Goal: Task Accomplishment & Management: Manage account settings

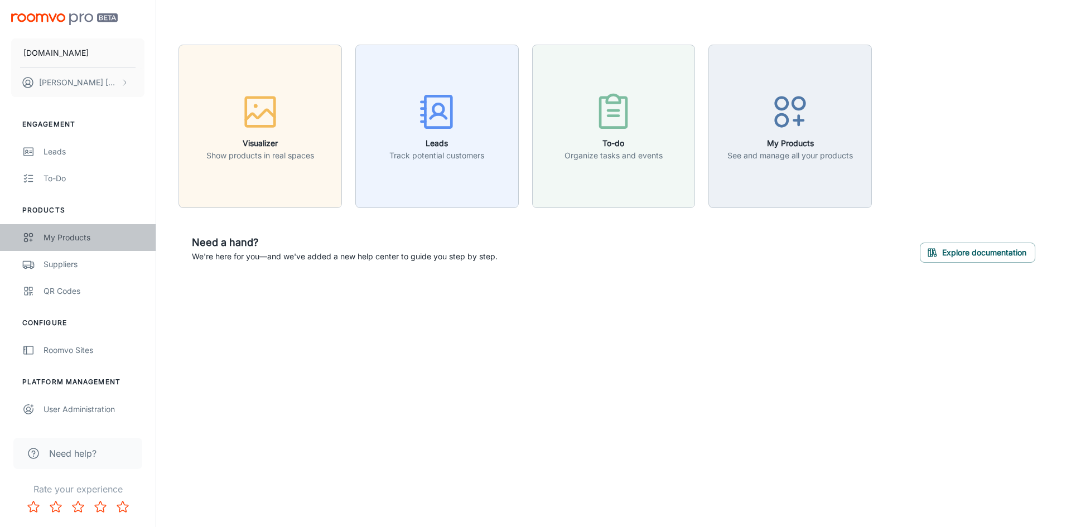
click at [75, 233] on div "My Products" at bounding box center [94, 238] width 101 height 12
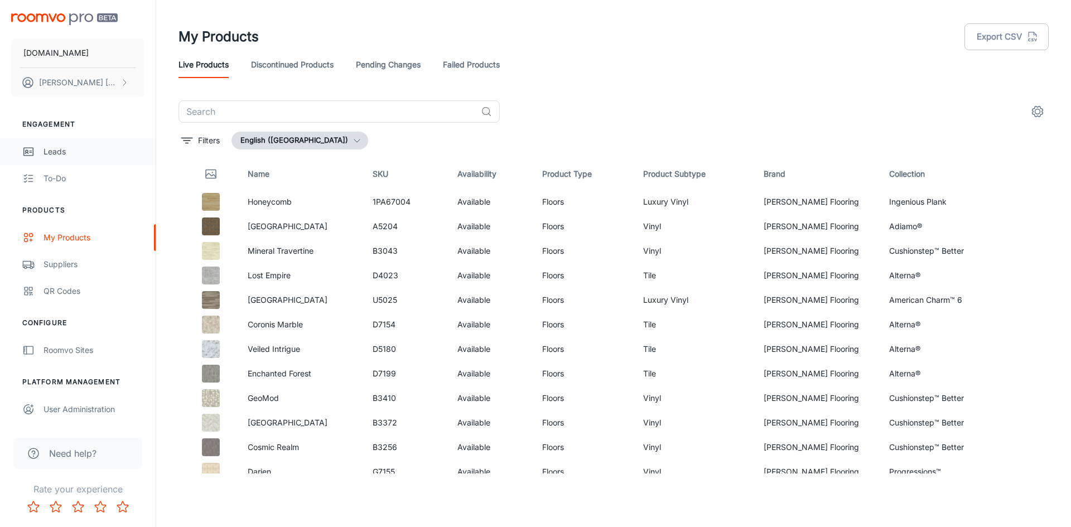
click at [55, 152] on div "Leads" at bounding box center [94, 152] width 101 height 12
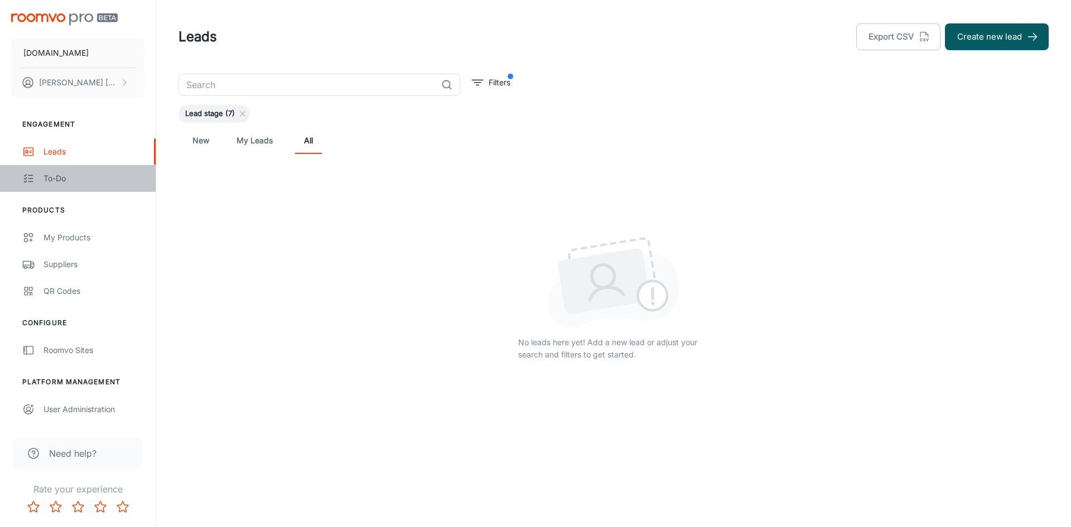
click at [49, 177] on div "To-do" at bounding box center [94, 178] width 101 height 12
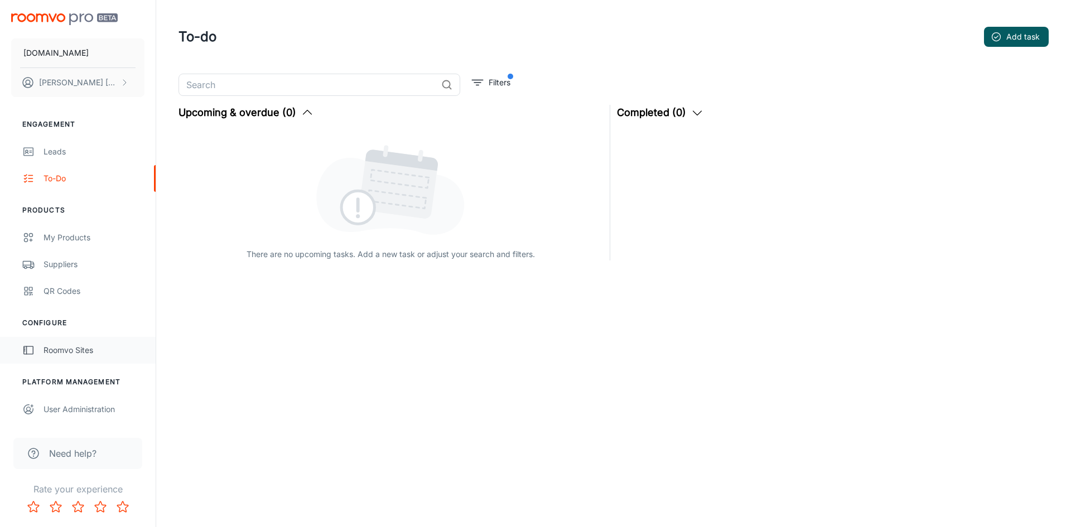
click at [79, 350] on div "Roomvo Sites" at bounding box center [94, 350] width 101 height 12
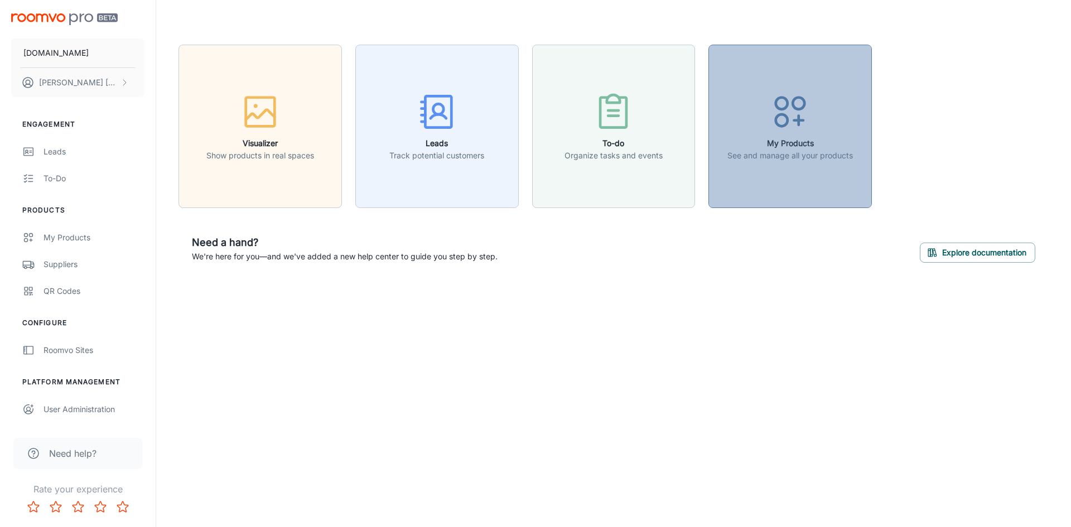
click at [786, 136] on div "button" at bounding box center [790, 114] width 126 height 46
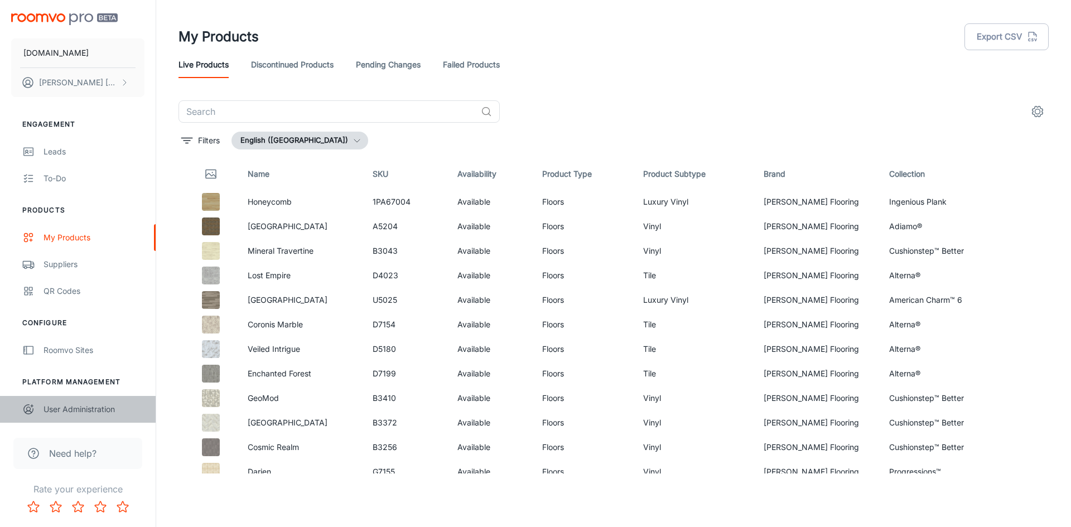
click at [98, 409] on div "User Administration" at bounding box center [94, 409] width 101 height 12
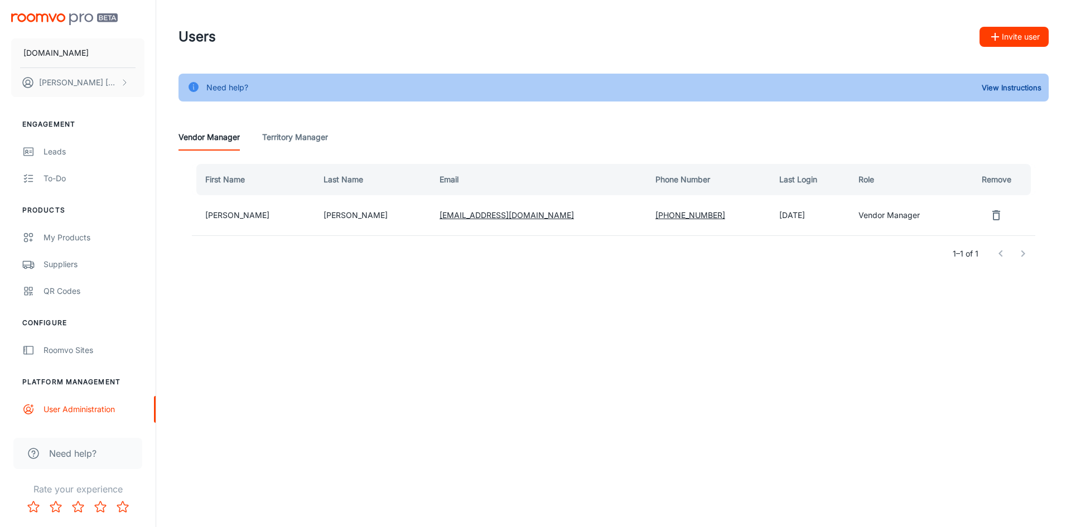
click at [290, 138] on Manager "Territory Manager" at bounding box center [295, 137] width 66 height 27
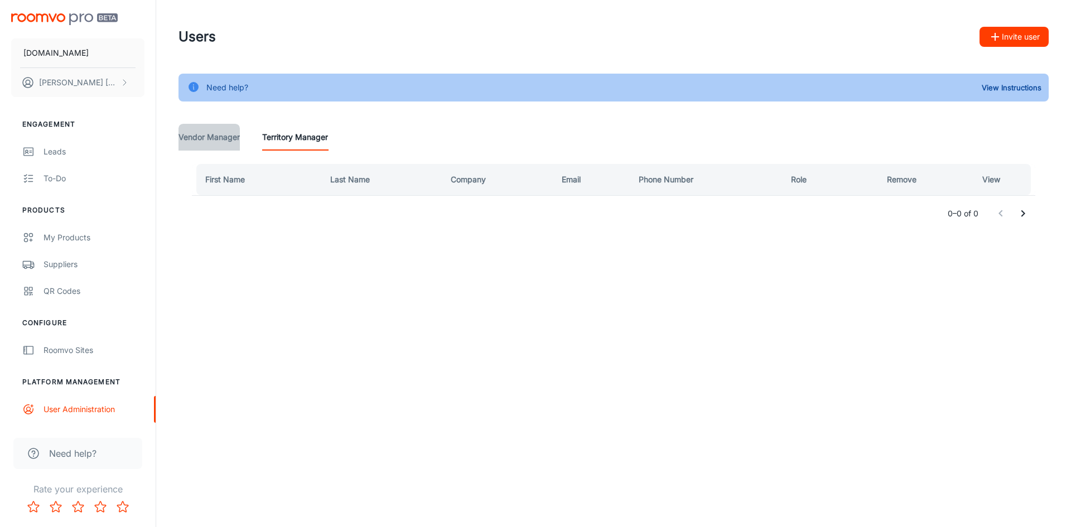
click at [213, 139] on Manager "Vendor Manager" at bounding box center [209, 137] width 61 height 27
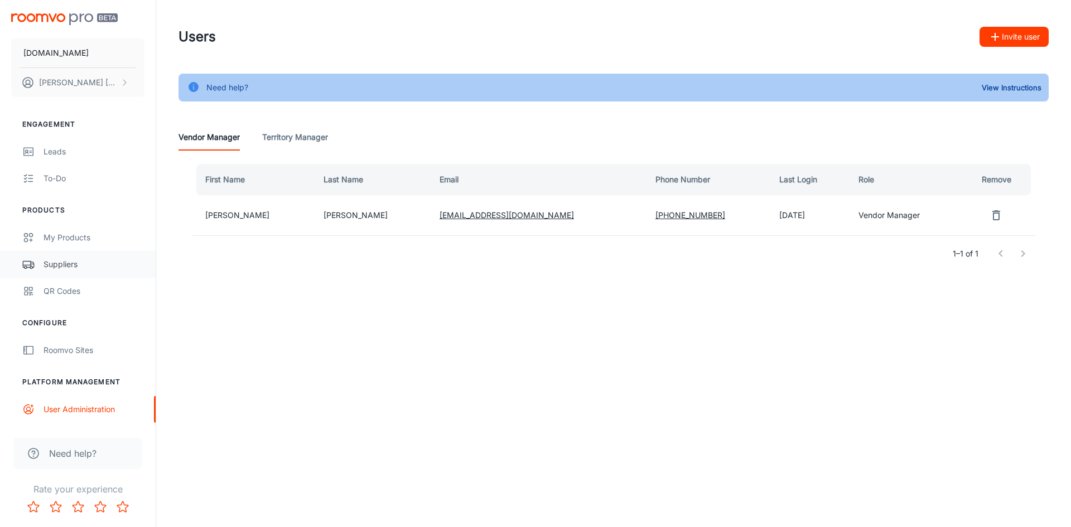
click at [57, 267] on div "Suppliers" at bounding box center [94, 264] width 101 height 12
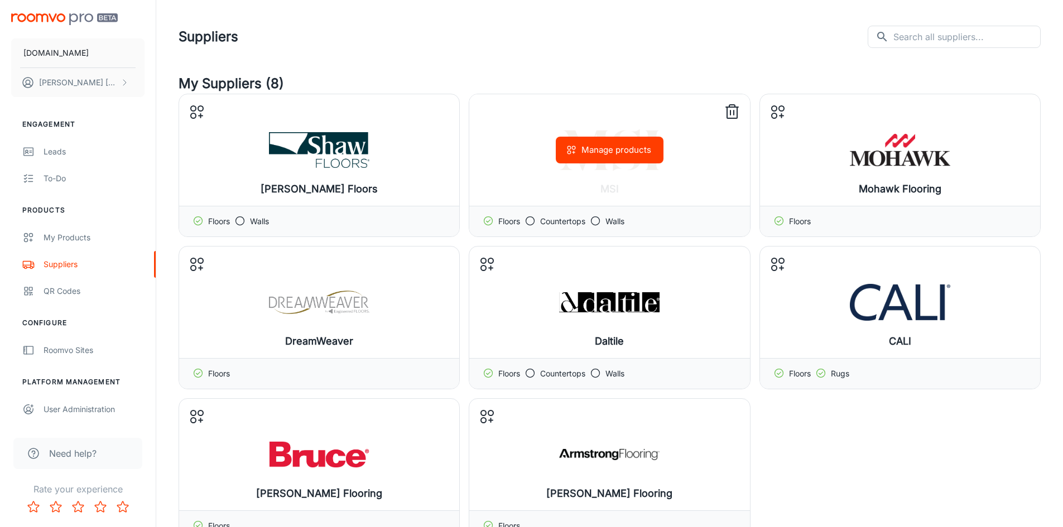
click at [540, 229] on div "Floors Countertops Walls" at bounding box center [609, 221] width 280 height 31
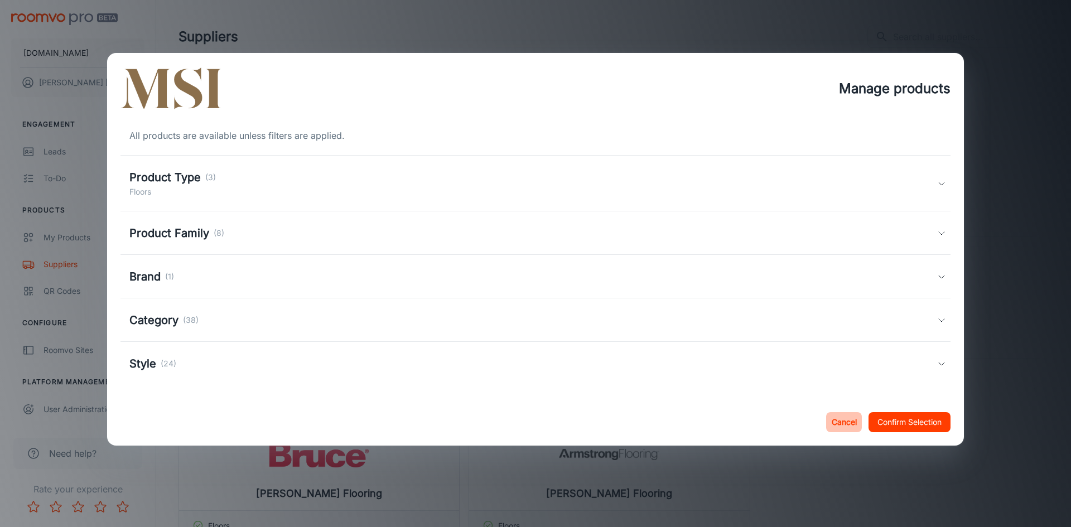
click at [841, 420] on button "Cancel" at bounding box center [844, 422] width 36 height 20
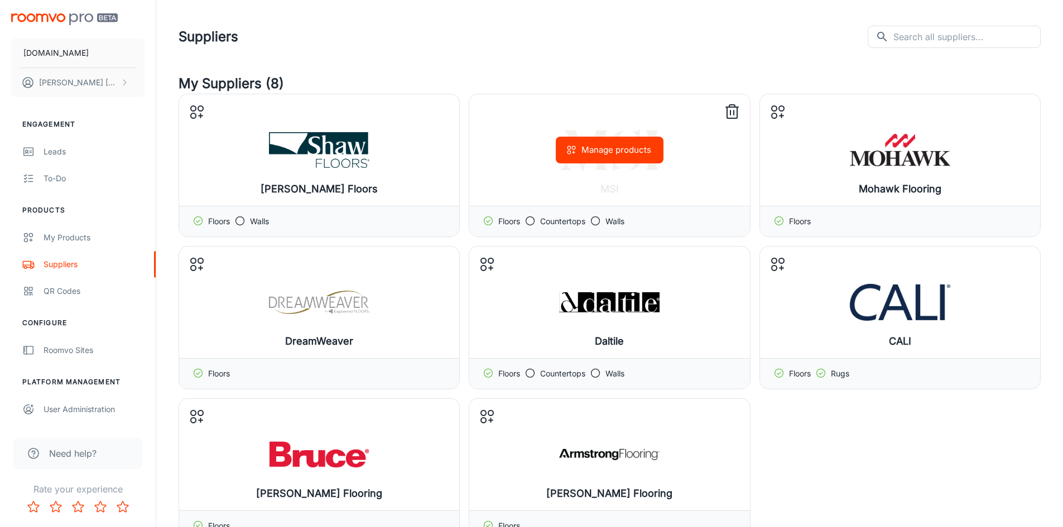
click at [531, 220] on icon at bounding box center [529, 220] width 11 height 11
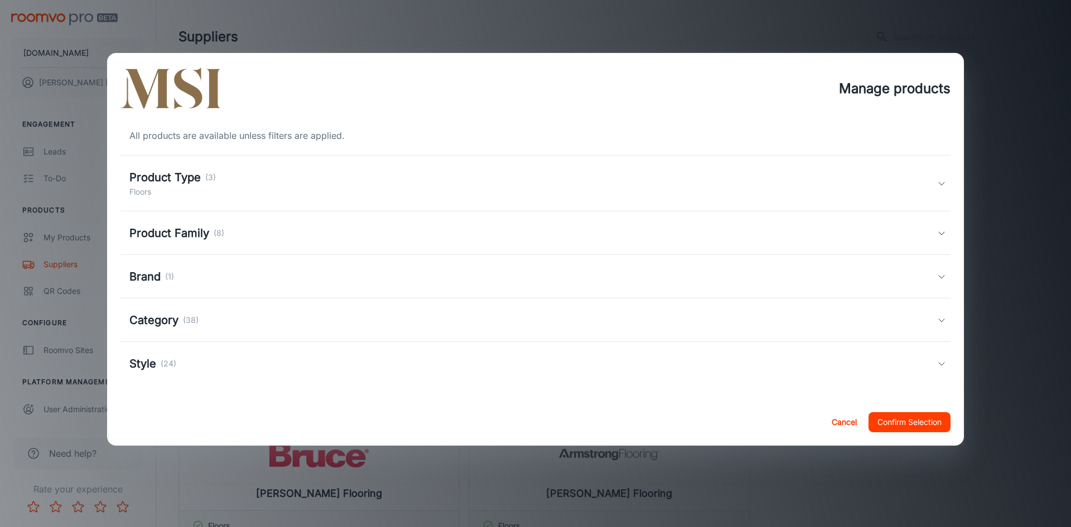
click at [938, 185] on icon at bounding box center [941, 183] width 9 height 9
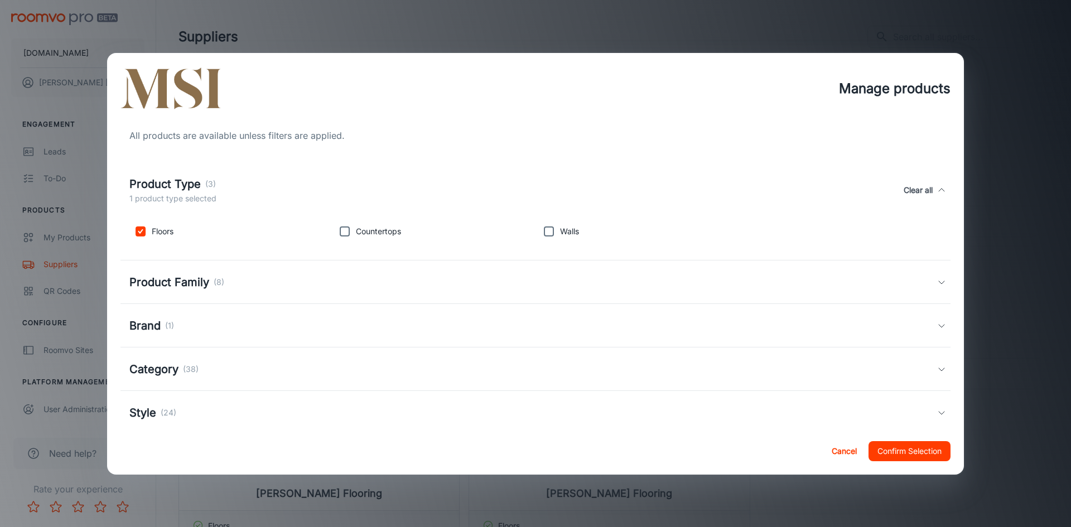
click at [343, 231] on input "checkbox" at bounding box center [345, 231] width 22 height 22
checkbox input "true"
click at [937, 282] on icon at bounding box center [941, 282] width 9 height 9
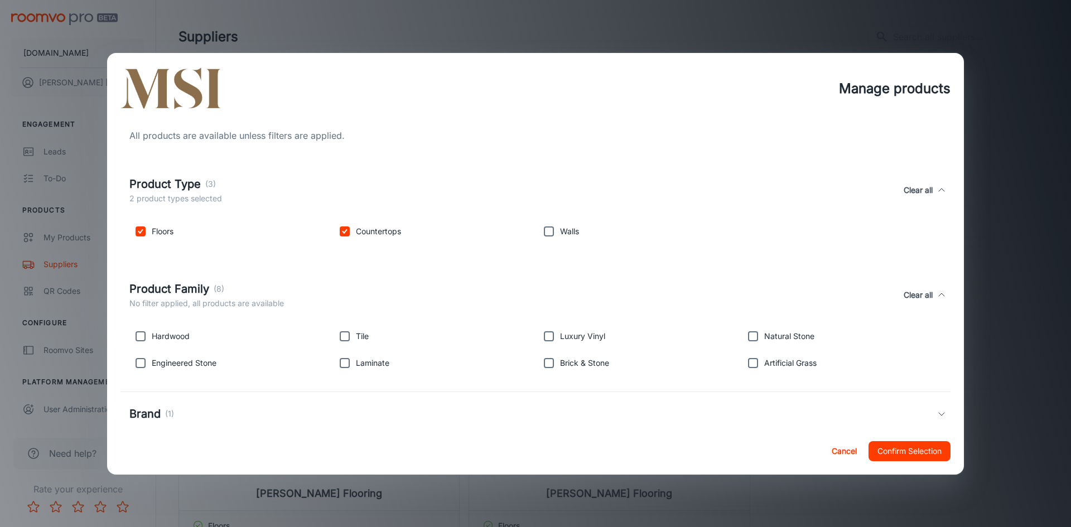
click at [937, 294] on icon at bounding box center [941, 295] width 9 height 9
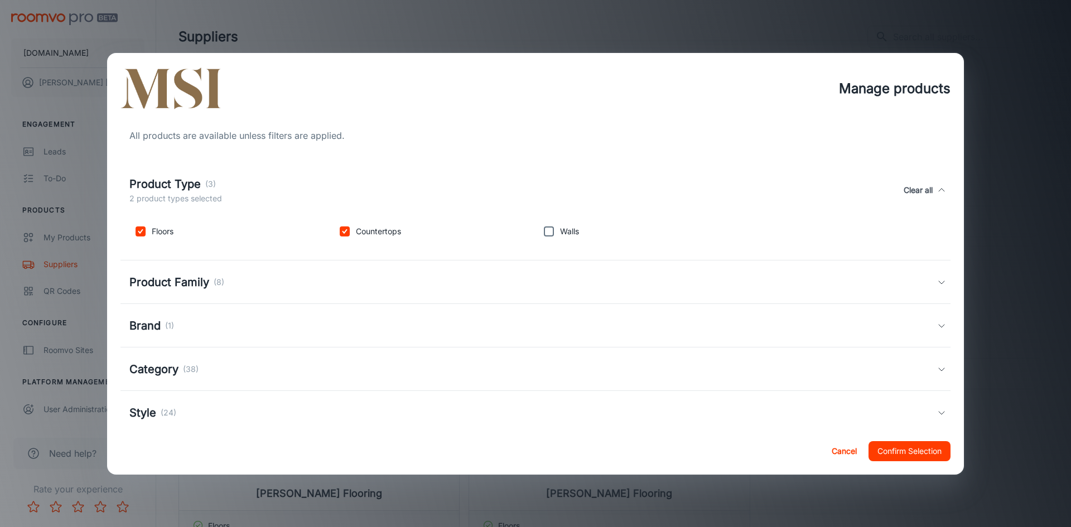
click at [937, 324] on icon at bounding box center [941, 325] width 9 height 9
click at [932, 324] on div "Brand (1) No filter applied, all products are available Clear all" at bounding box center [535, 338] width 830 height 51
click at [937, 370] on icon at bounding box center [941, 369] width 9 height 9
click at [937, 322] on icon at bounding box center [941, 325] width 9 height 9
click at [933, 332] on div "Brand (1) No filter applied, all products are available Clear all" at bounding box center [535, 338] width 830 height 51
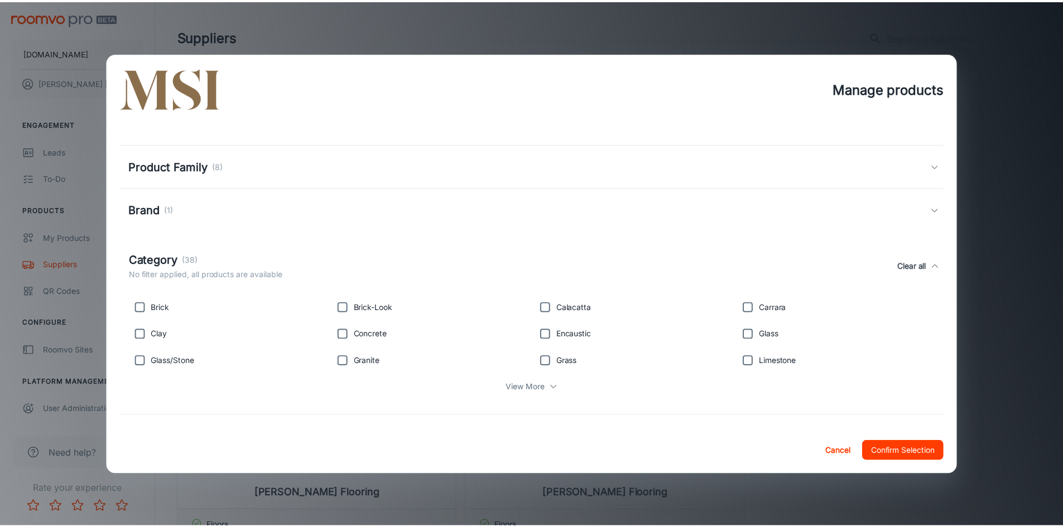
scroll to position [161, 0]
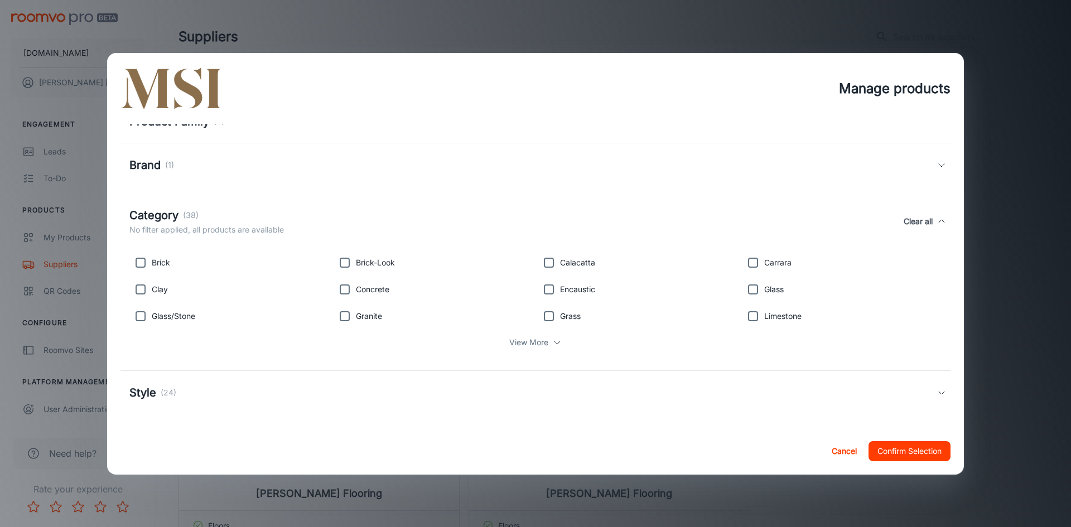
click at [937, 396] on icon at bounding box center [941, 392] width 9 height 9
click at [908, 448] on button "Confirm Selection" at bounding box center [910, 451] width 82 height 20
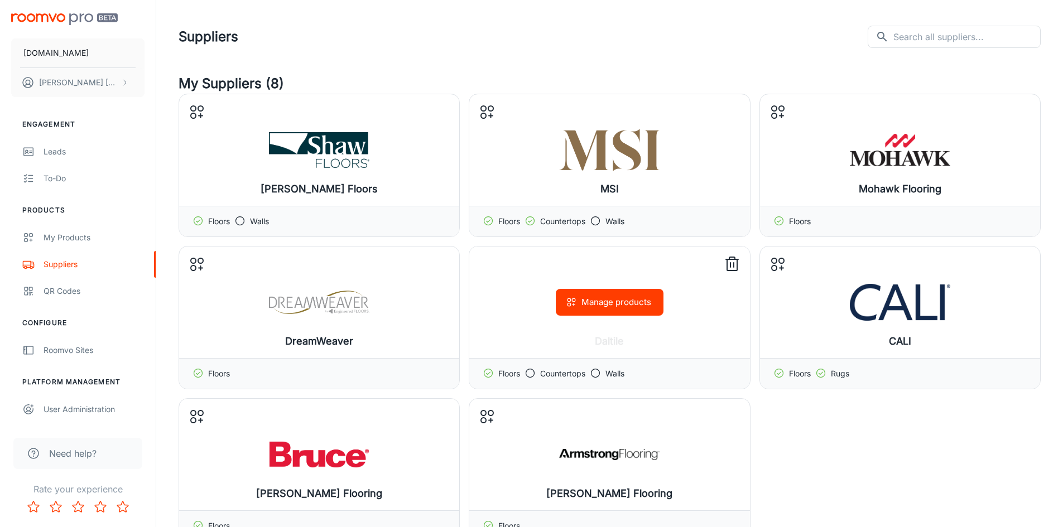
click at [532, 372] on icon at bounding box center [529, 373] width 11 height 11
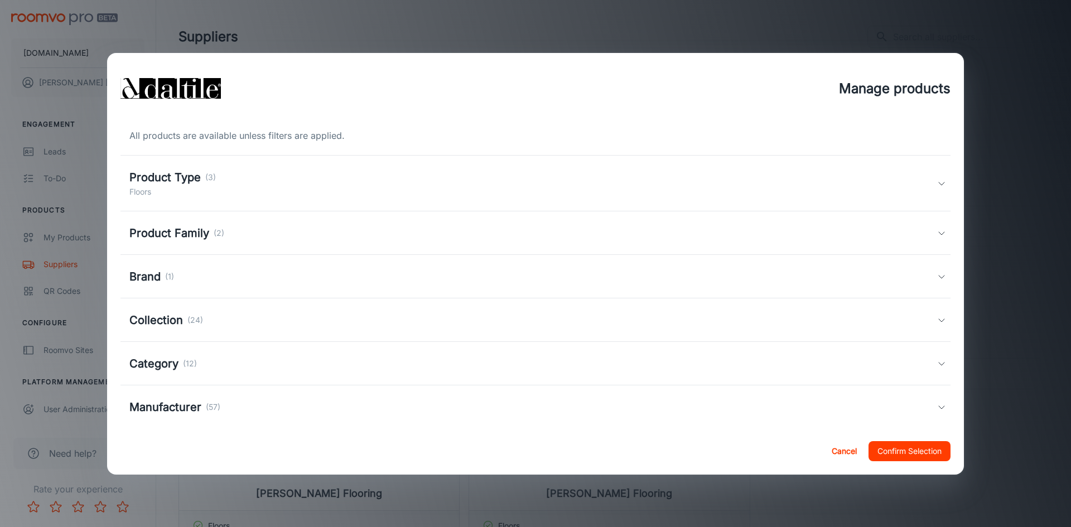
click at [937, 183] on icon at bounding box center [941, 183] width 9 height 9
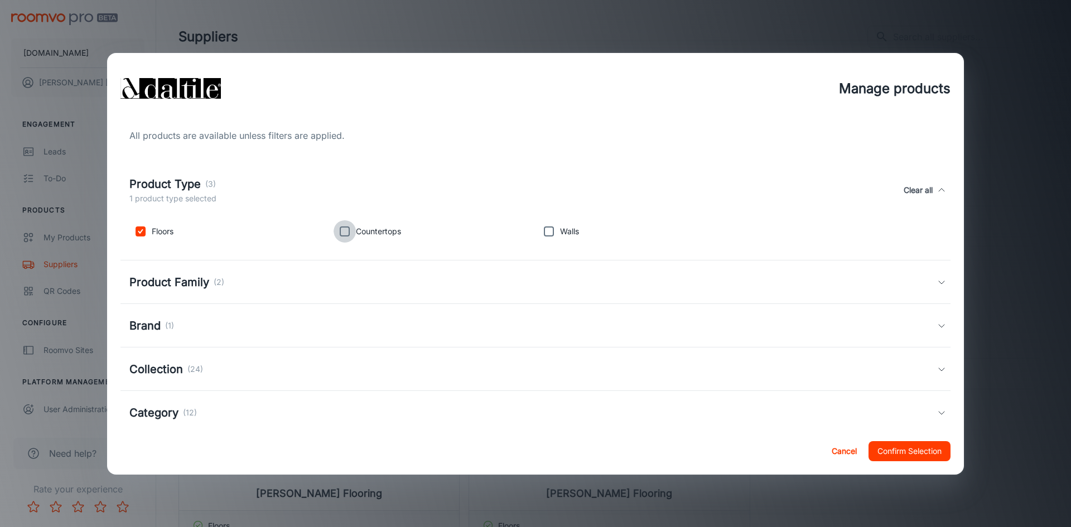
click at [338, 238] on input "checkbox" at bounding box center [345, 231] width 22 height 22
checkbox input "true"
click at [544, 234] on input "checkbox" at bounding box center [549, 231] width 22 height 22
checkbox input "true"
click at [928, 450] on button "Confirm Selection" at bounding box center [910, 451] width 82 height 20
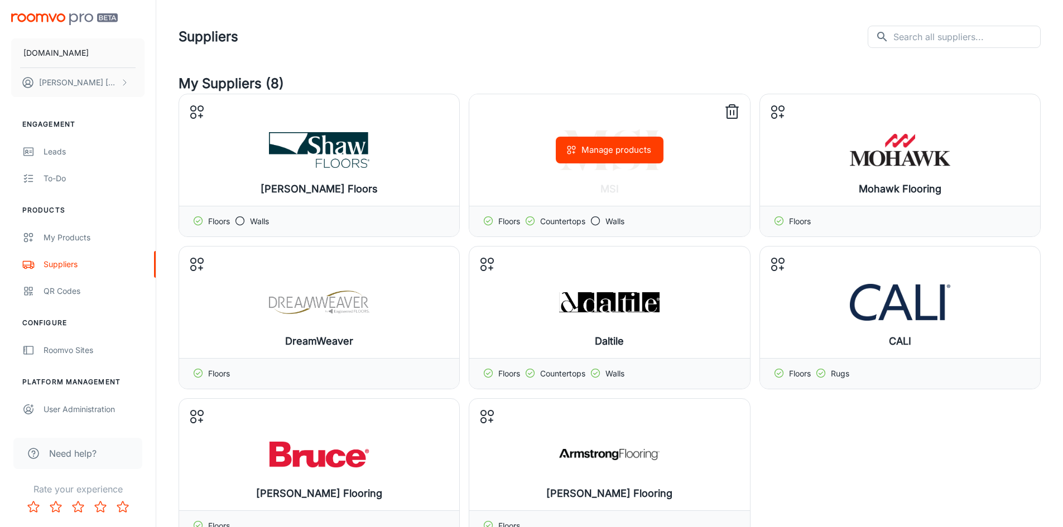
click at [597, 215] on icon at bounding box center [595, 220] width 11 height 11
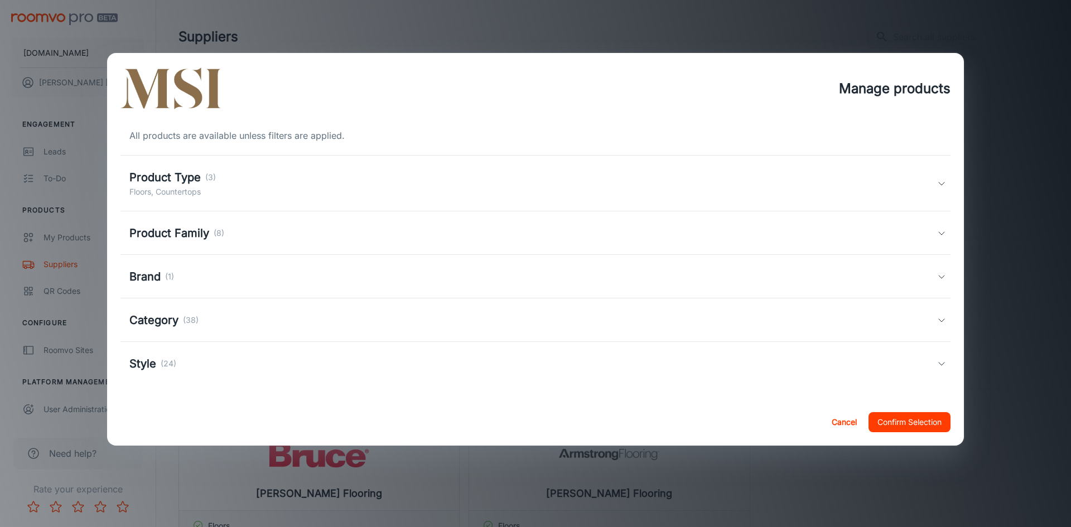
click at [943, 183] on icon at bounding box center [941, 183] width 9 height 9
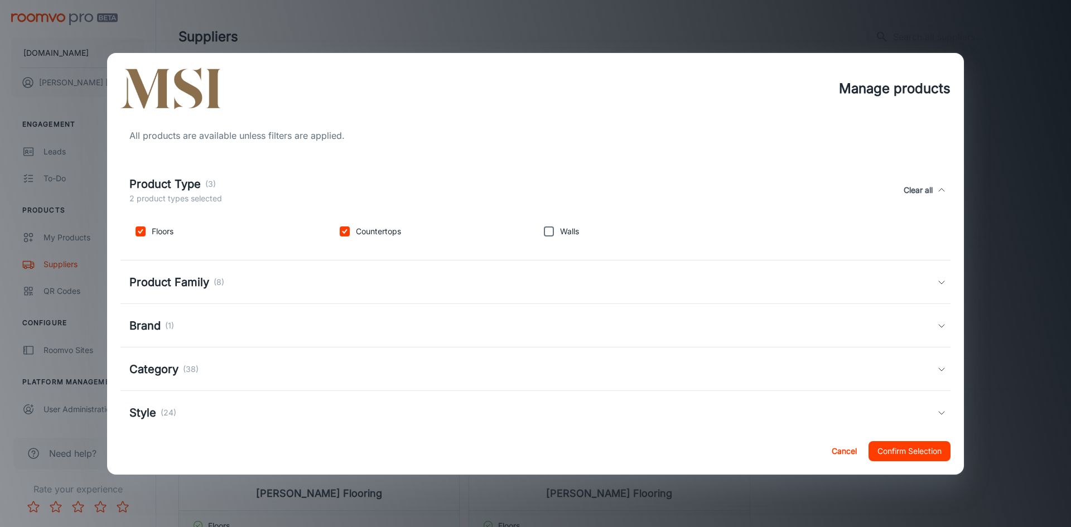
click at [544, 232] on input "checkbox" at bounding box center [549, 231] width 22 height 22
checkbox input "true"
click at [908, 456] on button "Confirm Selection" at bounding box center [910, 451] width 82 height 20
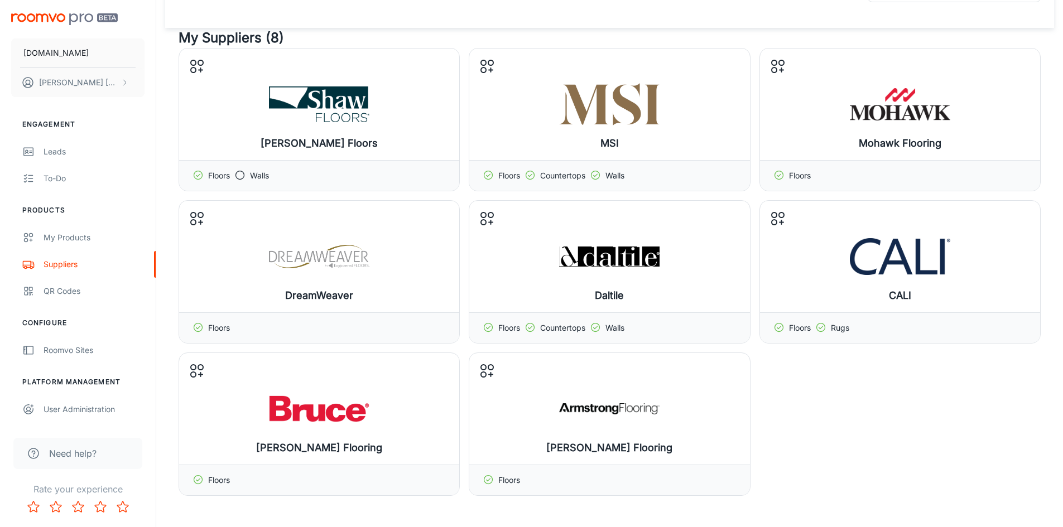
scroll to position [107, 0]
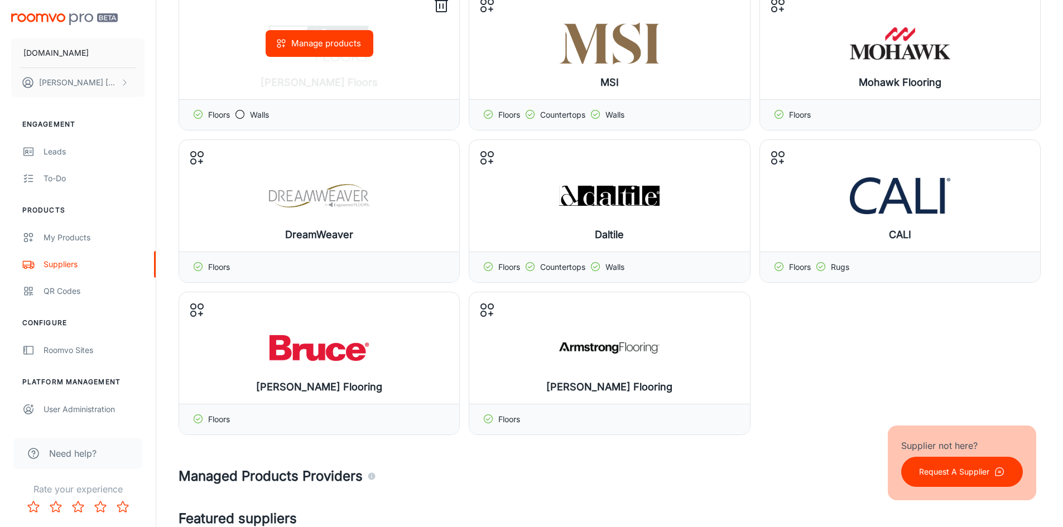
click at [241, 117] on icon at bounding box center [239, 114] width 11 height 11
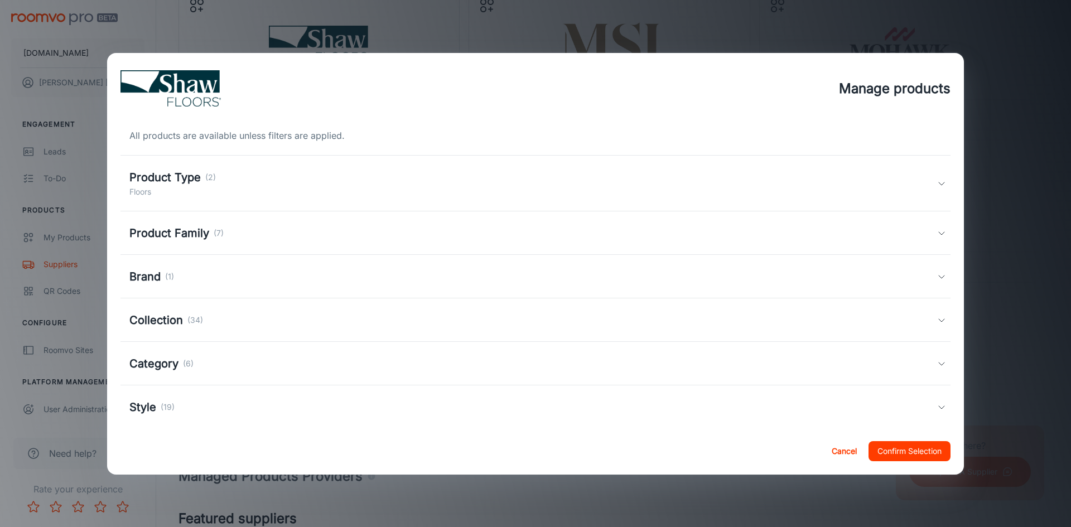
click at [937, 184] on icon at bounding box center [941, 183] width 9 height 9
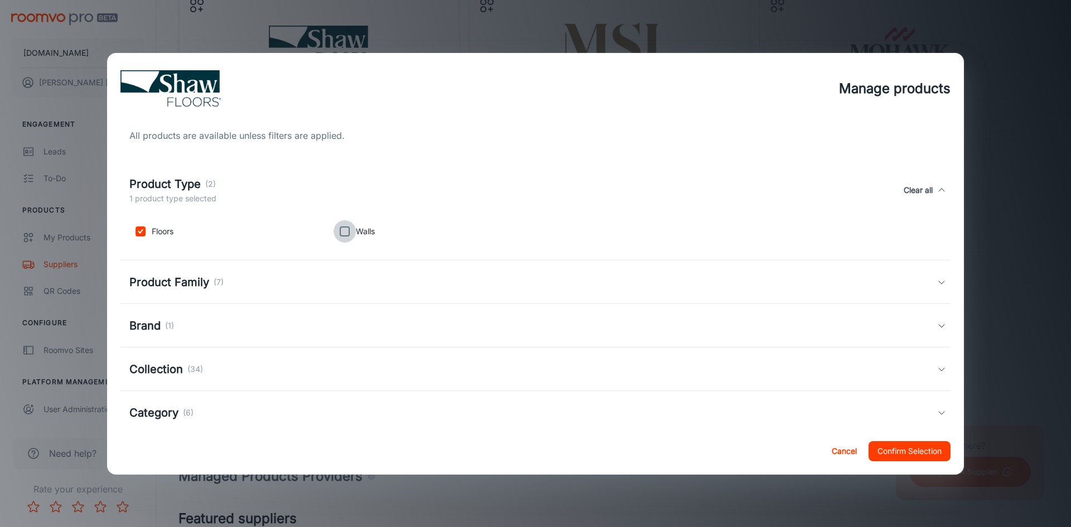
click at [348, 228] on input "checkbox" at bounding box center [345, 231] width 22 height 22
checkbox input "true"
click at [902, 446] on button "Confirm Selection" at bounding box center [910, 451] width 82 height 20
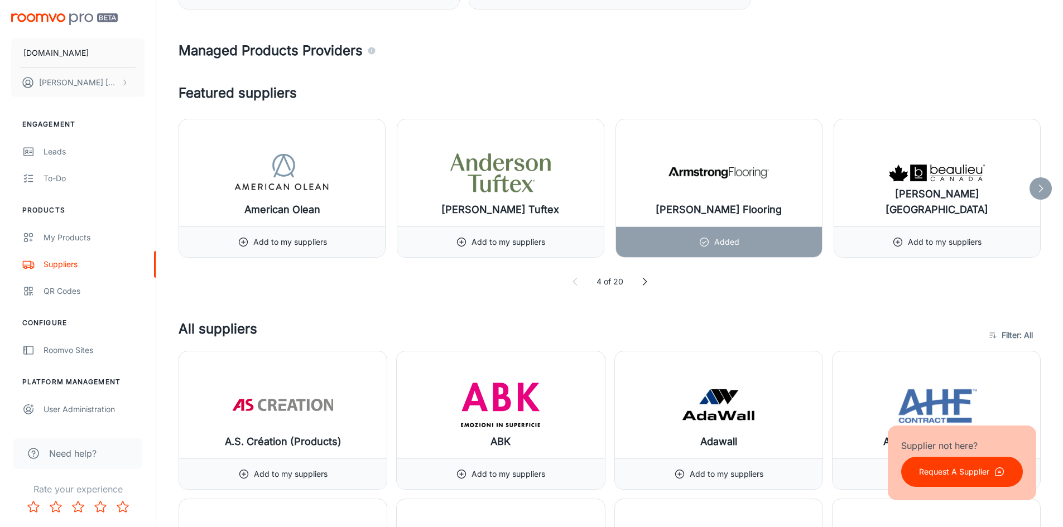
scroll to position [501, 0]
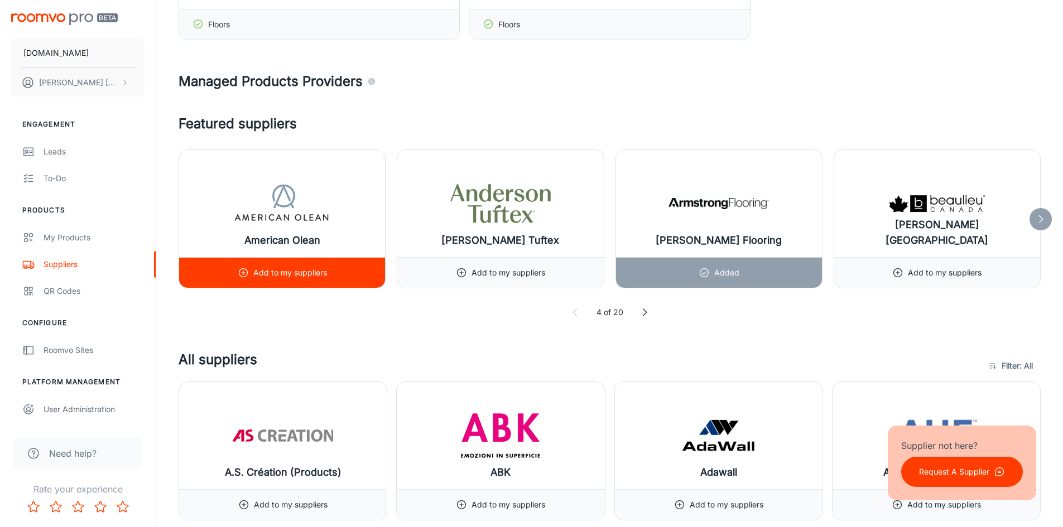
click at [282, 272] on p "Add to my suppliers" at bounding box center [290, 273] width 74 height 12
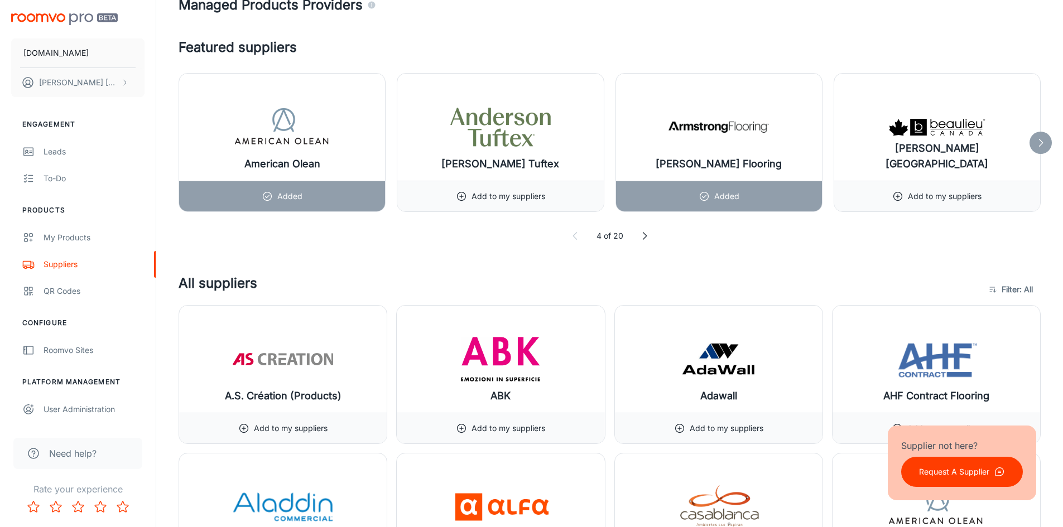
scroll to position [608, 0]
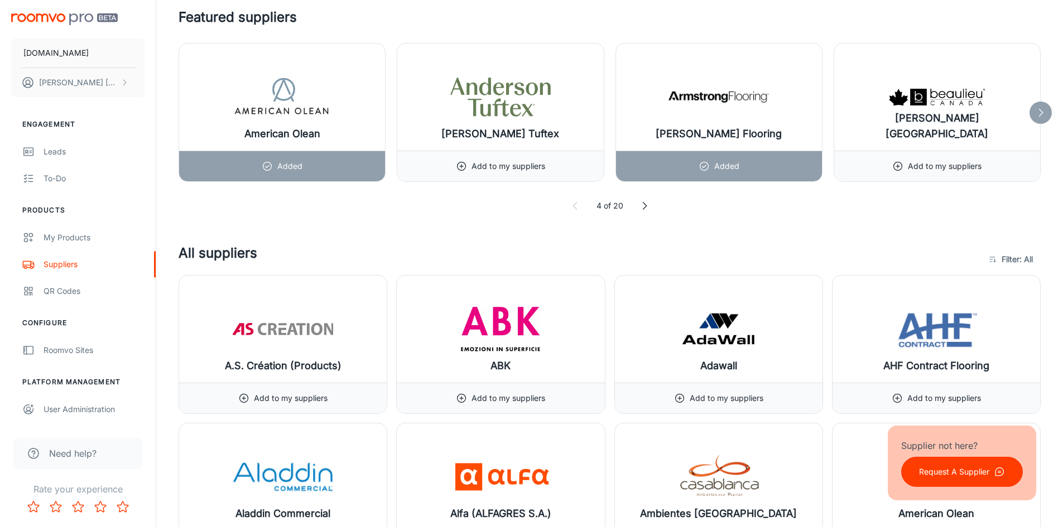
click at [577, 204] on icon at bounding box center [575, 205] width 11 height 11
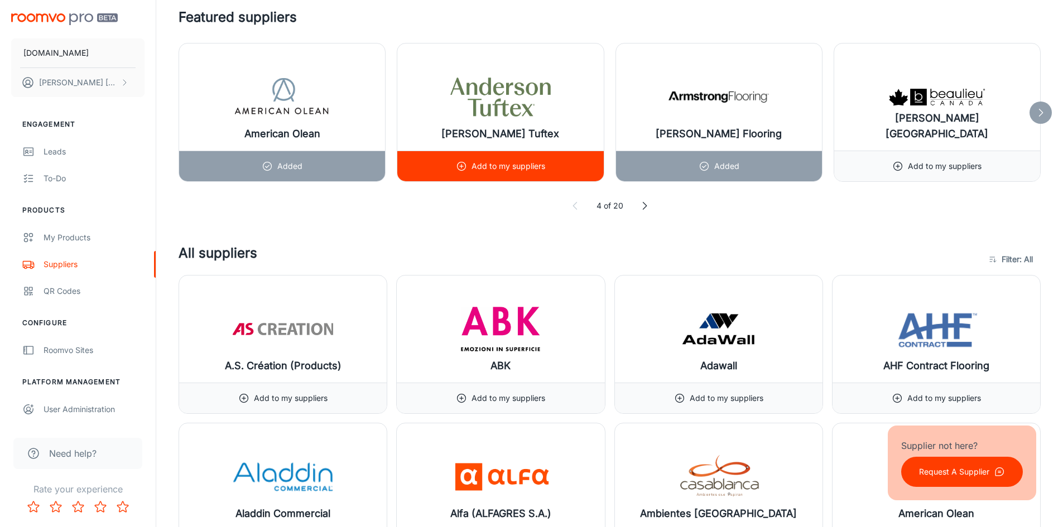
click at [480, 168] on p "Add to my suppliers" at bounding box center [508, 166] width 74 height 12
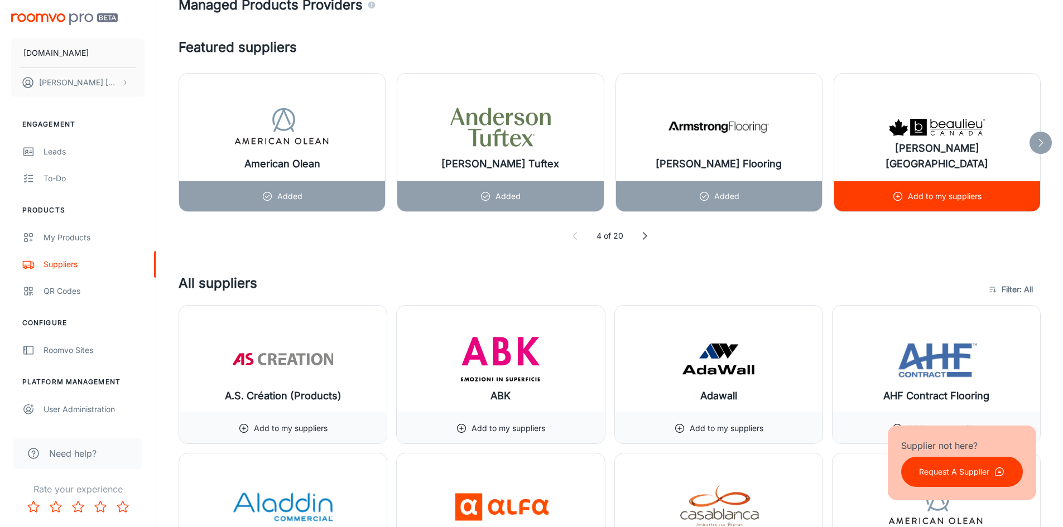
click at [967, 199] on p "Add to my suppliers" at bounding box center [945, 196] width 74 height 12
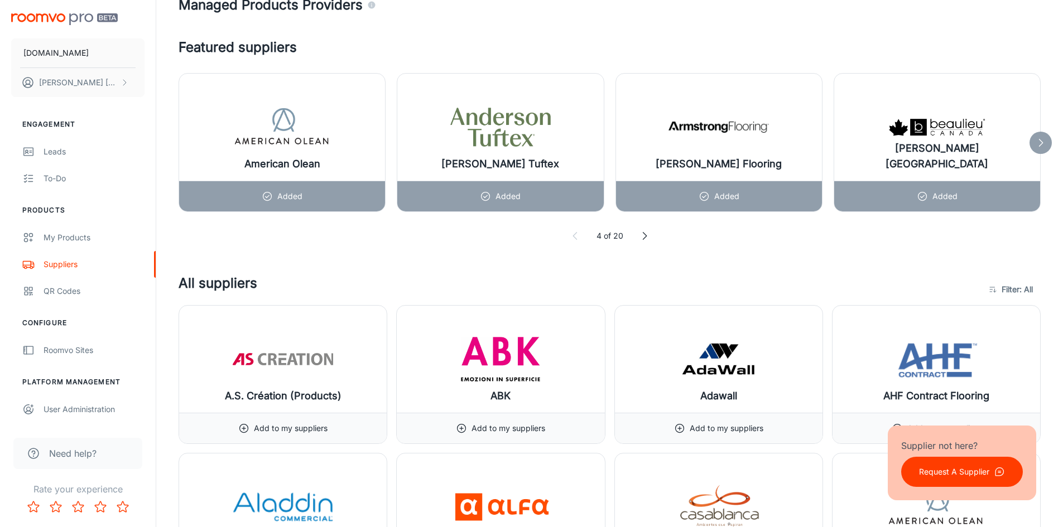
click at [644, 238] on polyline at bounding box center [644, 236] width 3 height 7
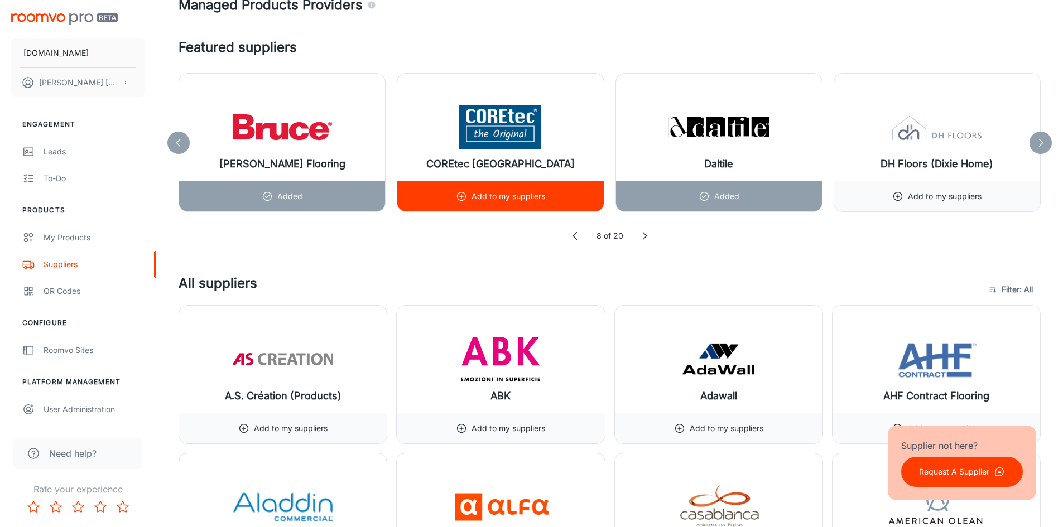
click at [528, 200] on p "Add to my suppliers" at bounding box center [508, 196] width 74 height 12
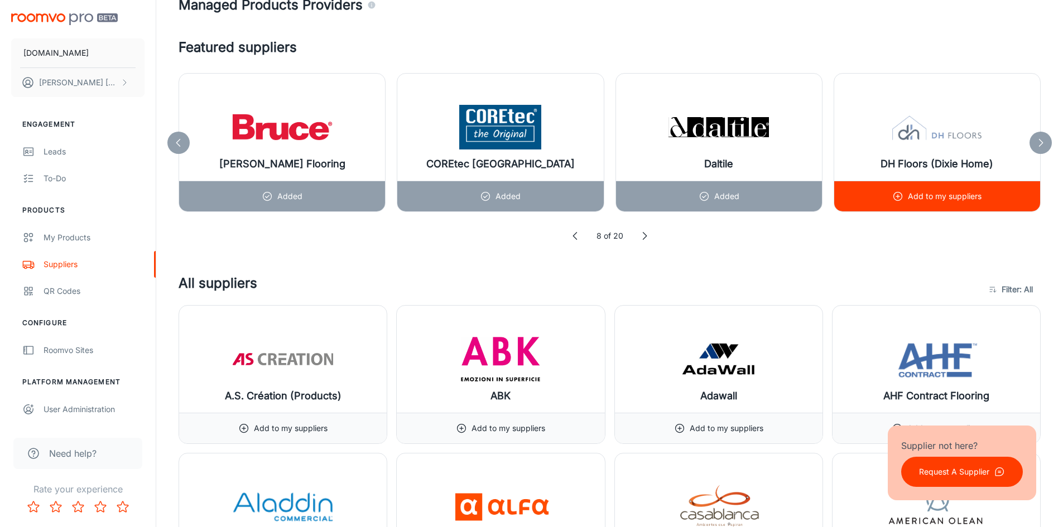
click at [929, 195] on p "Add to my suppliers" at bounding box center [945, 196] width 74 height 12
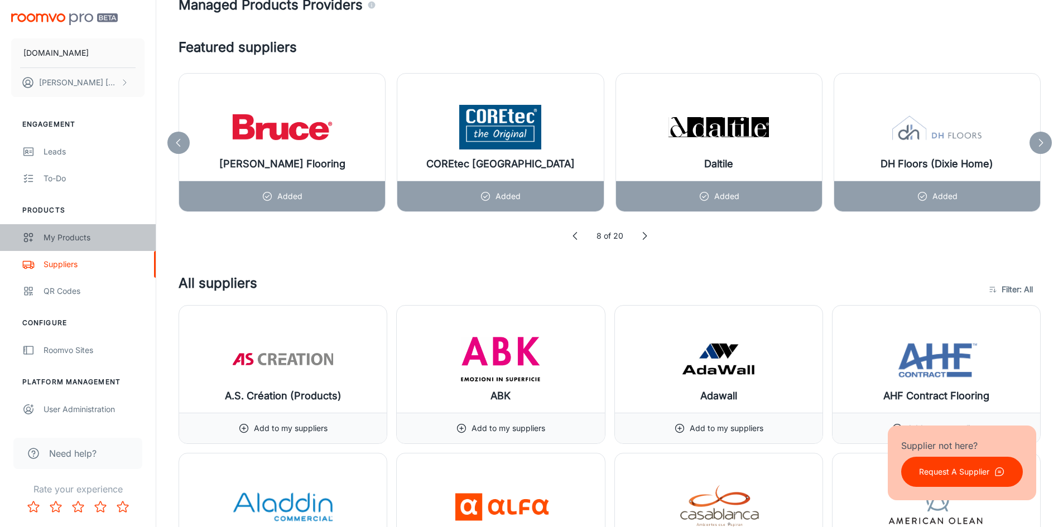
click at [89, 238] on div "My Products" at bounding box center [94, 238] width 101 height 12
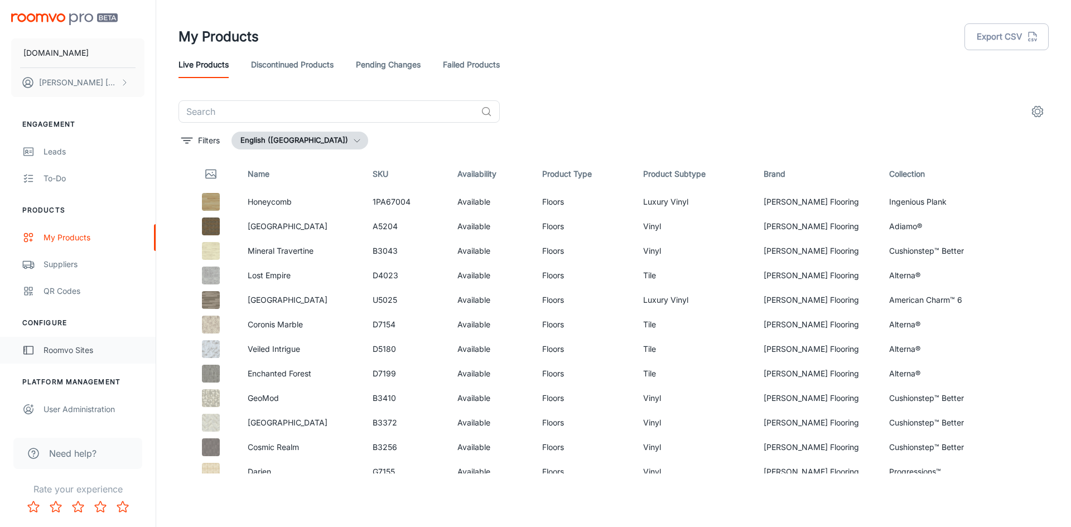
click at [72, 346] on div "Roomvo Sites" at bounding box center [94, 350] width 101 height 12
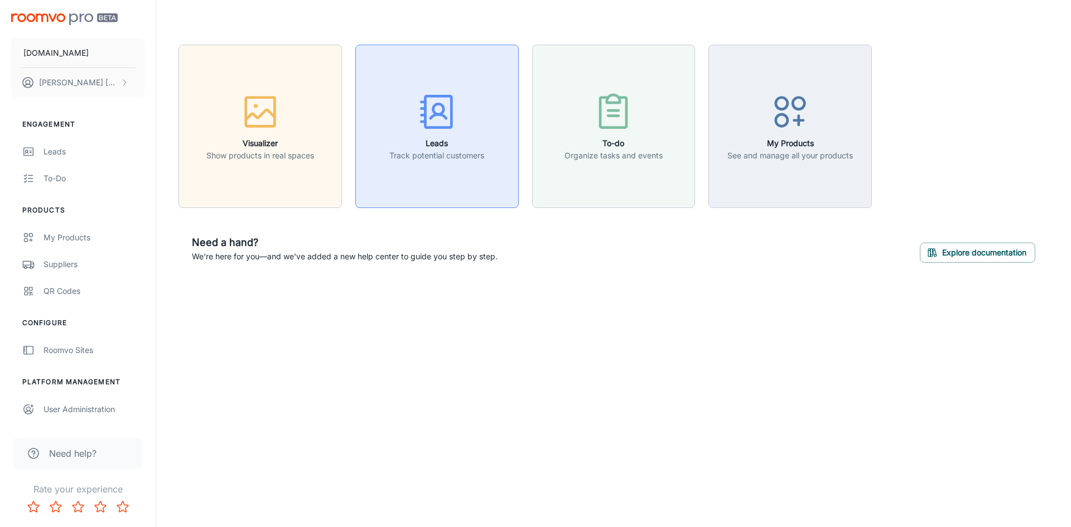
click at [446, 126] on rect "button" at bounding box center [438, 111] width 26 height 31
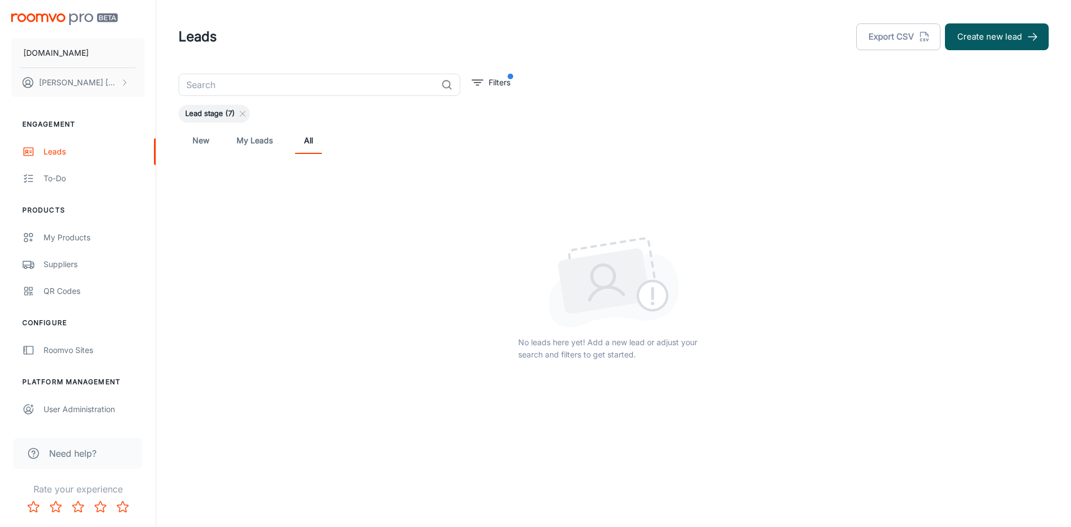
click at [244, 143] on link "My Leads" at bounding box center [255, 140] width 36 height 27
click at [189, 142] on link "New" at bounding box center [200, 140] width 27 height 27
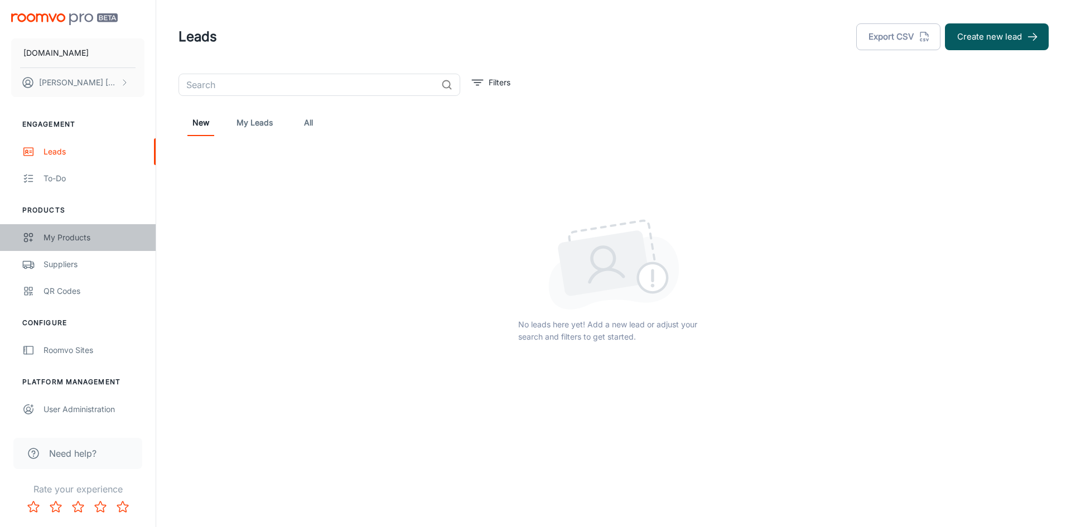
click at [70, 235] on div "My Products" at bounding box center [94, 238] width 101 height 12
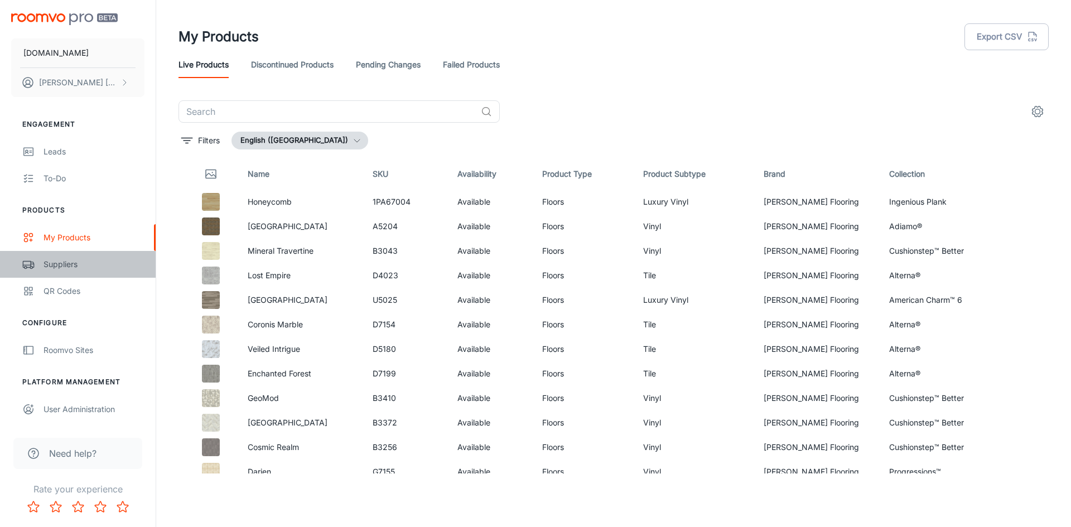
click at [62, 262] on div "Suppliers" at bounding box center [94, 264] width 101 height 12
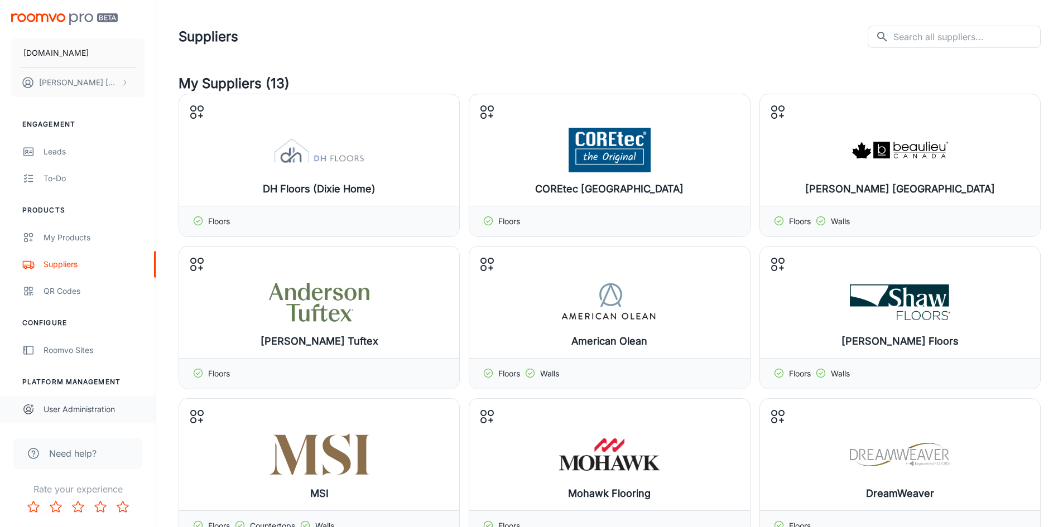
click at [82, 407] on div "User Administration" at bounding box center [94, 409] width 101 height 12
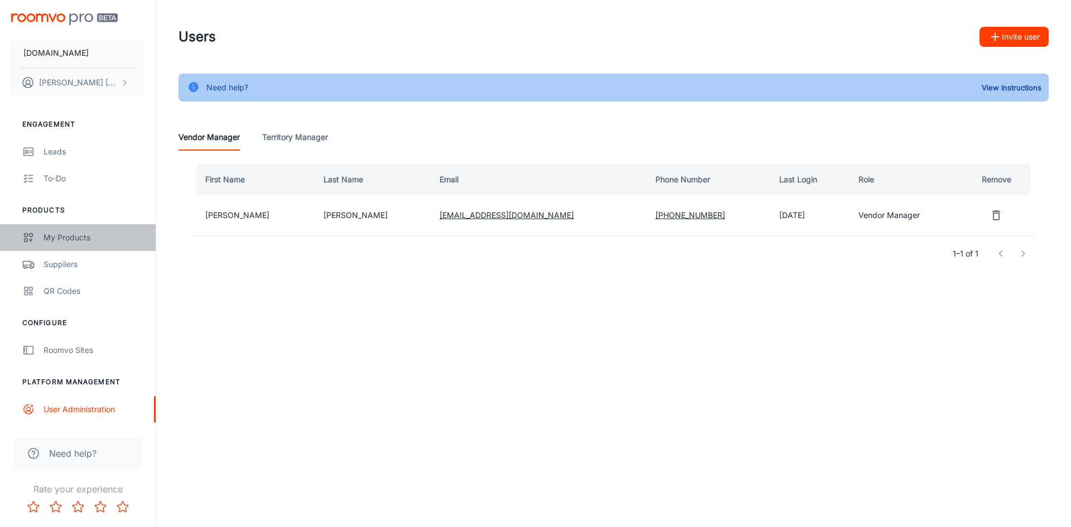
click at [74, 240] on div "My Products" at bounding box center [94, 238] width 101 height 12
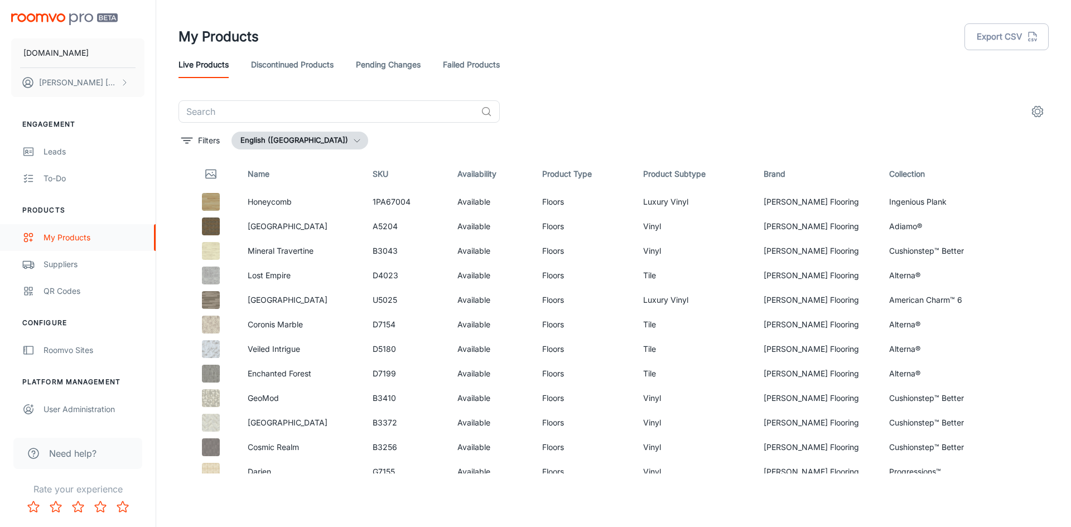
click at [63, 242] on div "My Products" at bounding box center [94, 238] width 101 height 12
click at [56, 261] on div "Suppliers" at bounding box center [94, 264] width 101 height 12
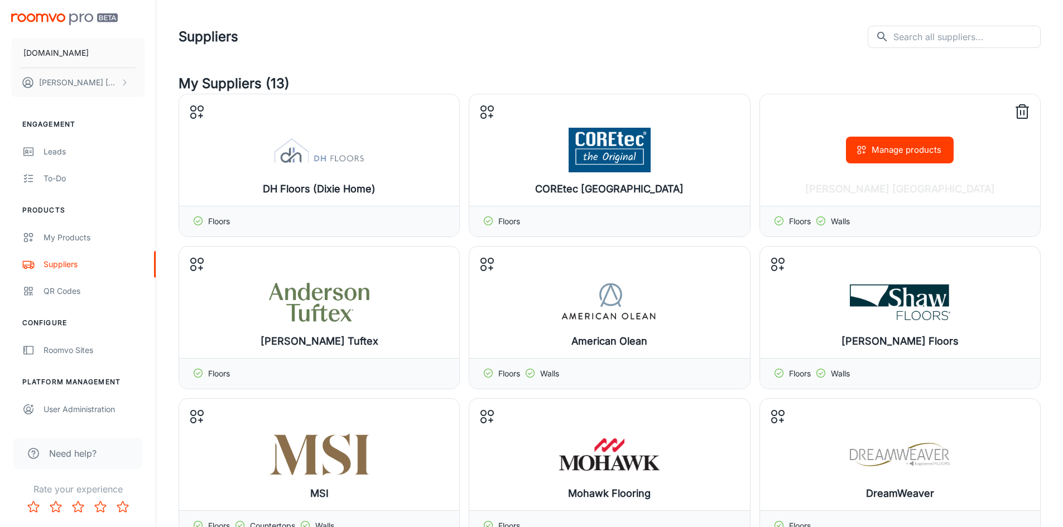
click at [824, 223] on icon at bounding box center [820, 220] width 11 height 11
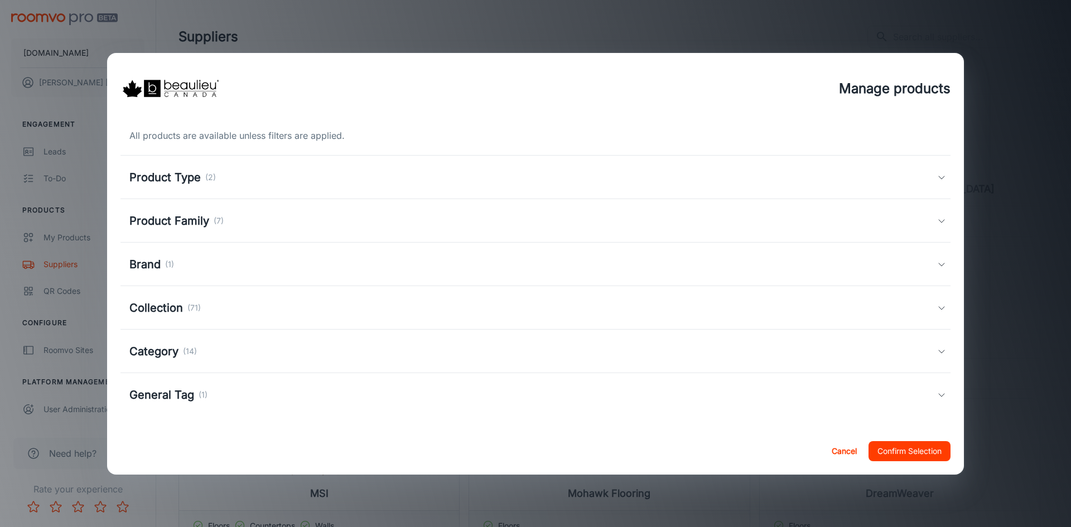
click at [890, 177] on div "Product Type (2)" at bounding box center [533, 177] width 808 height 17
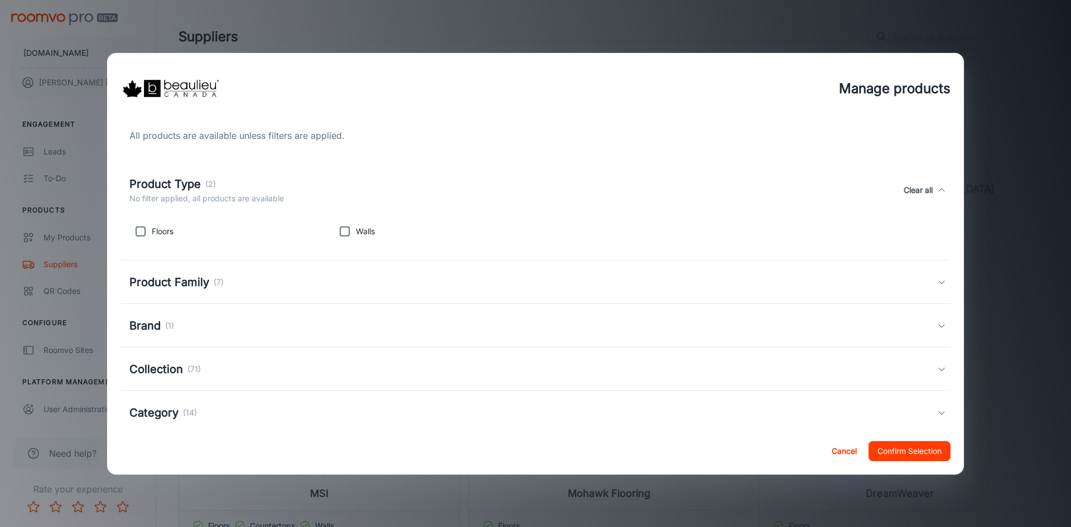
click at [145, 226] on input "checkbox" at bounding box center [140, 231] width 22 height 22
checkbox input "true"
click at [919, 452] on button "Confirm Selection" at bounding box center [910, 451] width 82 height 20
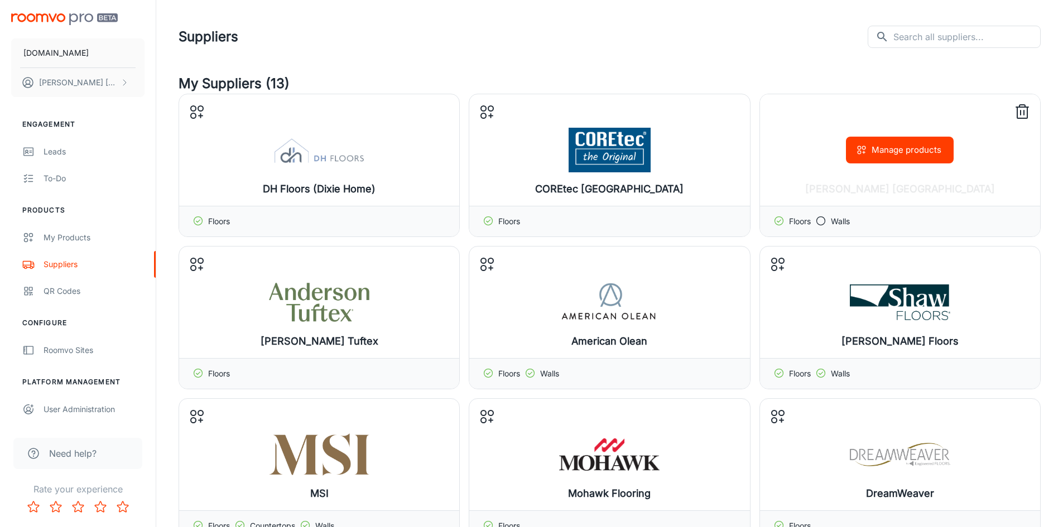
click at [824, 219] on icon at bounding box center [820, 220] width 11 height 11
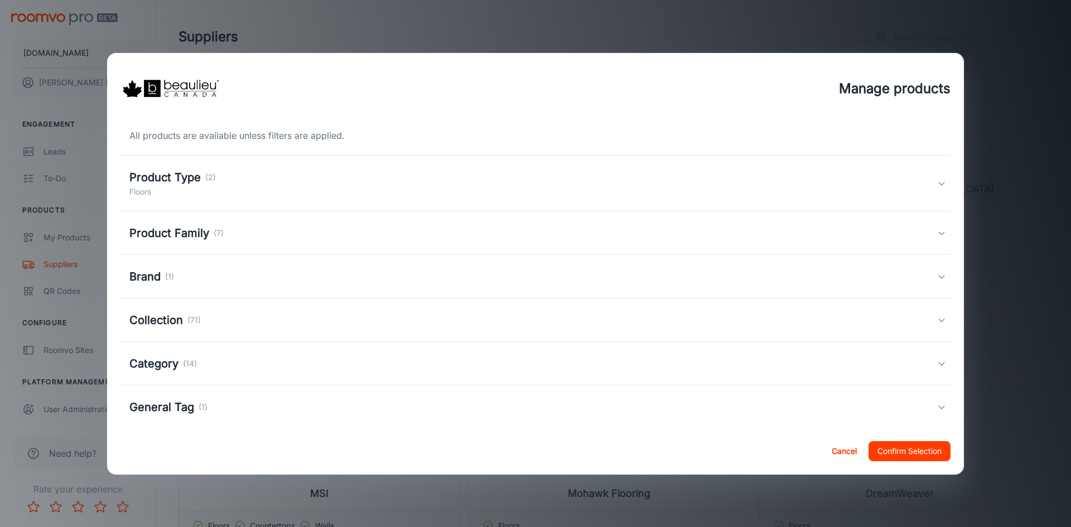
click at [937, 182] on icon at bounding box center [941, 183] width 9 height 9
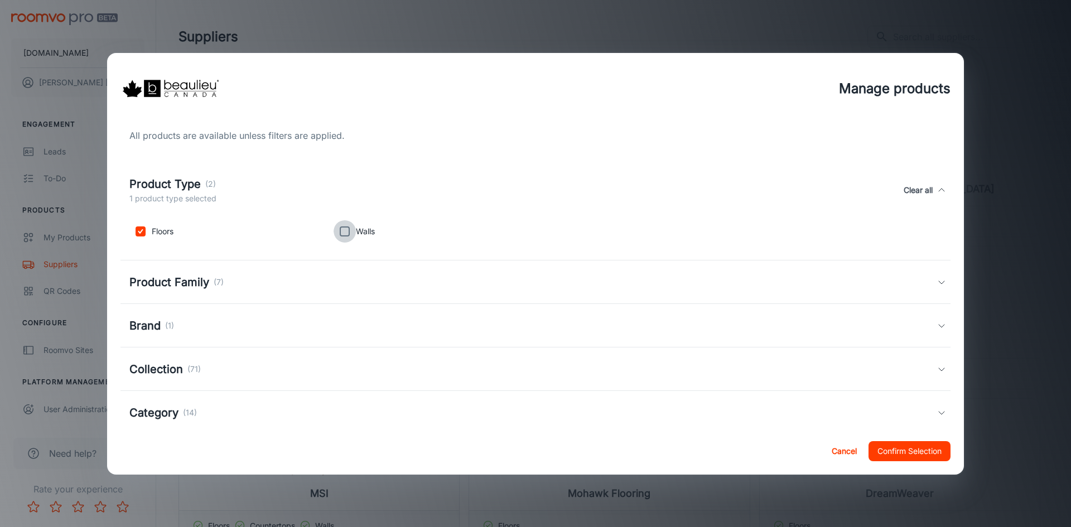
click at [348, 230] on input "checkbox" at bounding box center [345, 231] width 22 height 22
checkbox input "true"
click at [920, 456] on button "Confirm Selection" at bounding box center [910, 451] width 82 height 20
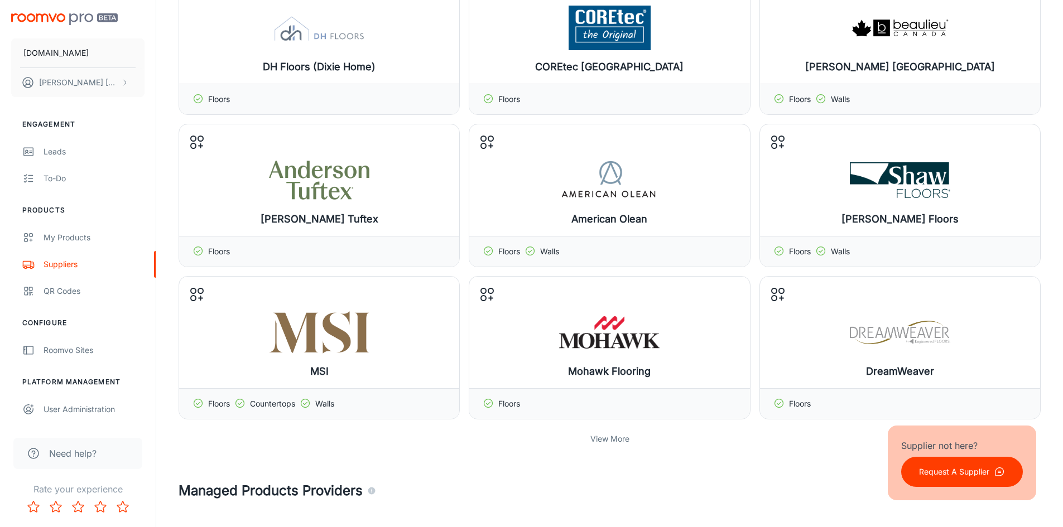
scroll to position [107, 0]
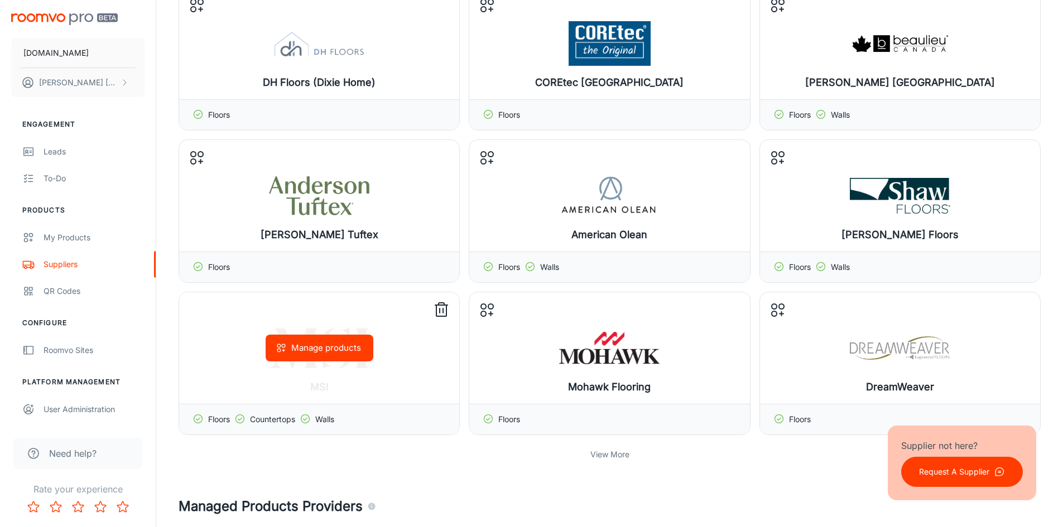
click at [317, 417] on p "Walls" at bounding box center [324, 419] width 19 height 12
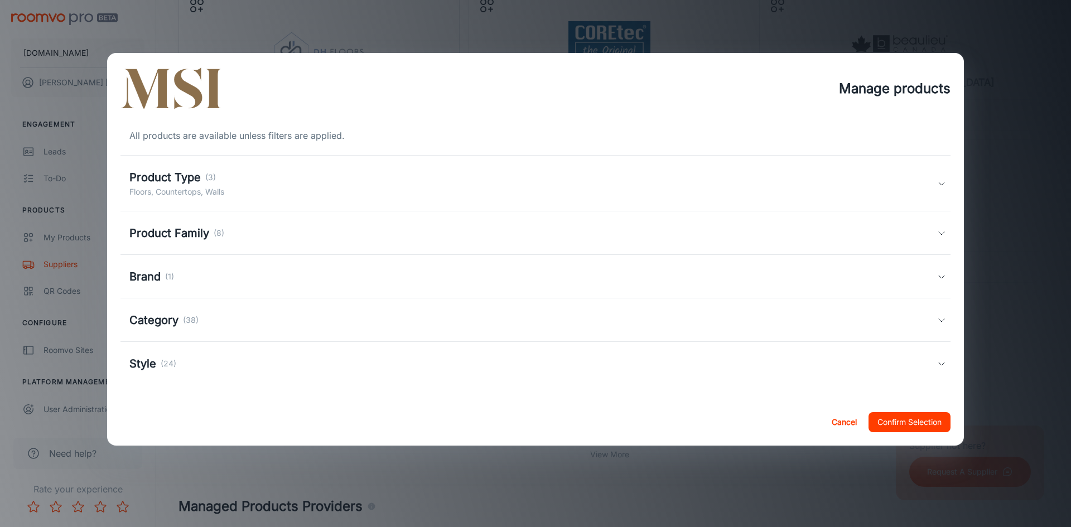
click at [937, 184] on icon at bounding box center [941, 183] width 9 height 9
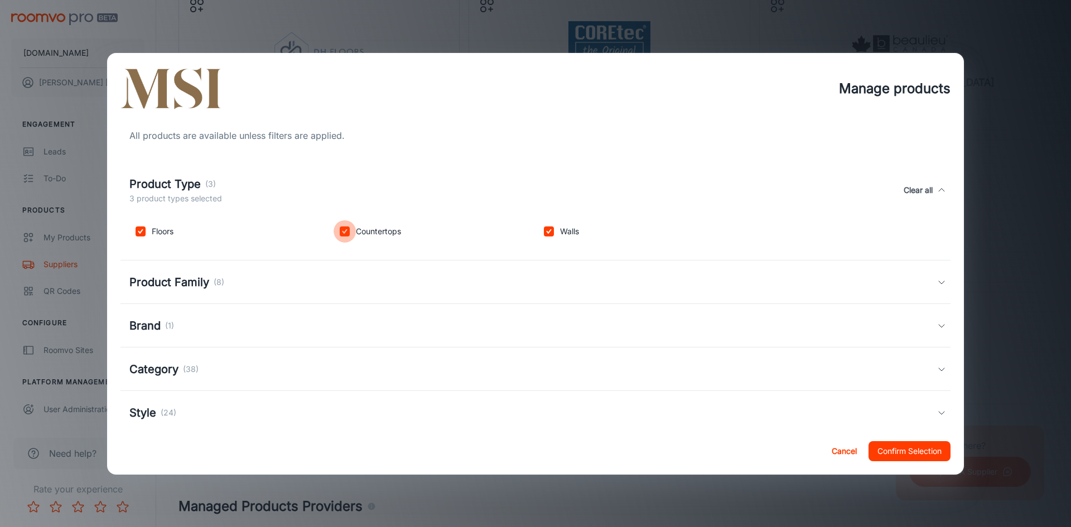
click at [339, 230] on input "checkbox" at bounding box center [345, 231] width 22 height 22
checkbox input "false"
click at [547, 232] on input "checkbox" at bounding box center [549, 231] width 22 height 22
checkbox input "false"
click at [914, 456] on button "Confirm Selection" at bounding box center [910, 451] width 82 height 20
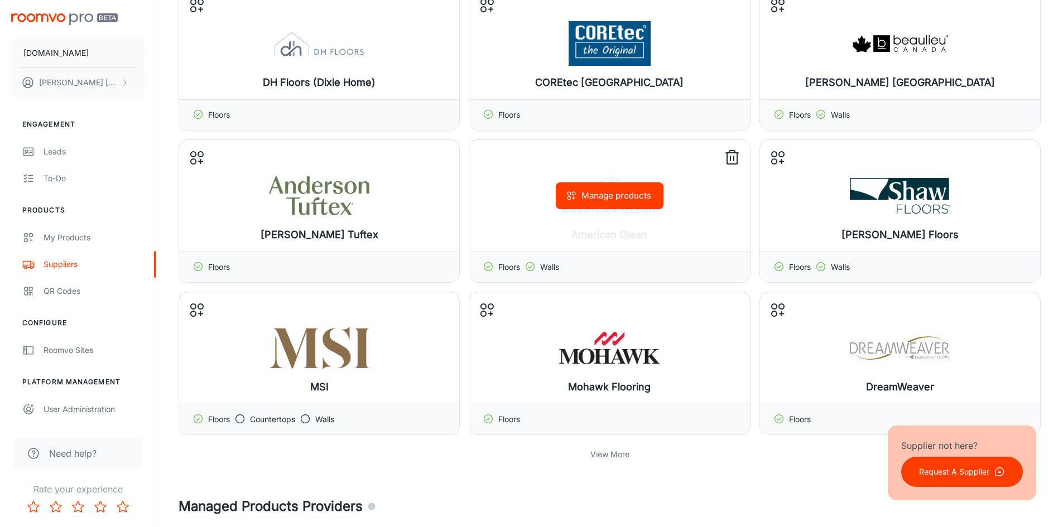
click at [541, 264] on p "Walls" at bounding box center [549, 267] width 19 height 12
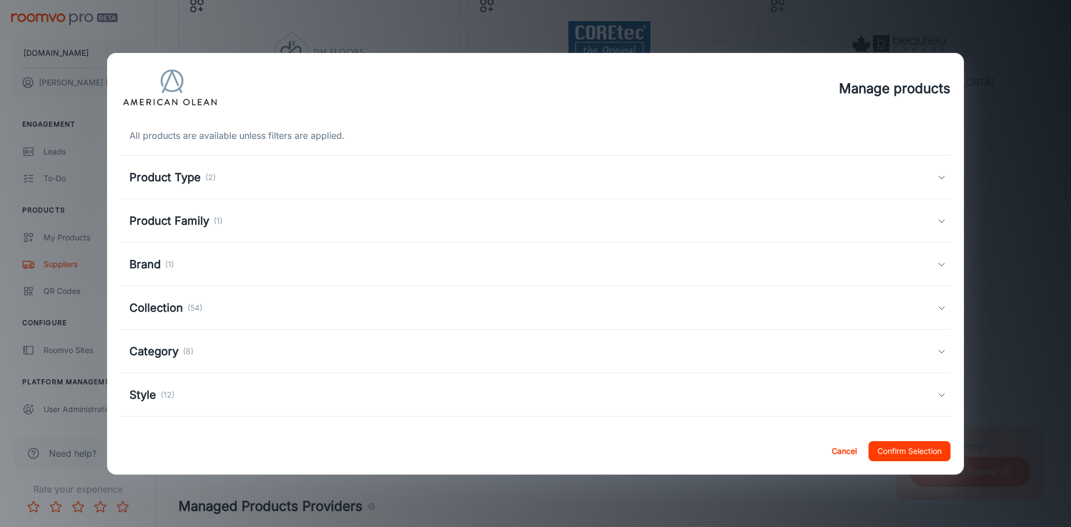
click at [935, 183] on div "Product Type (2)" at bounding box center [535, 178] width 830 height 44
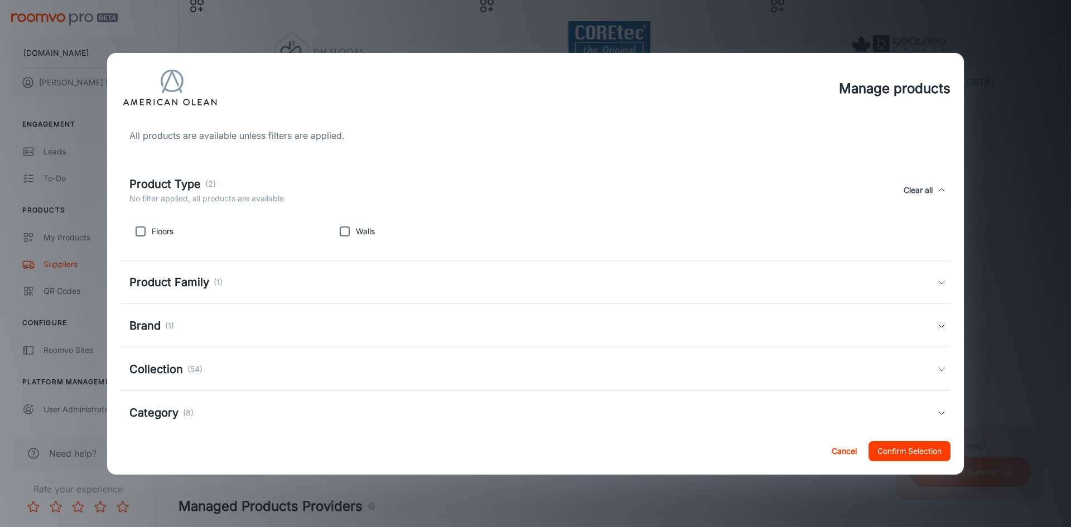
click at [152, 225] on p "Floors" at bounding box center [163, 231] width 22 height 12
click at [138, 236] on input "checkbox" at bounding box center [140, 231] width 22 height 22
checkbox input "true"
click at [918, 457] on button "Confirm Selection" at bounding box center [910, 451] width 82 height 20
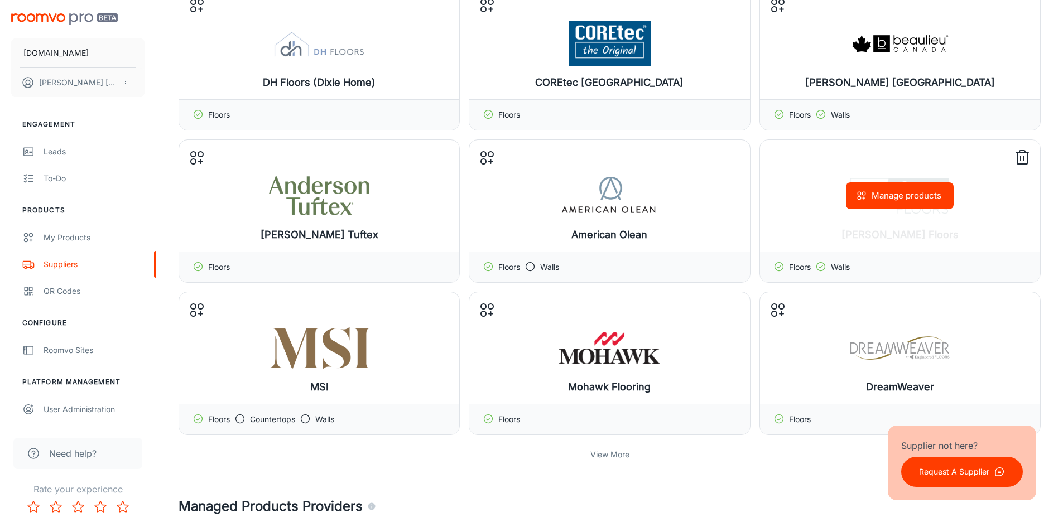
click at [831, 267] on p "Walls" at bounding box center [840, 267] width 19 height 12
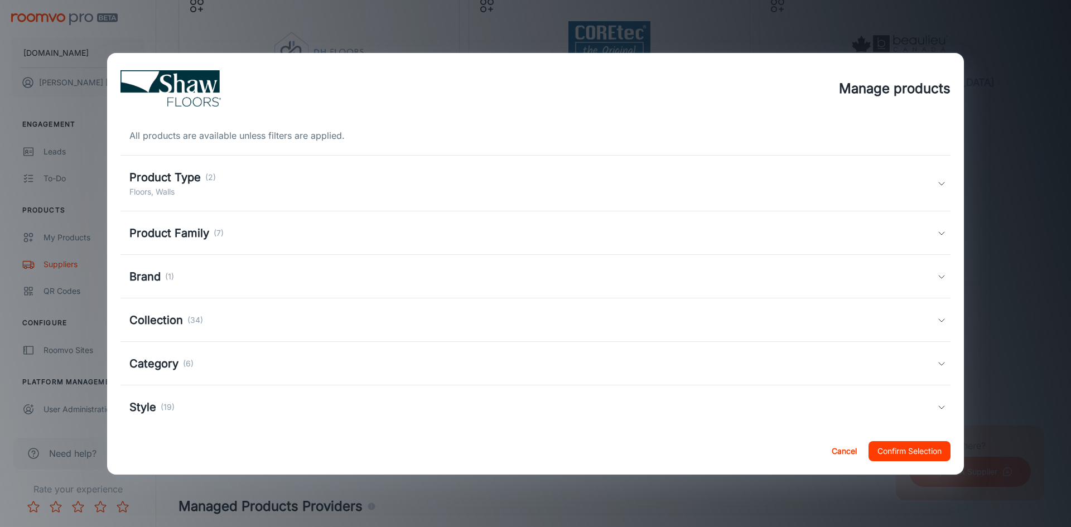
click at [937, 187] on icon at bounding box center [941, 183] width 9 height 9
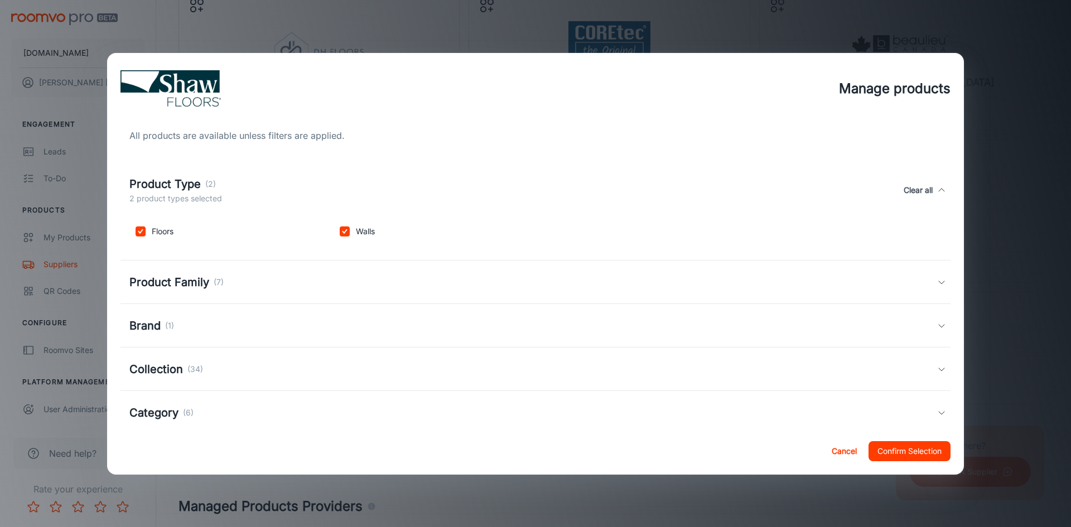
click at [343, 230] on input "checkbox" at bounding box center [345, 231] width 22 height 22
checkbox input "false"
click at [921, 450] on button "Confirm Selection" at bounding box center [910, 451] width 82 height 20
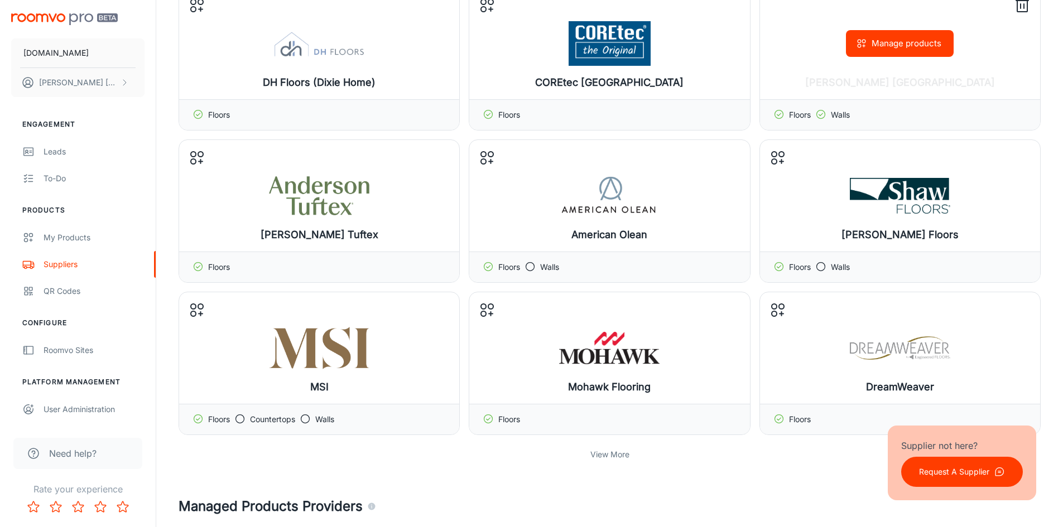
click at [824, 117] on icon at bounding box center [820, 114] width 11 height 11
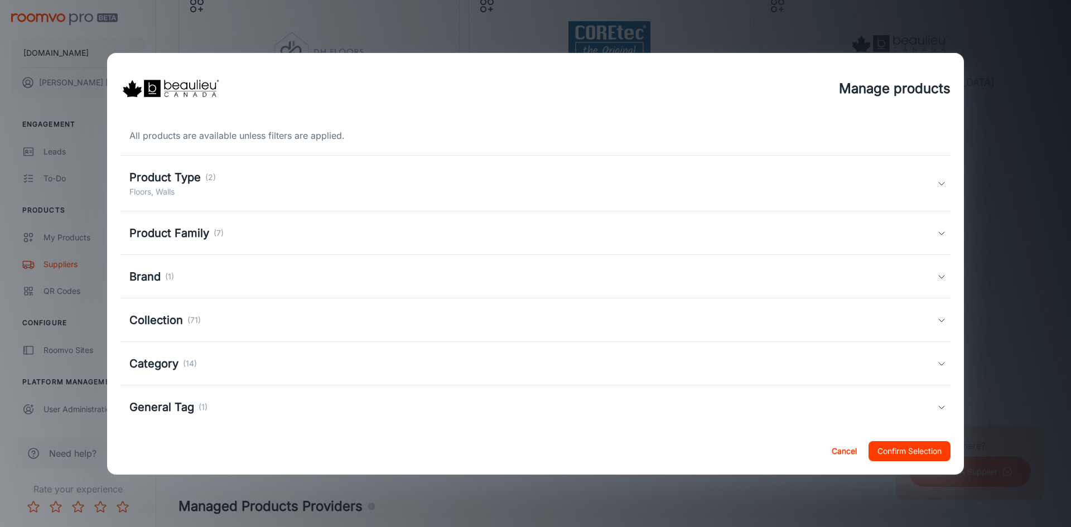
click at [928, 182] on div "Product Type (2) Floors, Walls" at bounding box center [533, 183] width 808 height 29
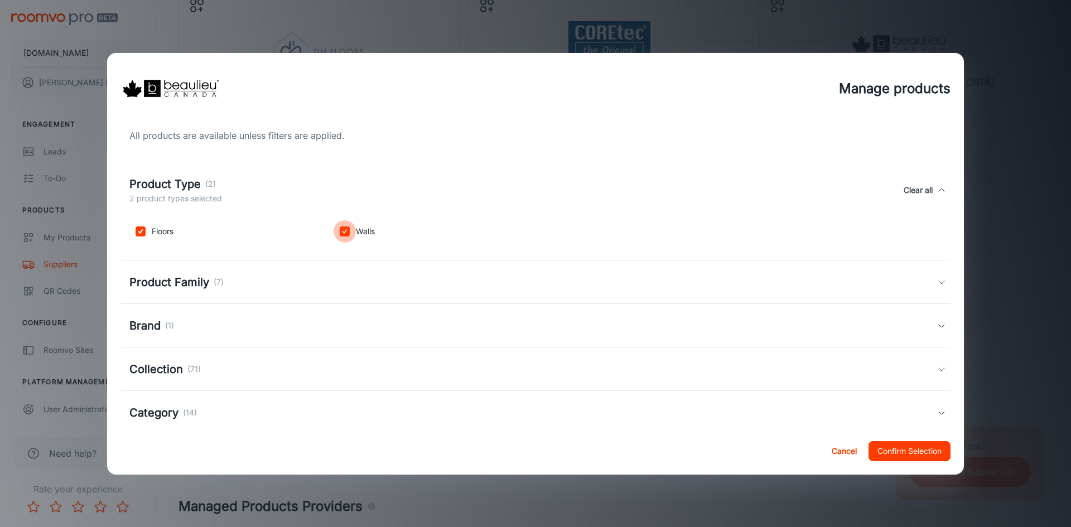
click at [350, 230] on input "checkbox" at bounding box center [345, 231] width 22 height 22
checkbox input "false"
click at [919, 456] on button "Confirm Selection" at bounding box center [910, 451] width 82 height 20
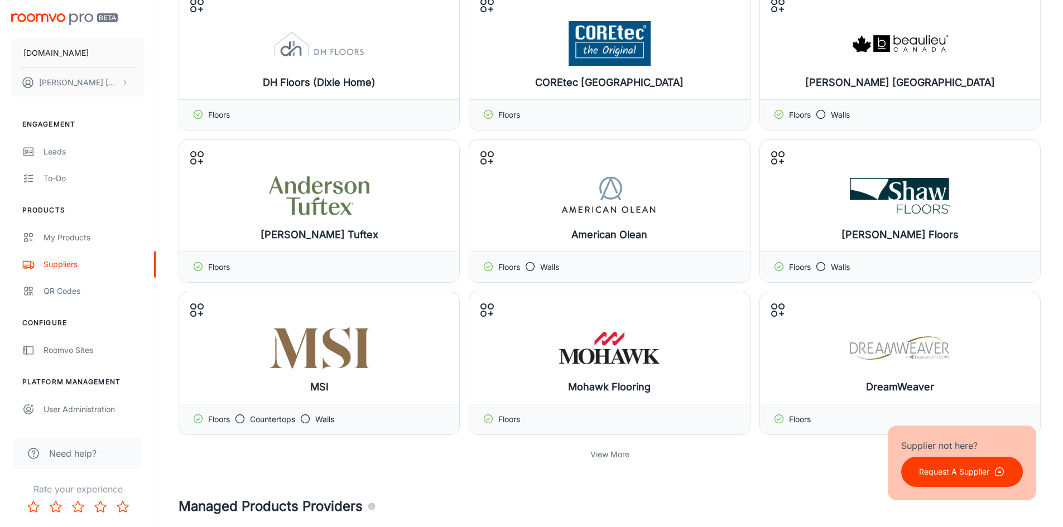
scroll to position [0, 0]
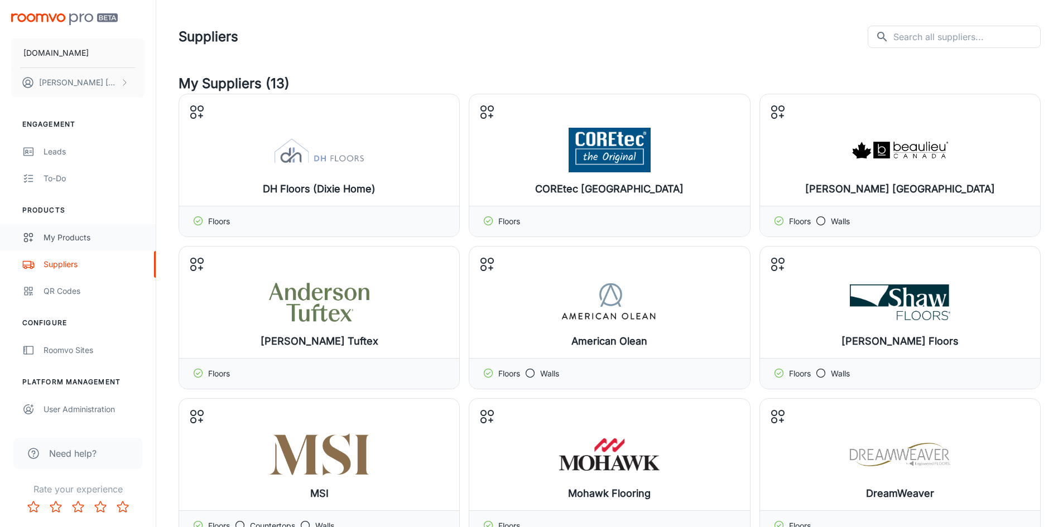
click at [61, 232] on div "My Products" at bounding box center [94, 238] width 101 height 12
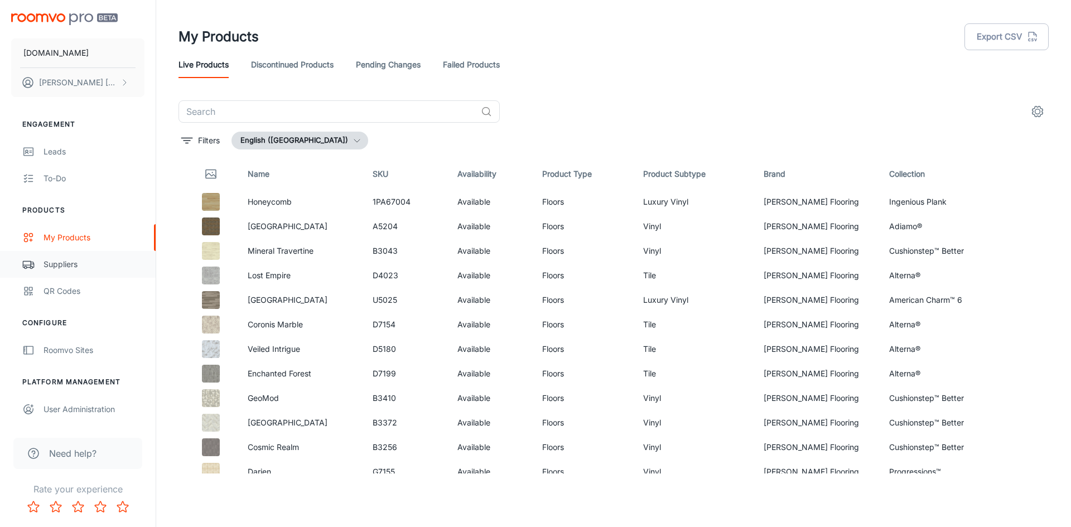
click at [59, 267] on div "Suppliers" at bounding box center [94, 264] width 101 height 12
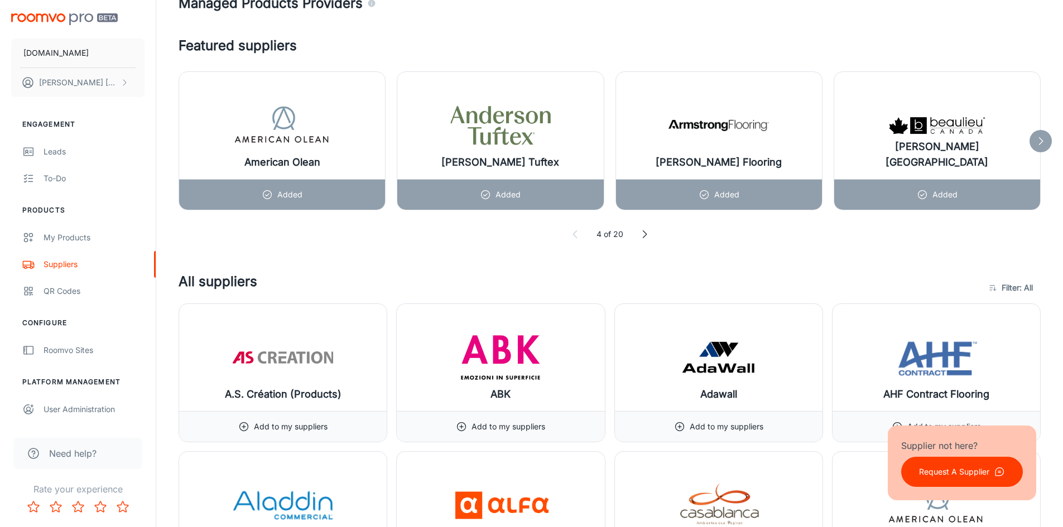
scroll to position [640, 0]
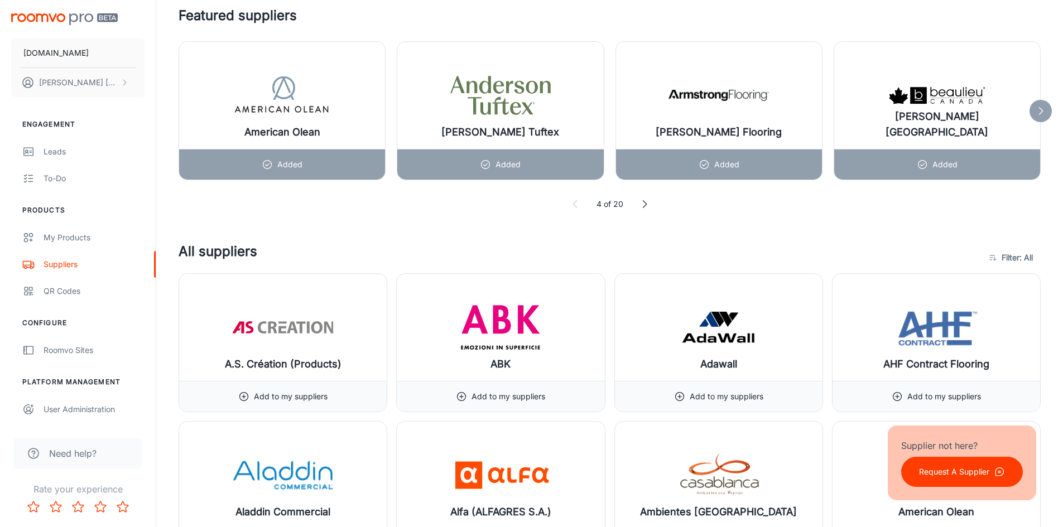
click at [1038, 115] on icon at bounding box center [1040, 110] width 11 height 11
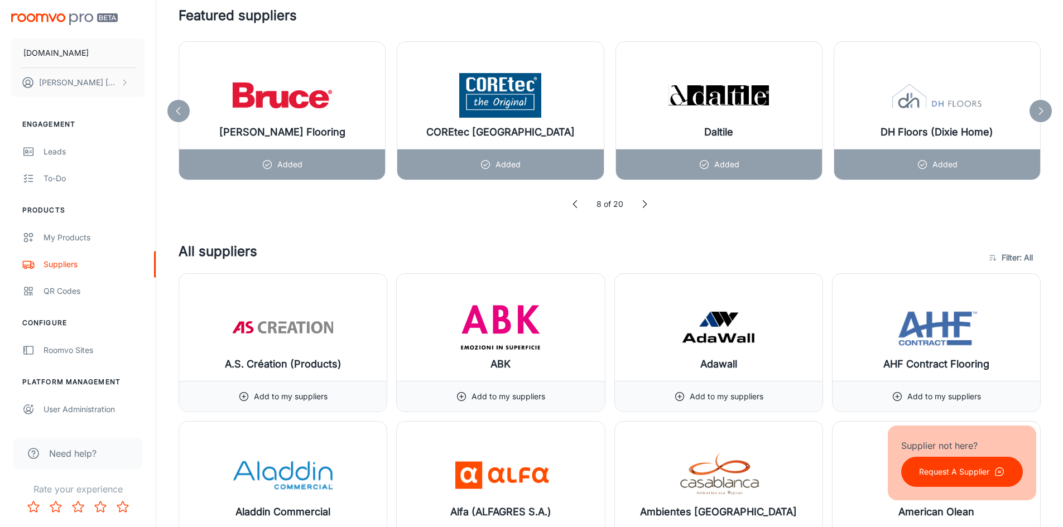
click at [1036, 114] on icon at bounding box center [1040, 110] width 11 height 11
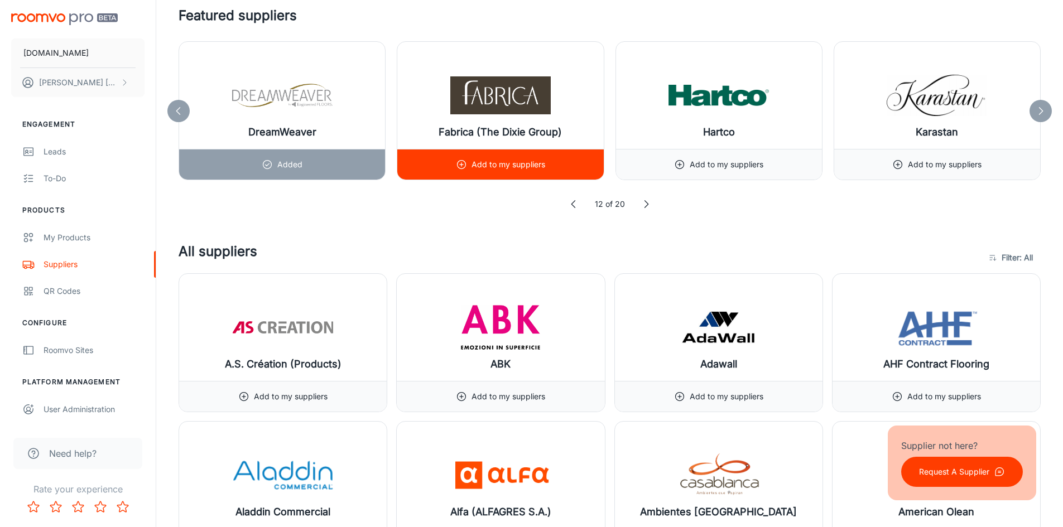
click at [533, 170] on p "Add to my suppliers" at bounding box center [508, 164] width 74 height 12
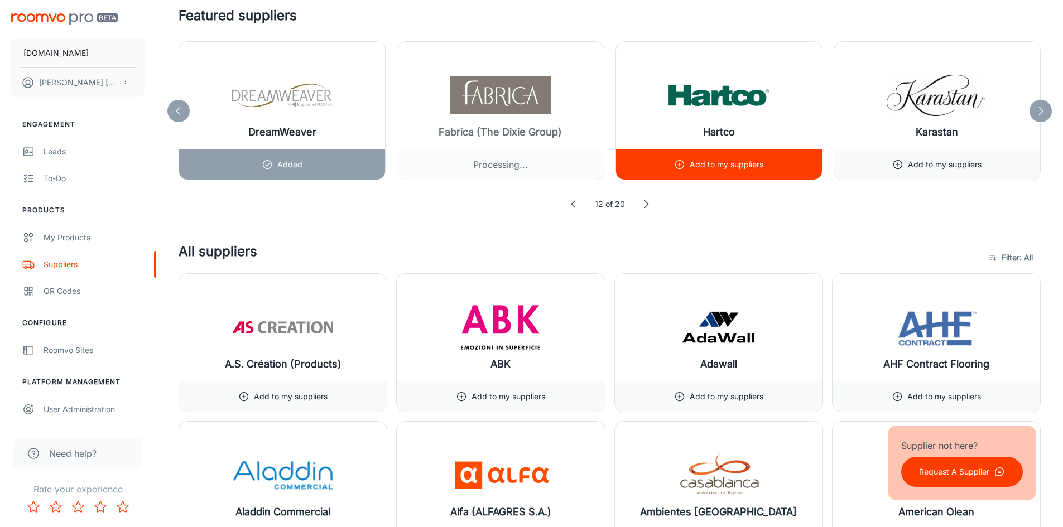
click at [740, 168] on p "Add to my suppliers" at bounding box center [726, 164] width 74 height 12
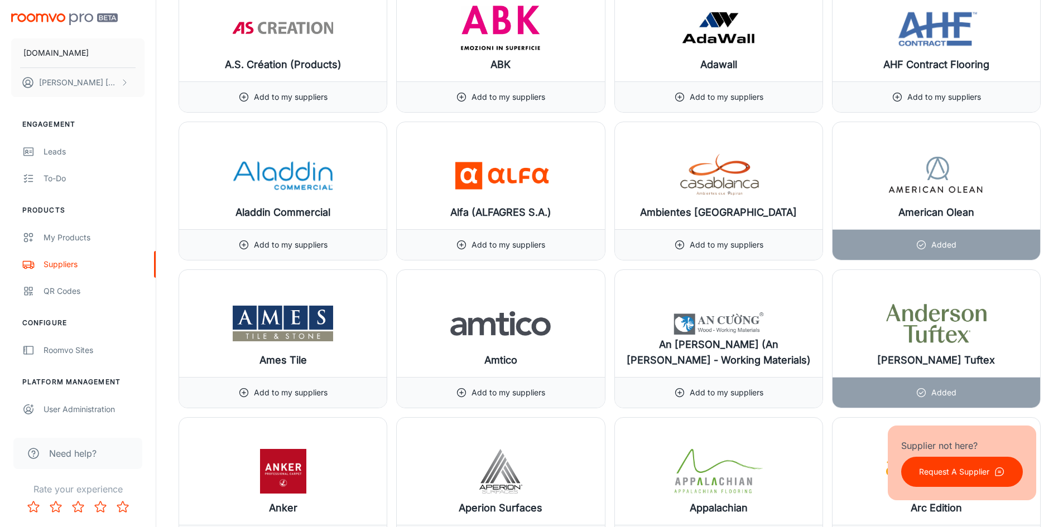
click at [929, 165] on img at bounding box center [936, 175] width 100 height 45
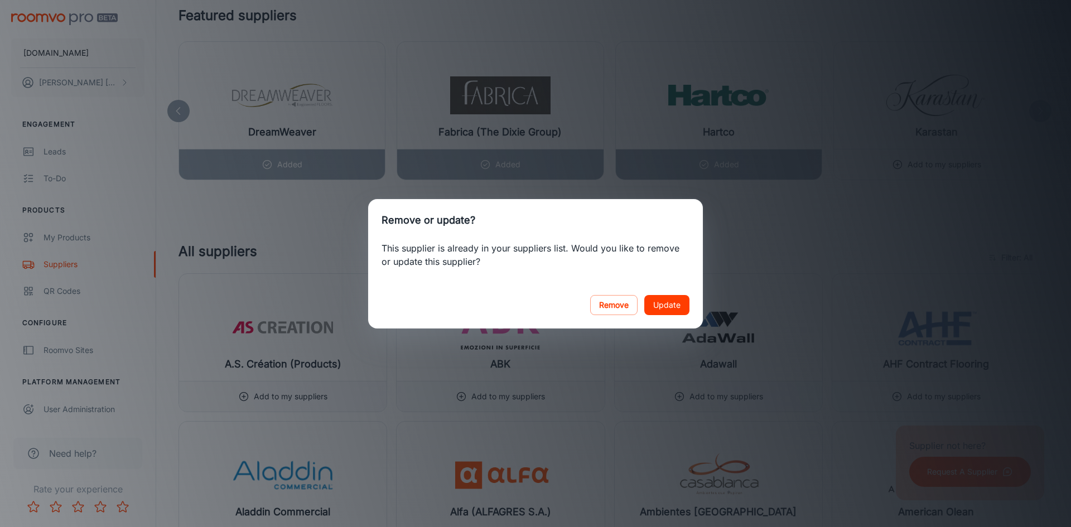
click at [670, 302] on button "Update" at bounding box center [666, 305] width 45 height 20
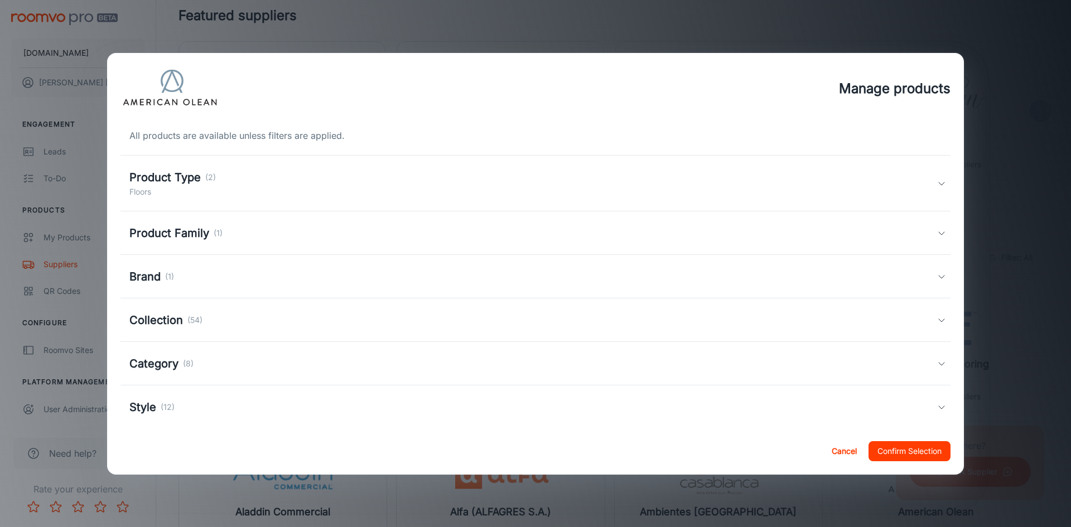
click at [937, 181] on icon at bounding box center [941, 183] width 9 height 9
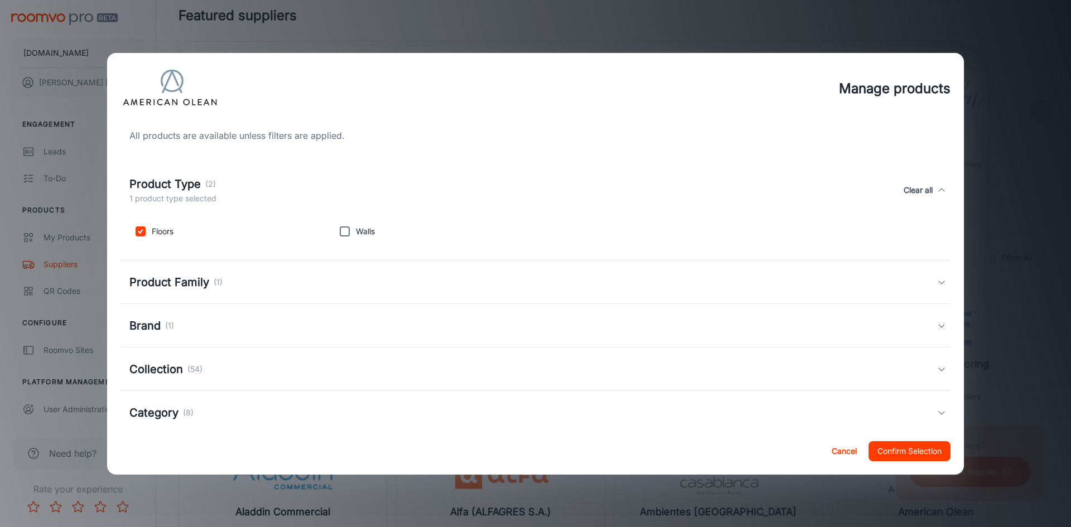
click at [907, 451] on button "Confirm Selection" at bounding box center [910, 451] width 82 height 20
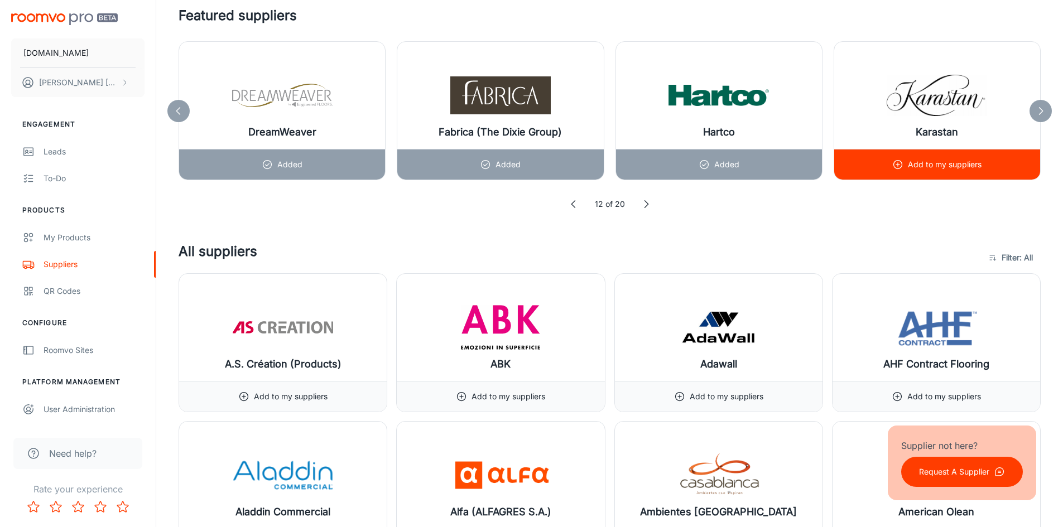
click at [935, 165] on p "Add to my suppliers" at bounding box center [945, 164] width 74 height 12
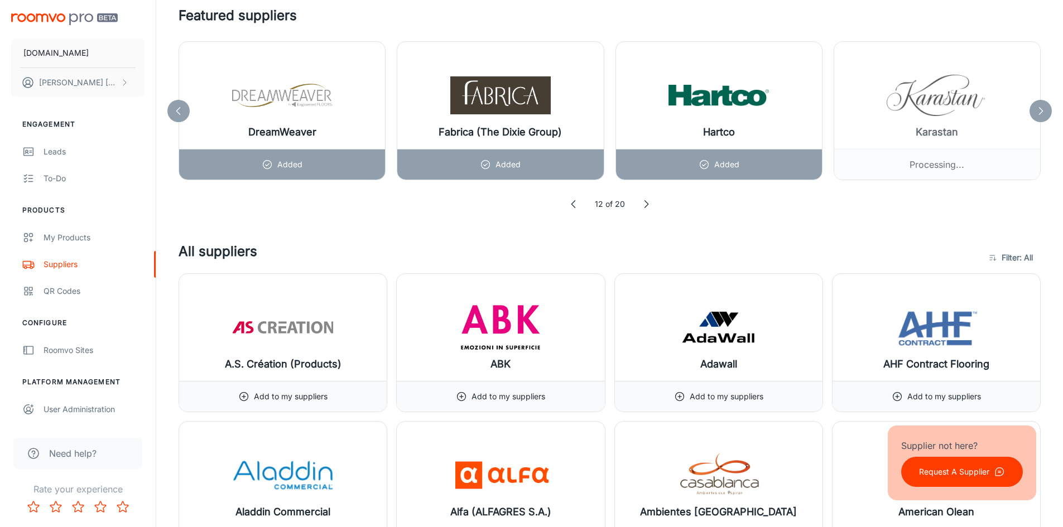
click at [645, 201] on icon at bounding box center [645, 204] width 11 height 11
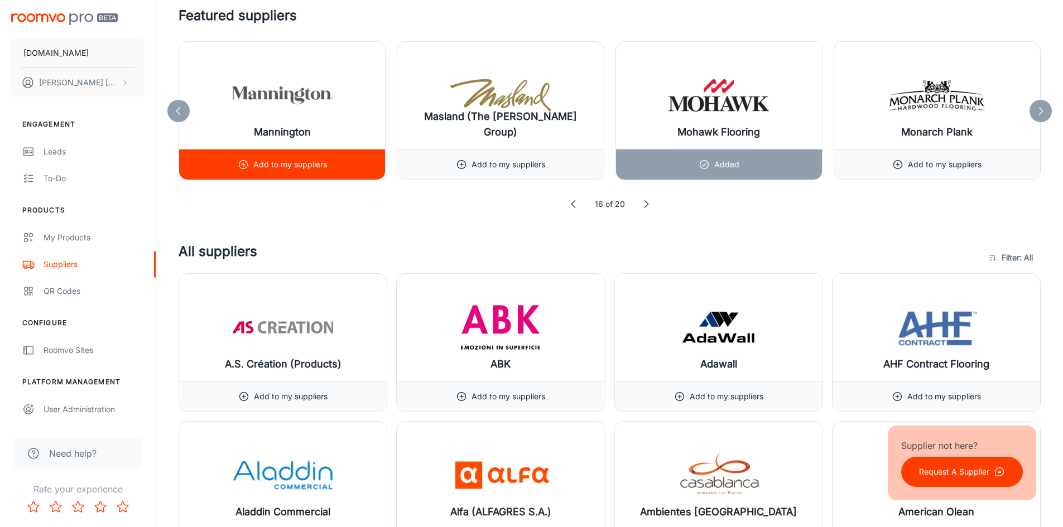
click at [361, 165] on div "Add to my suppliers" at bounding box center [282, 164] width 206 height 31
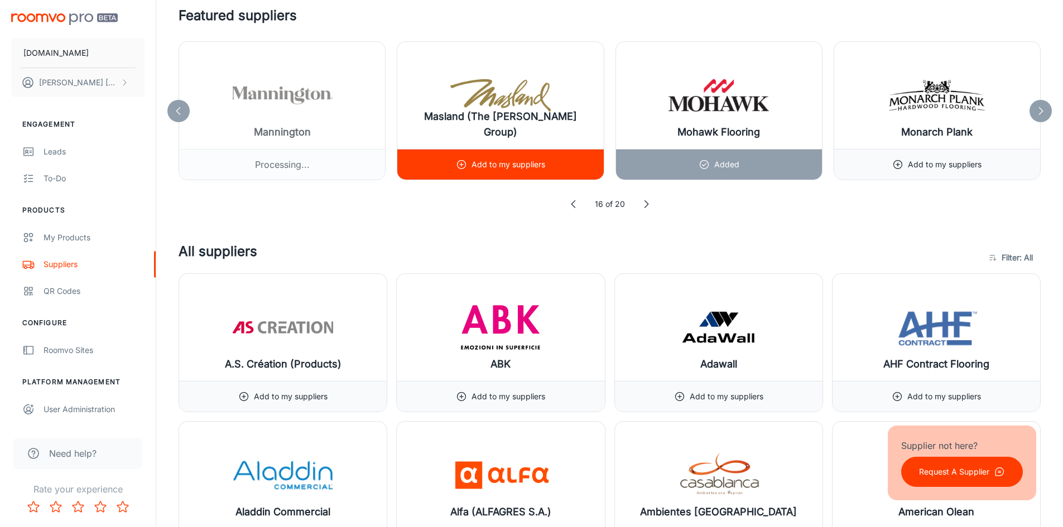
click at [526, 159] on p "Add to my suppliers" at bounding box center [508, 164] width 74 height 12
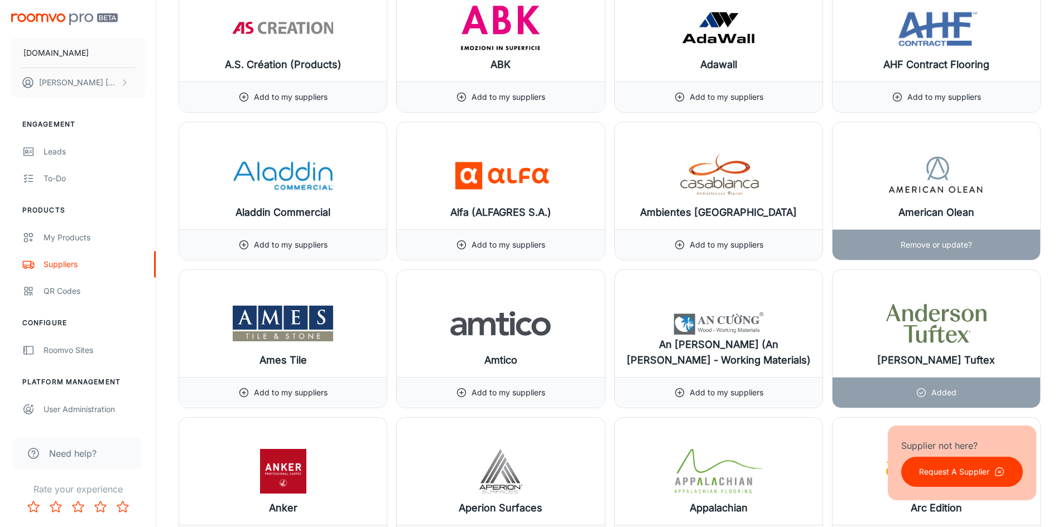
click at [934, 163] on img at bounding box center [936, 175] width 100 height 45
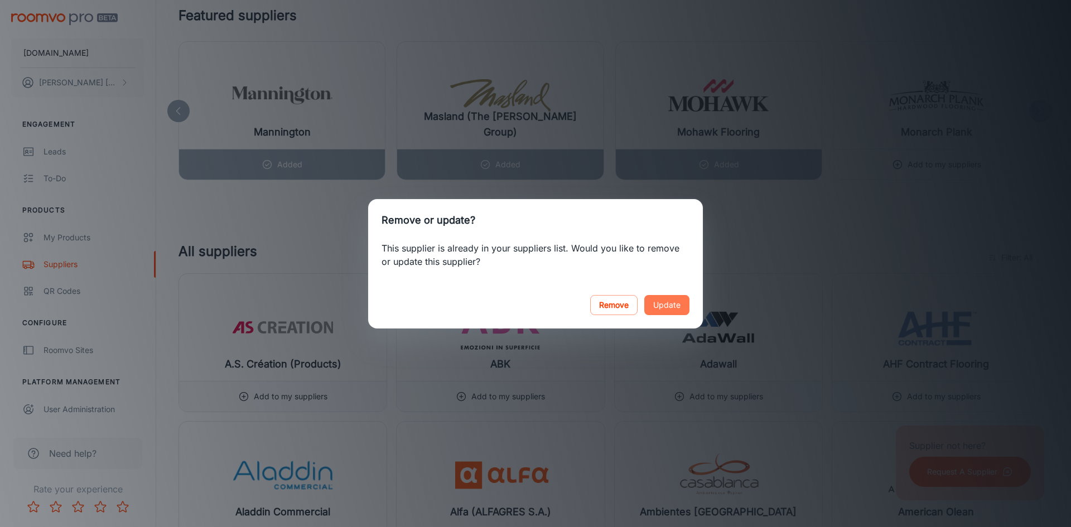
click at [671, 307] on button "Update" at bounding box center [666, 305] width 45 height 20
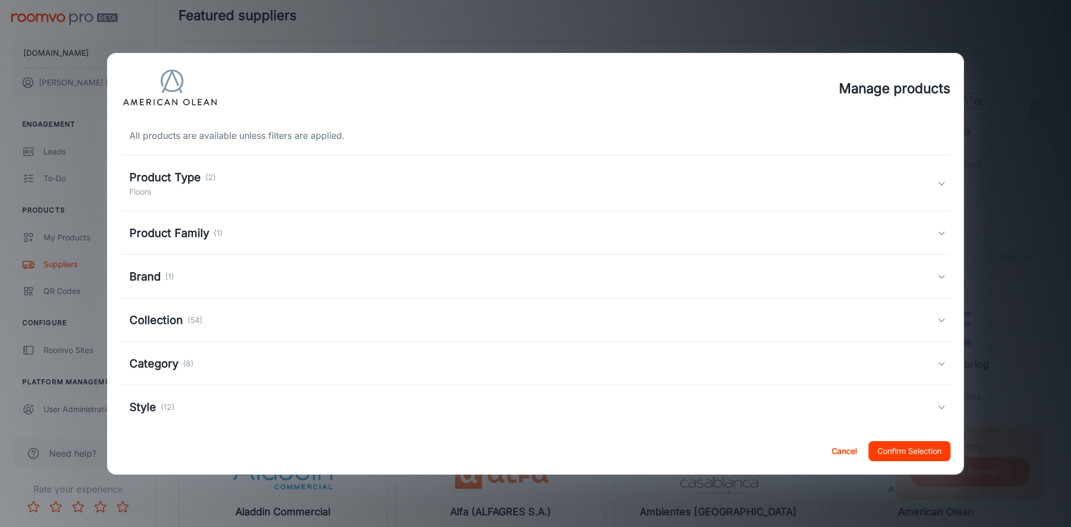
click at [937, 179] on icon at bounding box center [941, 183] width 9 height 9
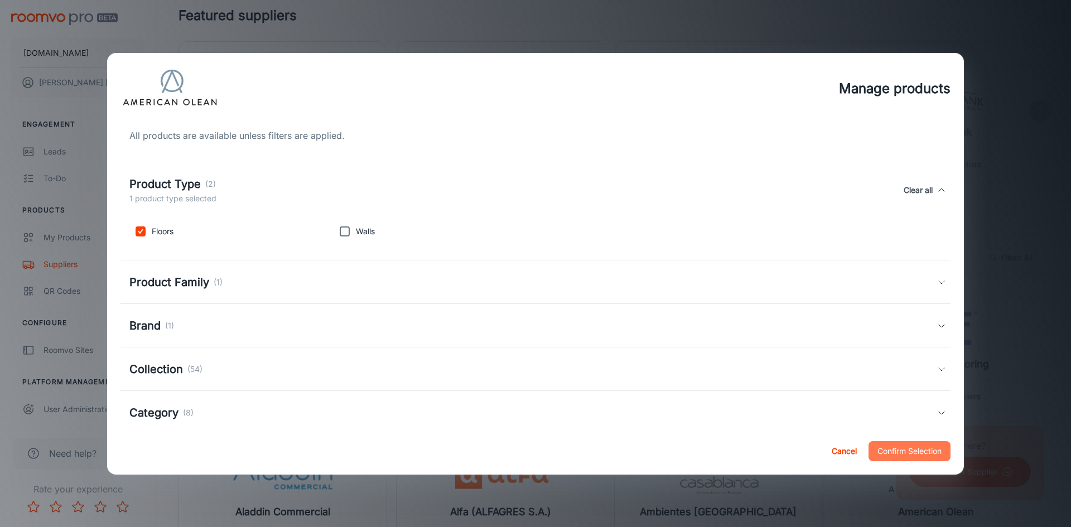
click at [925, 449] on button "Confirm Selection" at bounding box center [910, 451] width 82 height 20
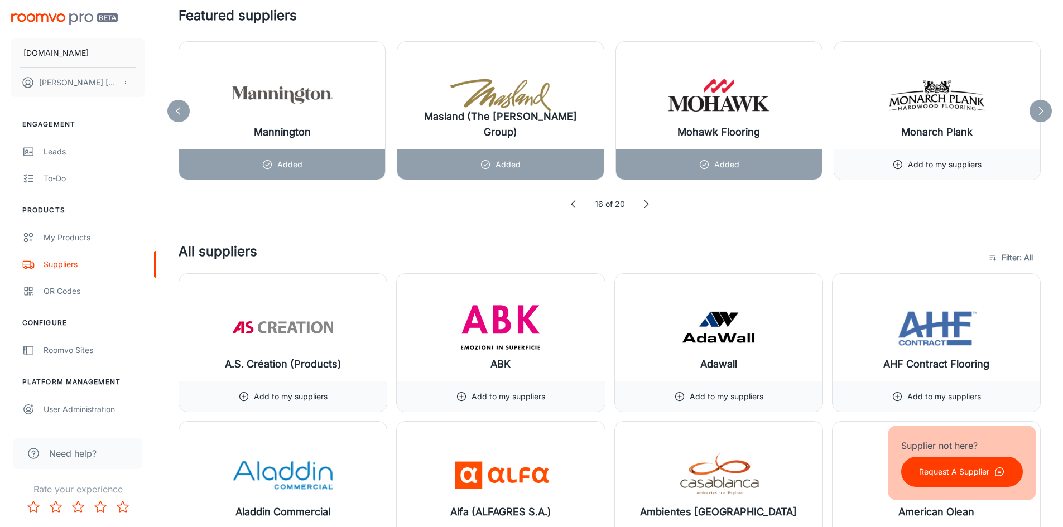
click at [1043, 107] on icon at bounding box center [1040, 110] width 11 height 11
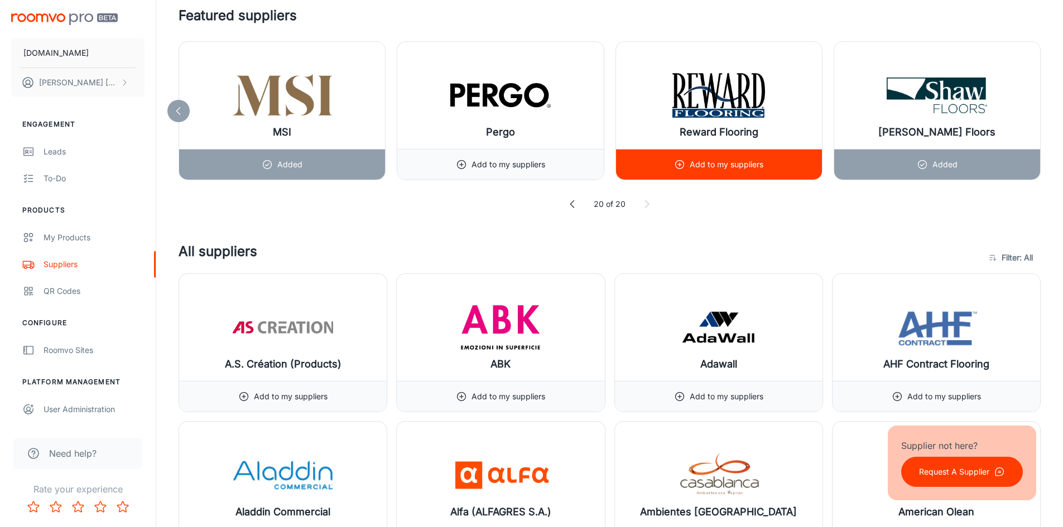
click at [663, 164] on div "Add to my suppliers" at bounding box center [719, 164] width 206 height 31
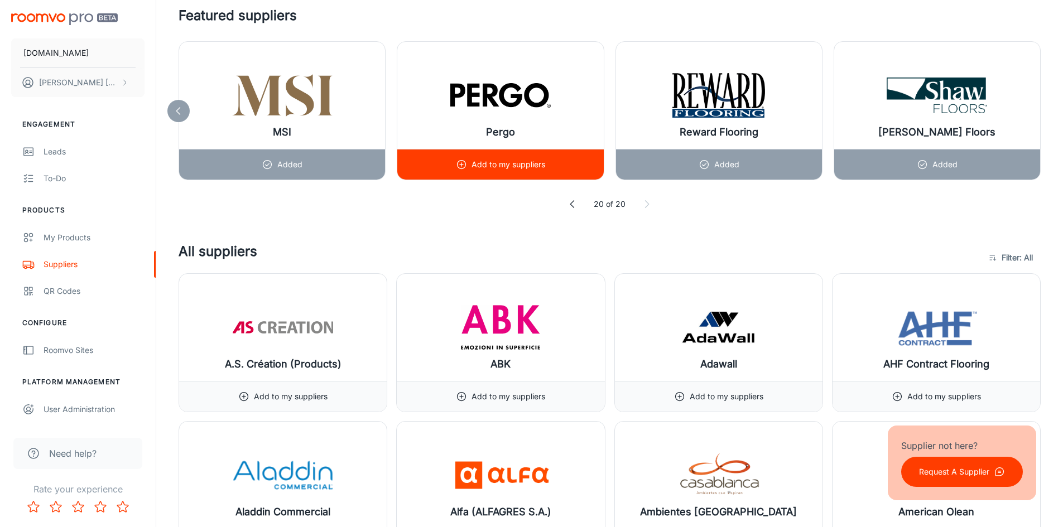
click at [536, 168] on p "Add to my suppliers" at bounding box center [508, 164] width 74 height 12
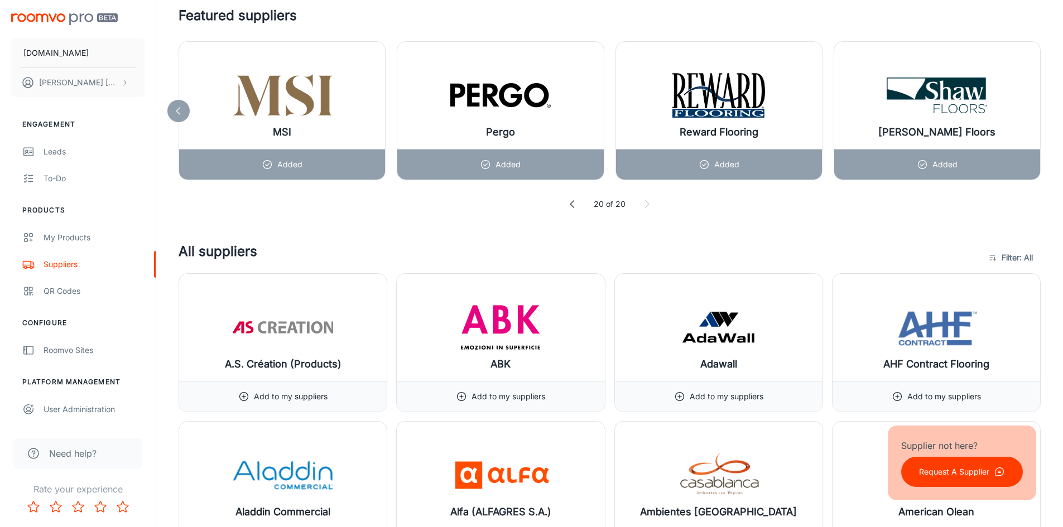
click at [571, 199] on icon at bounding box center [572, 204] width 11 height 11
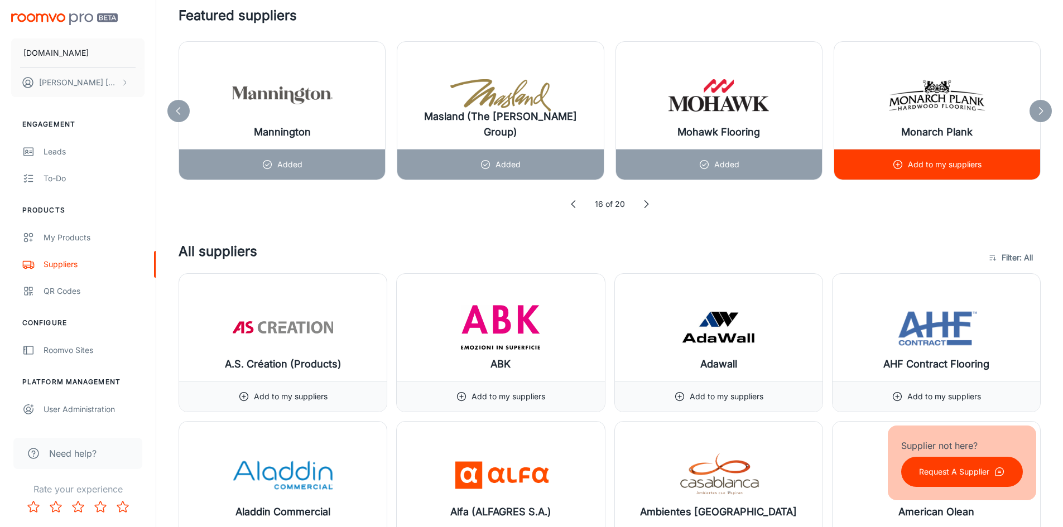
click at [950, 166] on p "Add to my suppliers" at bounding box center [945, 164] width 74 height 12
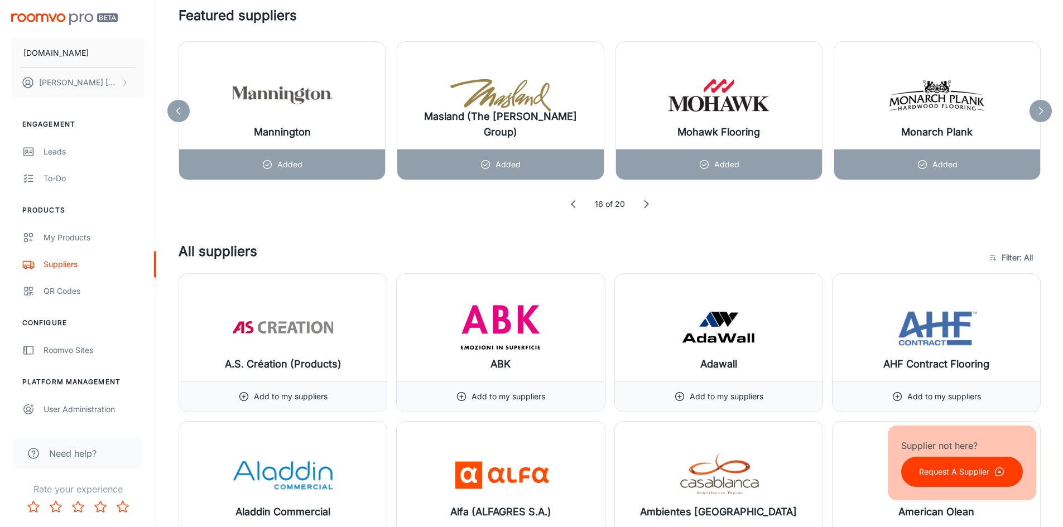
click at [573, 207] on icon at bounding box center [573, 204] width 11 height 11
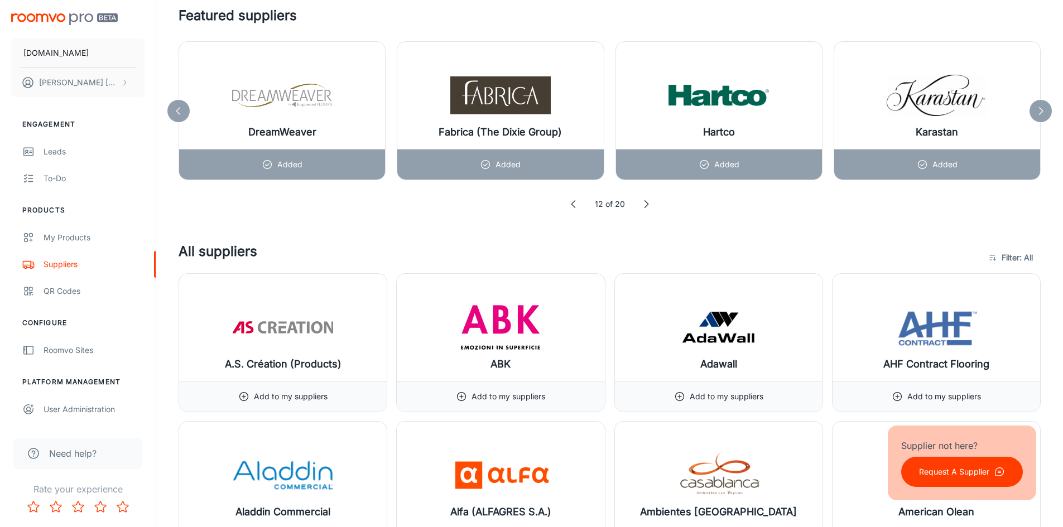
click at [573, 207] on icon at bounding box center [573, 204] width 11 height 11
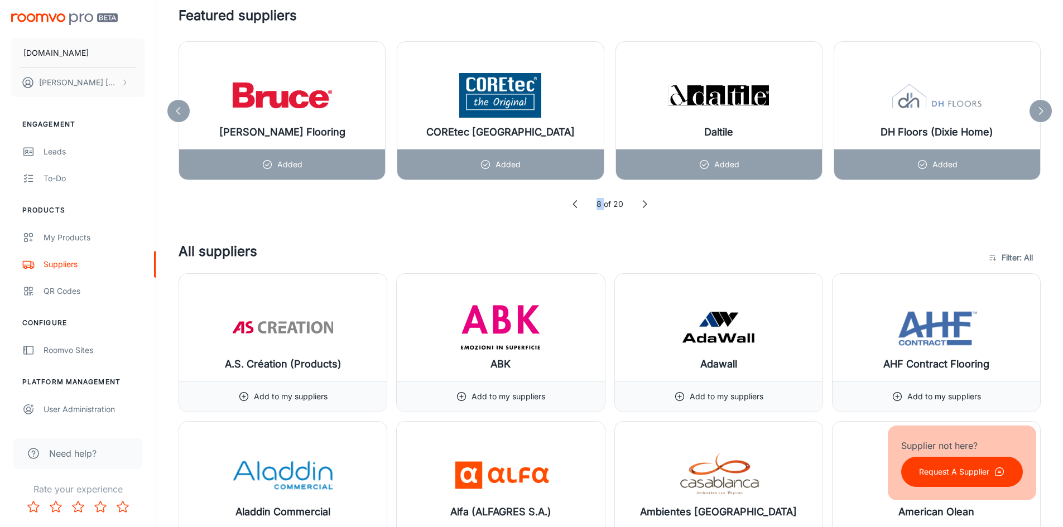
click at [573, 207] on icon at bounding box center [575, 204] width 11 height 11
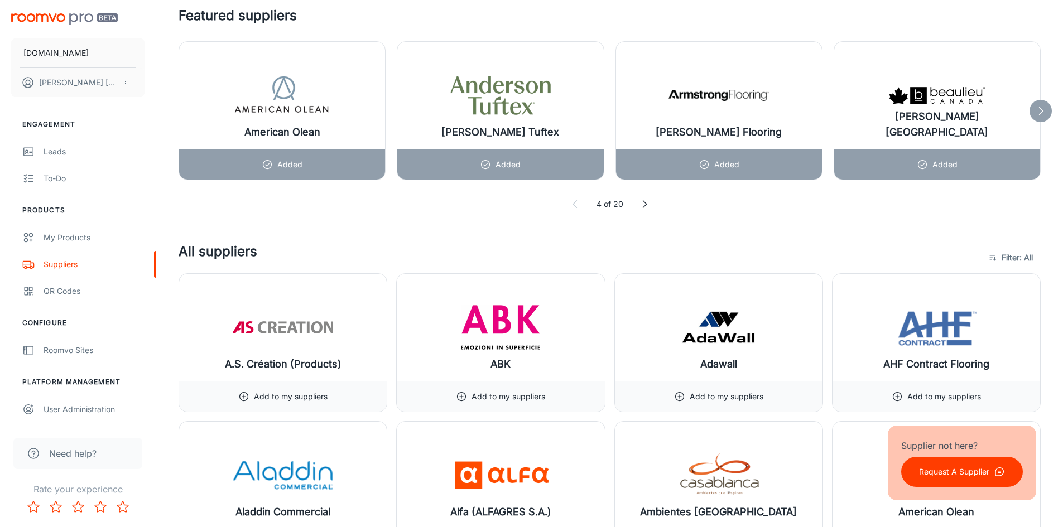
click at [573, 207] on icon at bounding box center [575, 204] width 11 height 11
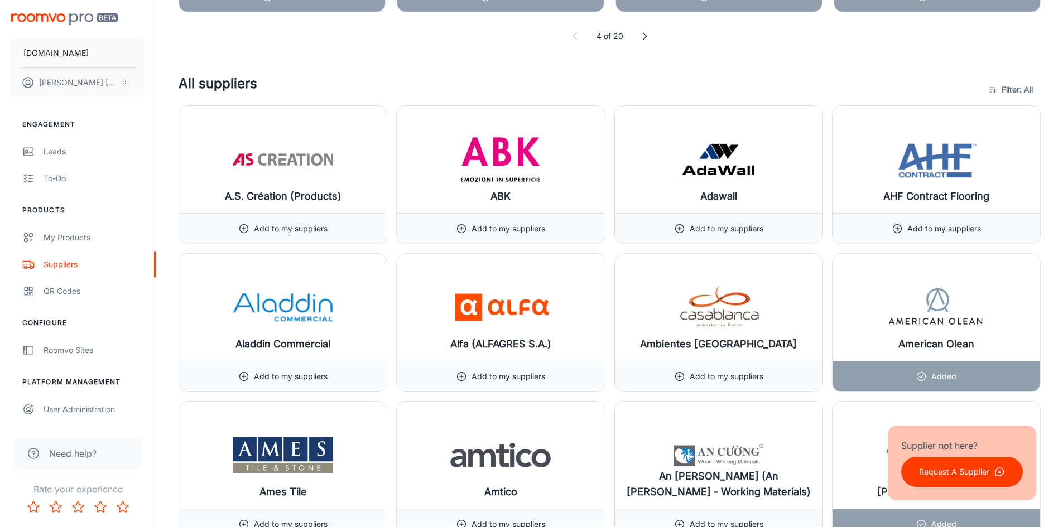
scroll to position [960, 0]
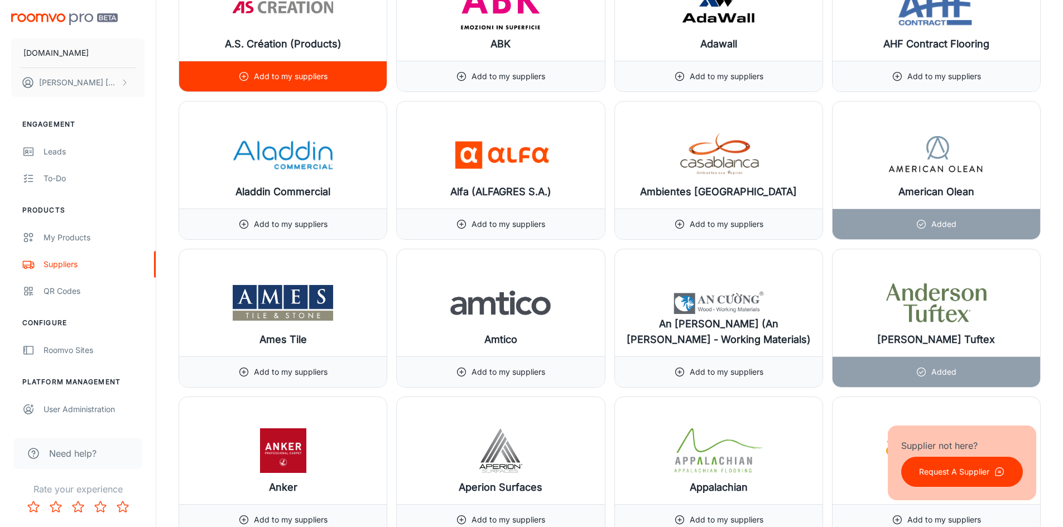
click at [324, 85] on div "Add to my suppliers" at bounding box center [282, 76] width 89 height 30
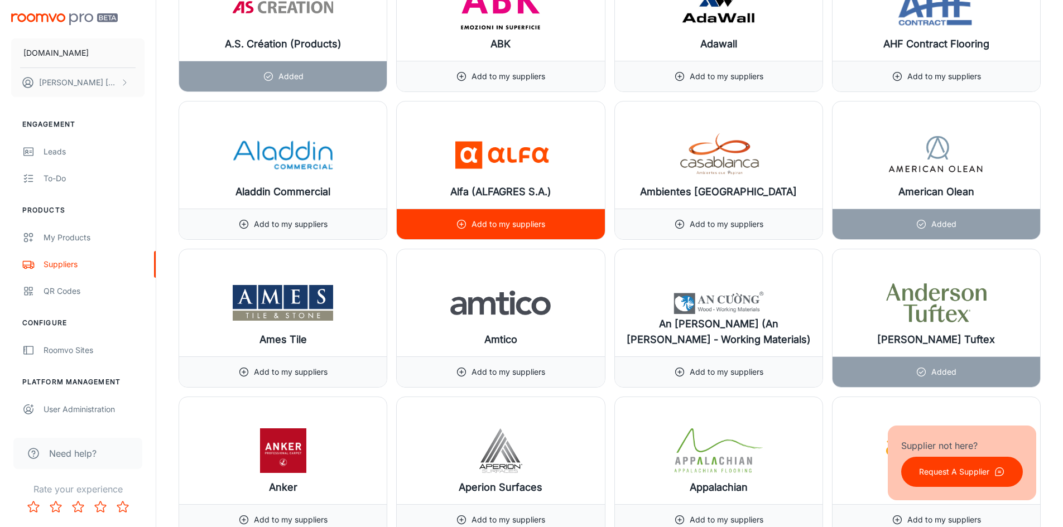
click at [534, 226] on p "Add to my suppliers" at bounding box center [508, 224] width 74 height 12
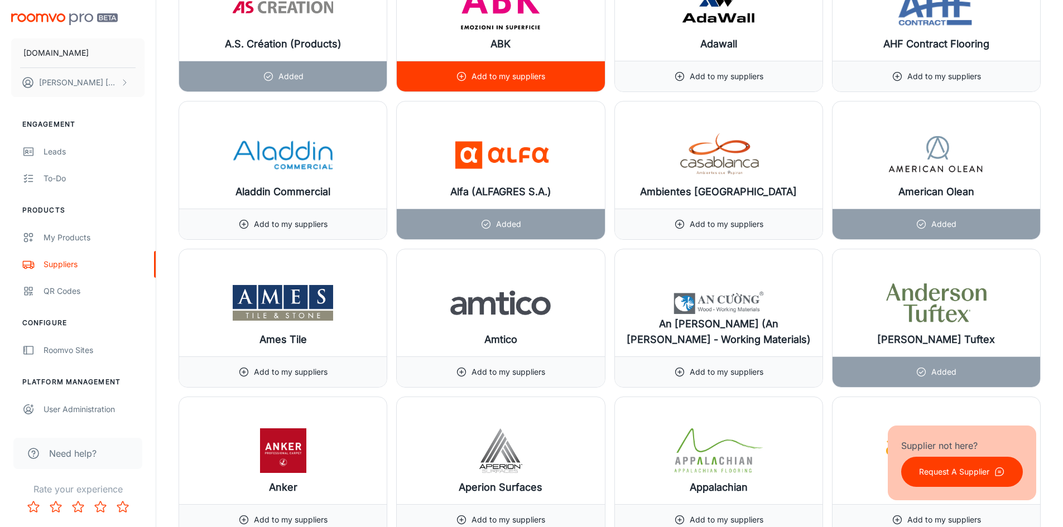
click at [544, 79] on p "Add to my suppliers" at bounding box center [508, 76] width 74 height 12
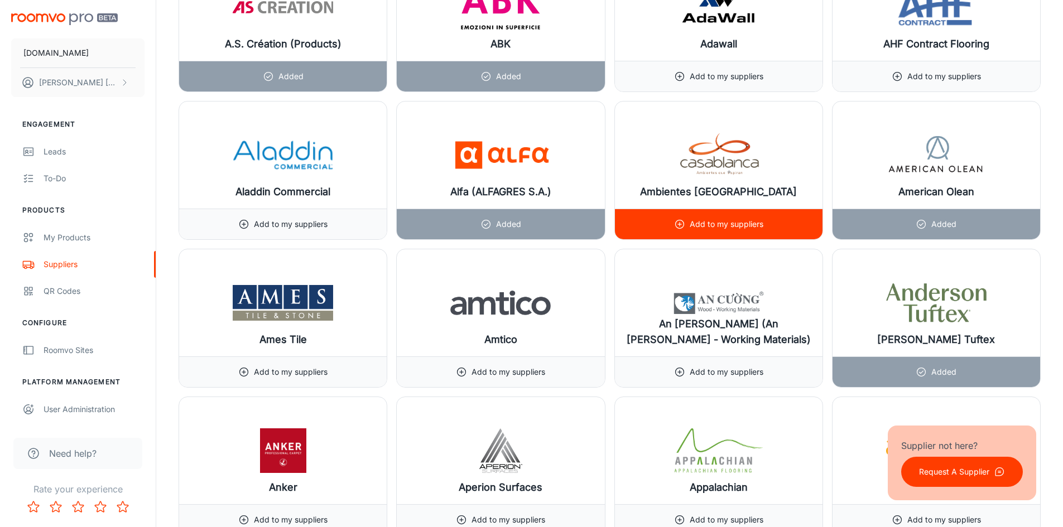
click at [757, 219] on p "Add to my suppliers" at bounding box center [726, 224] width 74 height 12
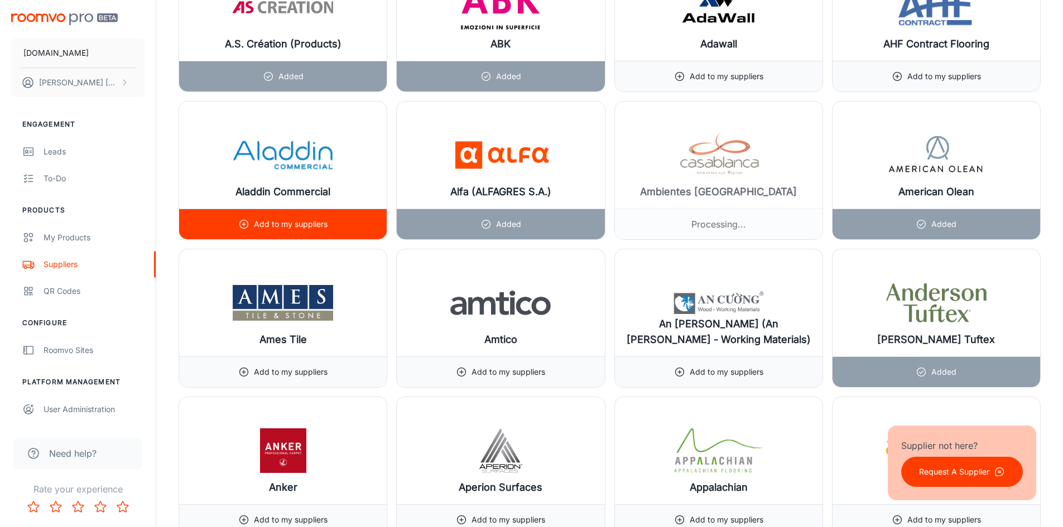
click at [313, 228] on p "Add to my suppliers" at bounding box center [291, 224] width 74 height 12
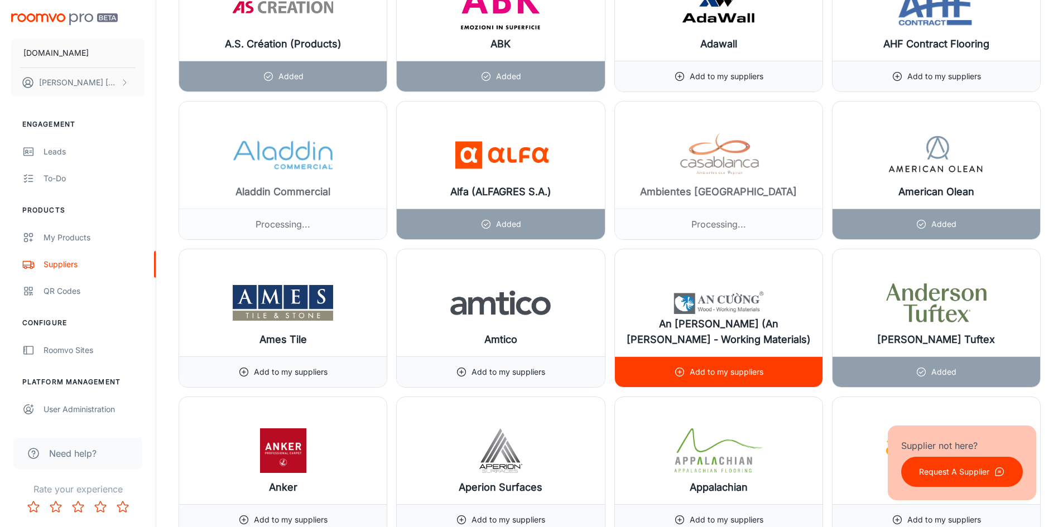
click at [630, 378] on div "Add to my suppliers" at bounding box center [719, 371] width 208 height 31
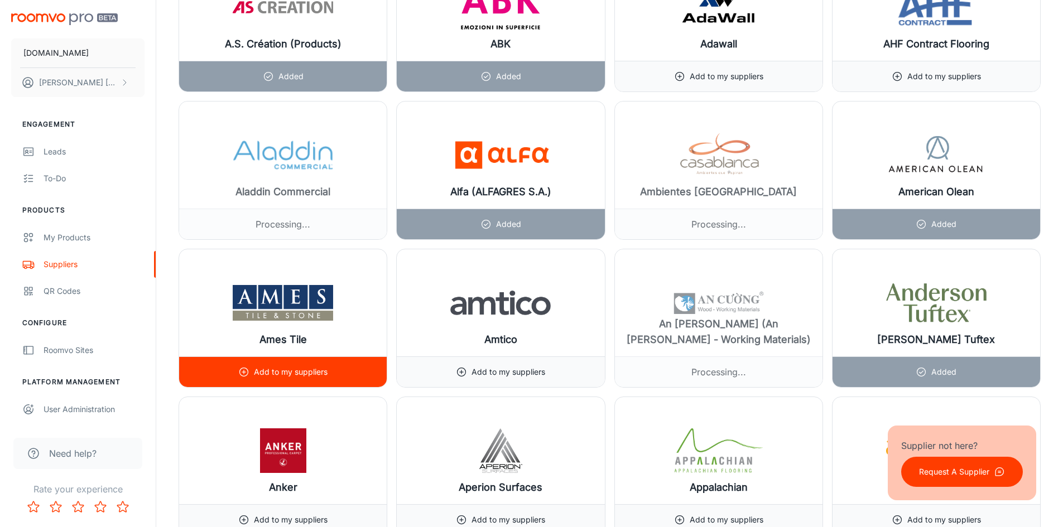
click at [353, 375] on div "Add to my suppliers" at bounding box center [283, 371] width 208 height 31
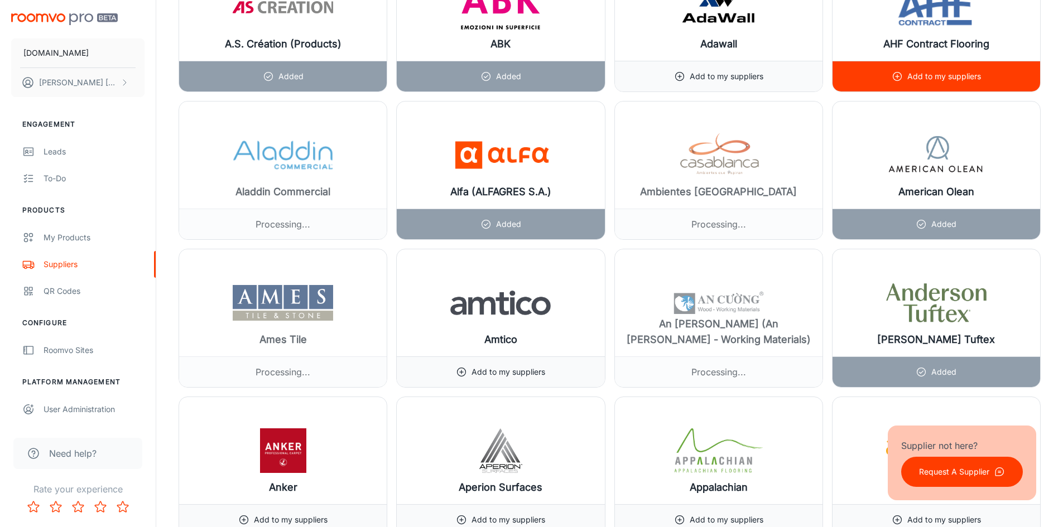
click at [959, 67] on div "Add to my suppliers" at bounding box center [935, 76] width 89 height 30
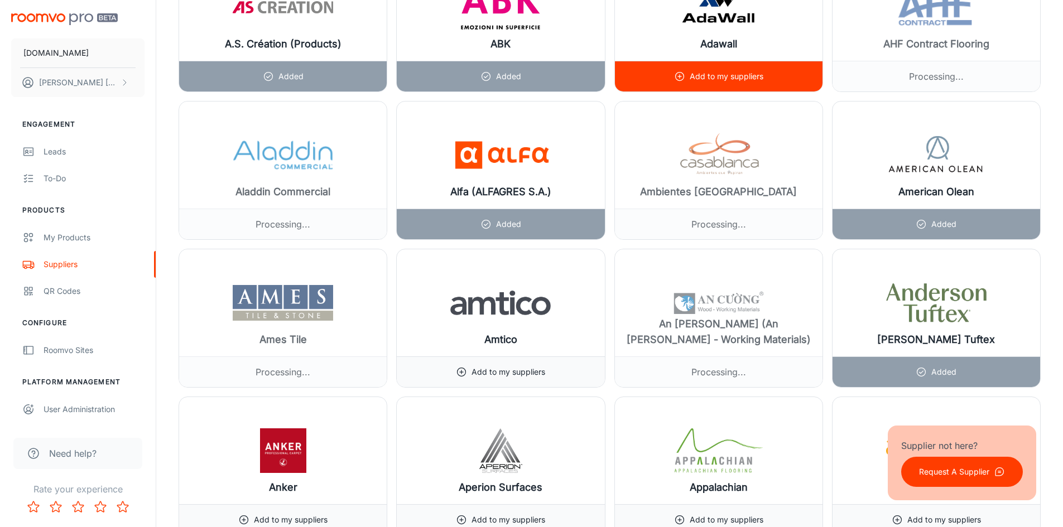
click at [776, 249] on div at bounding box center [719, 318] width 208 height 138
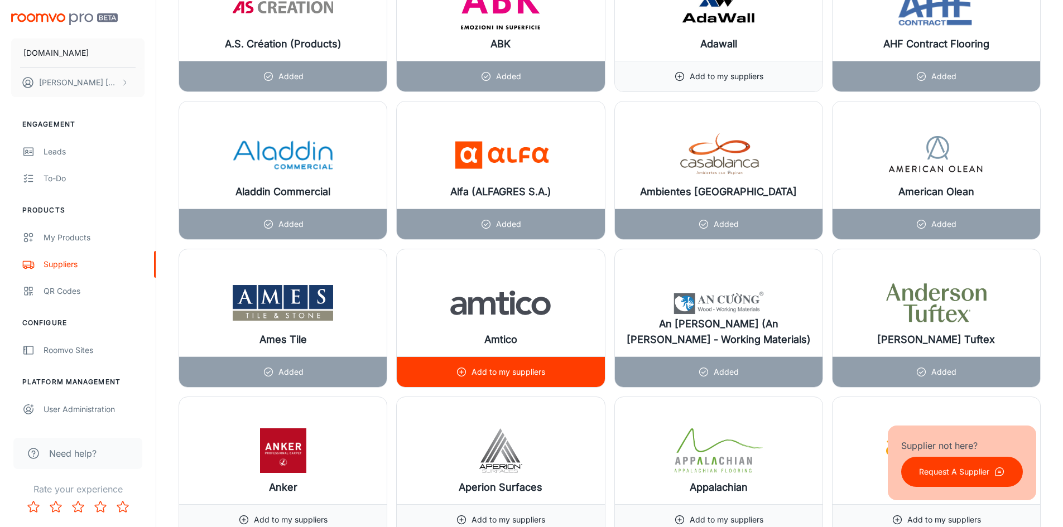
click at [556, 374] on div "Add to my suppliers" at bounding box center [501, 371] width 208 height 31
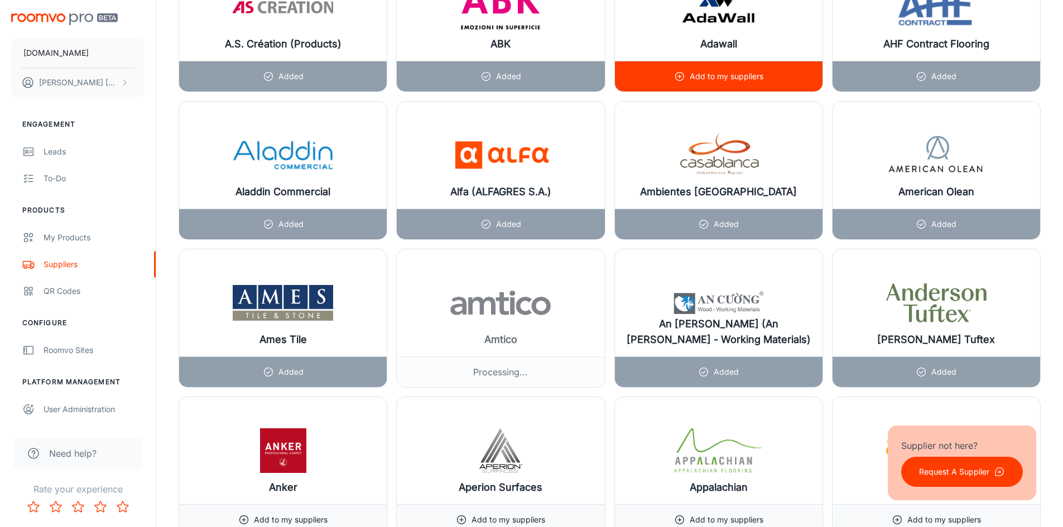
click at [757, 75] on p "Add to my suppliers" at bounding box center [726, 76] width 74 height 12
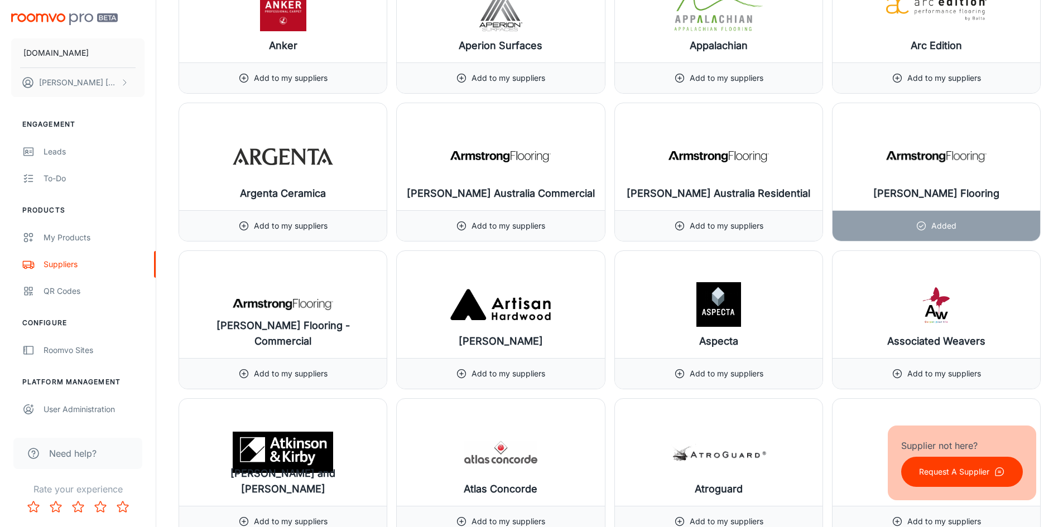
scroll to position [1417, 0]
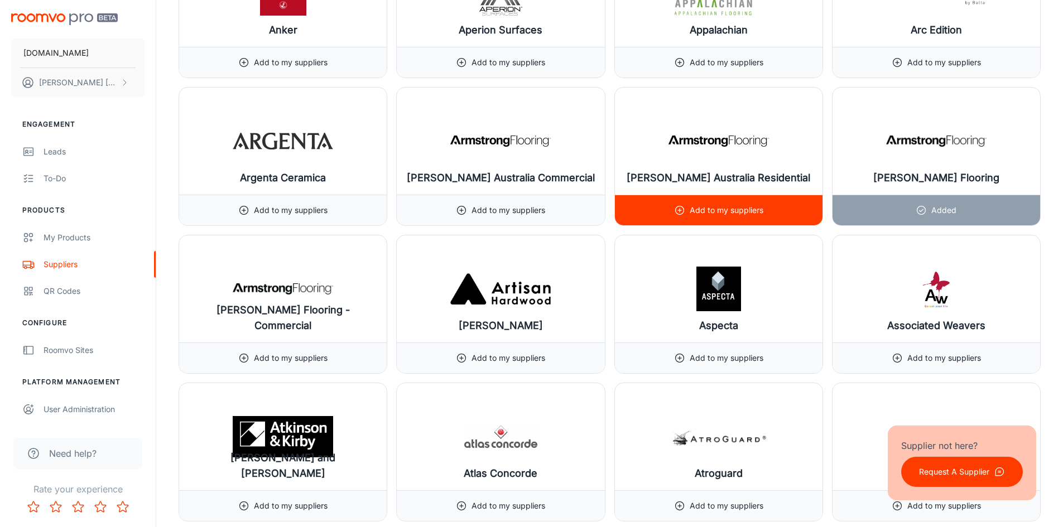
click at [742, 202] on div "Add to my suppliers" at bounding box center [718, 210] width 89 height 30
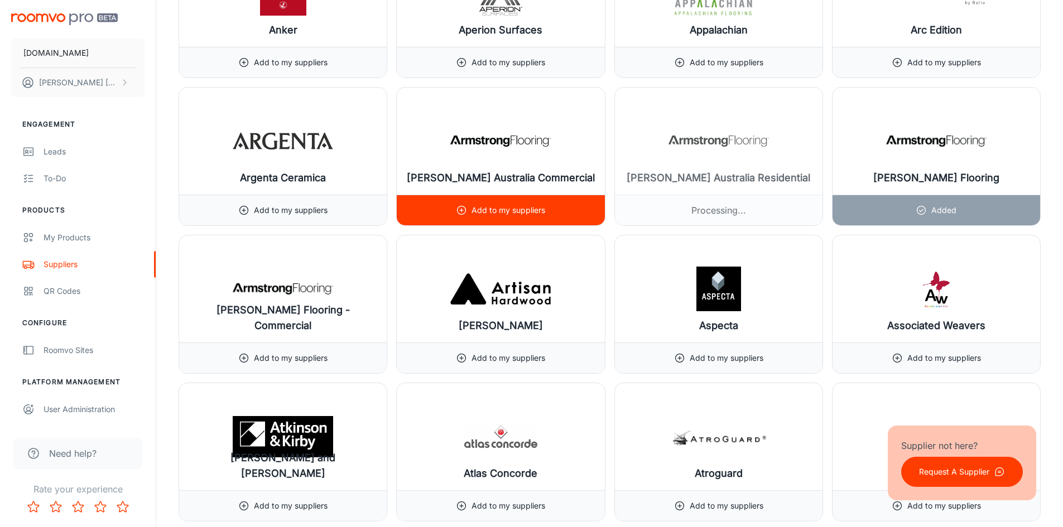
click at [534, 491] on div "Add to my suppliers" at bounding box center [500, 506] width 89 height 30
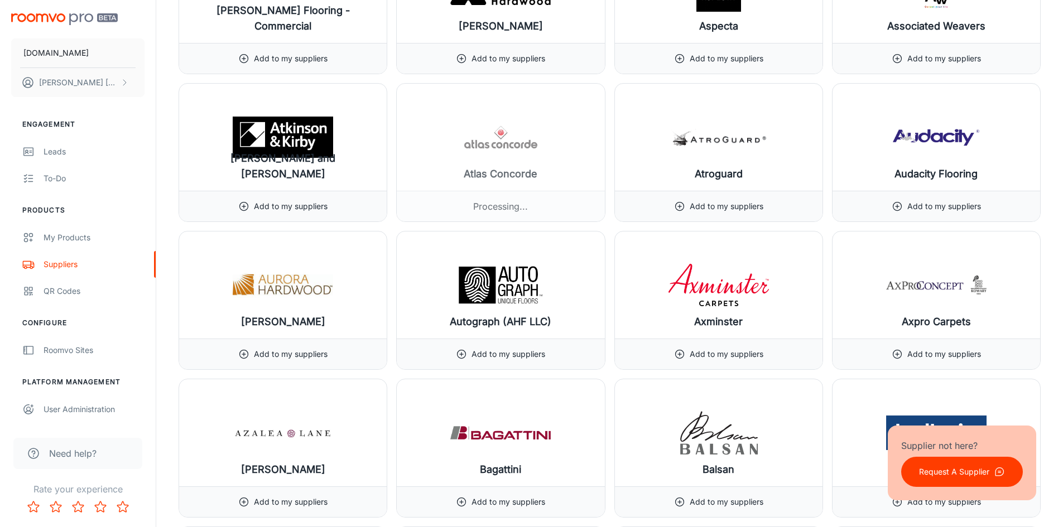
click at [502, 63] on p "Add to my suppliers" at bounding box center [508, 58] width 74 height 12
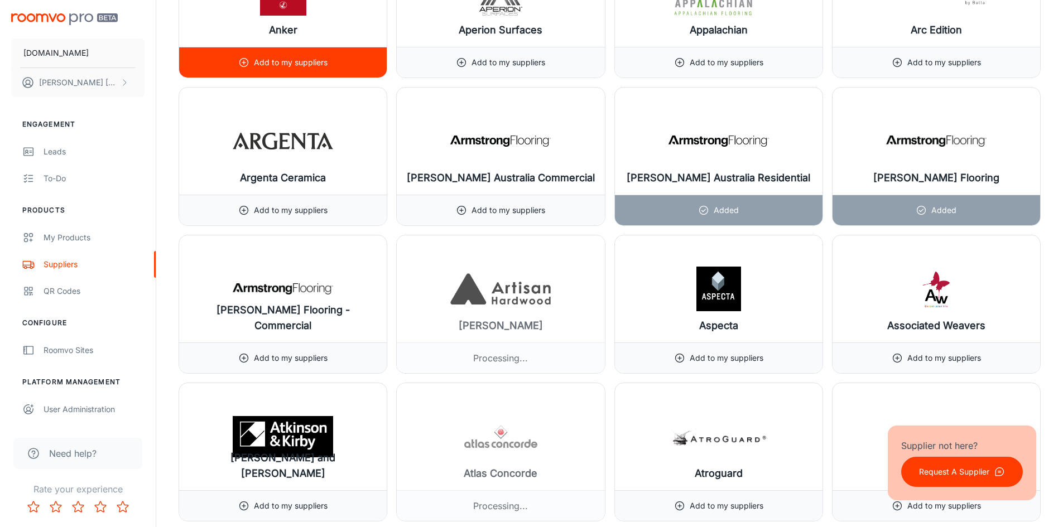
click at [330, 66] on div "Add to my suppliers" at bounding box center [283, 62] width 208 height 31
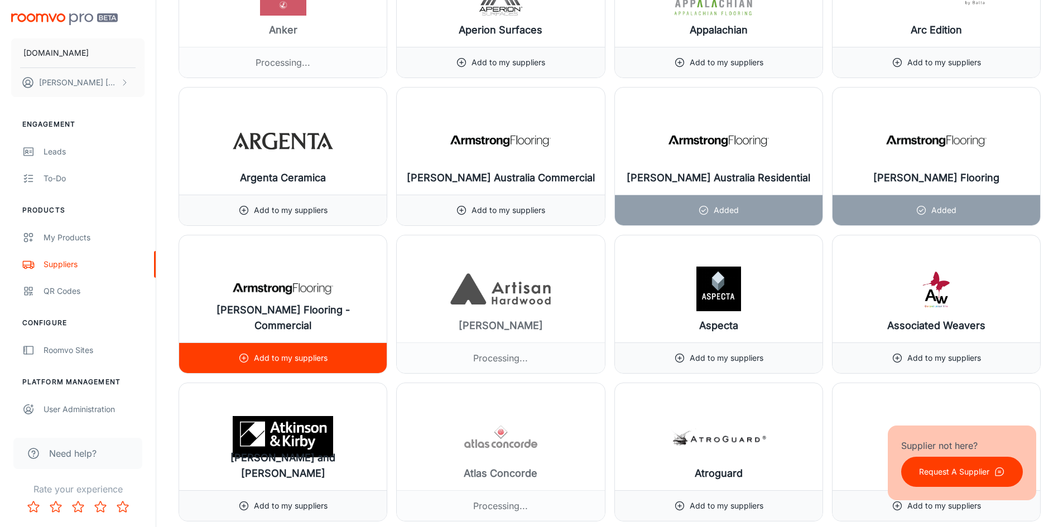
click at [336, 361] on div "Add to my suppliers" at bounding box center [283, 358] width 208 height 31
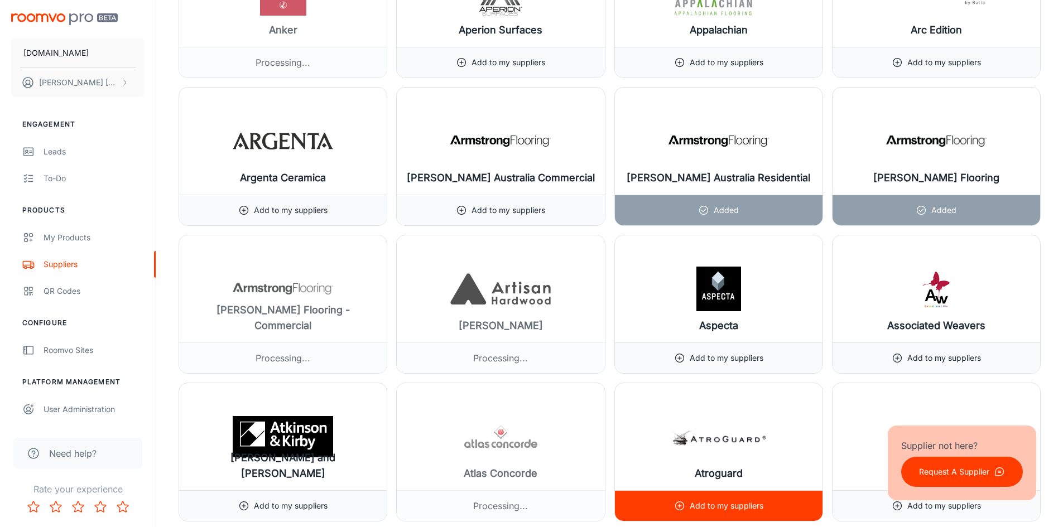
click at [717, 505] on p "Add to my suppliers" at bounding box center [726, 506] width 74 height 12
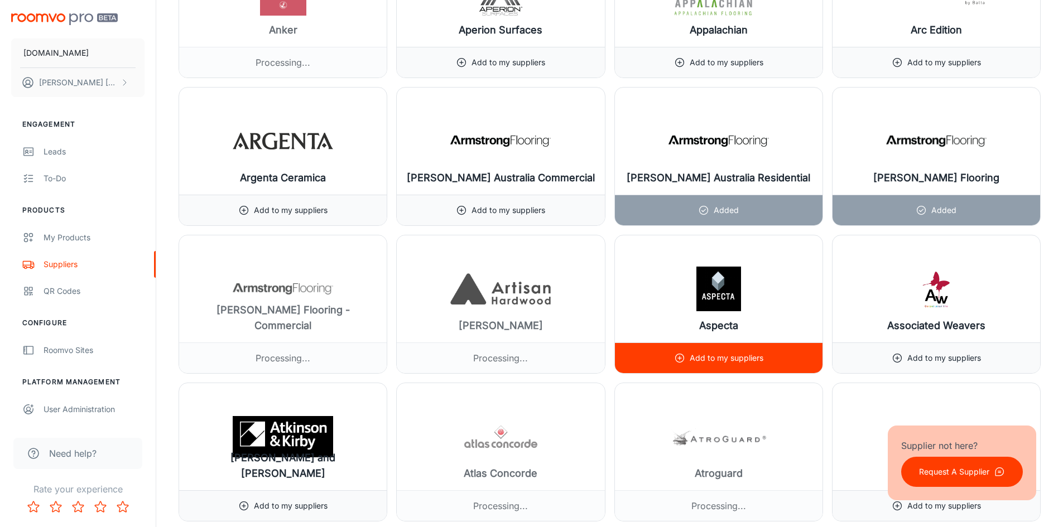
click at [775, 358] on div "Add to my suppliers" at bounding box center [719, 358] width 208 height 31
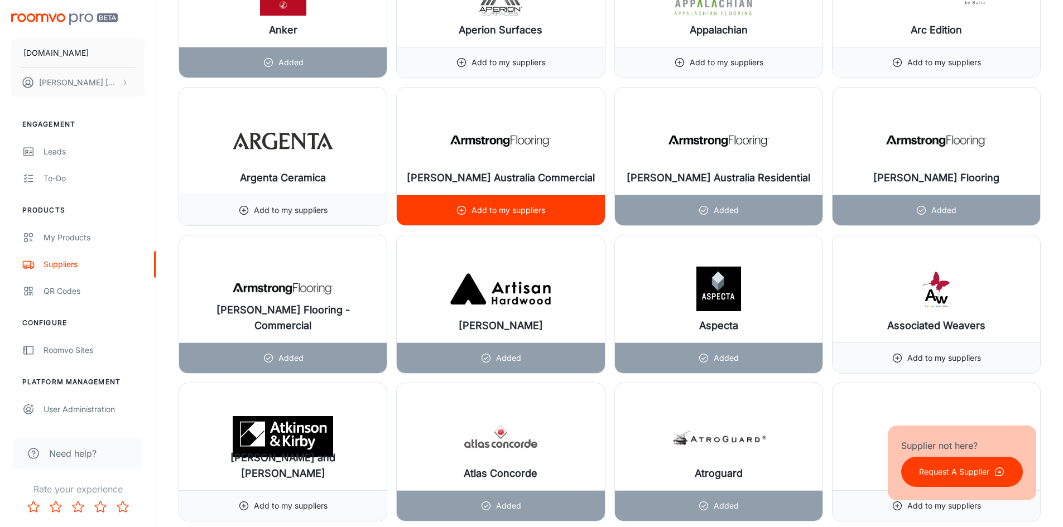
click at [536, 214] on p "Add to my suppliers" at bounding box center [508, 210] width 74 height 12
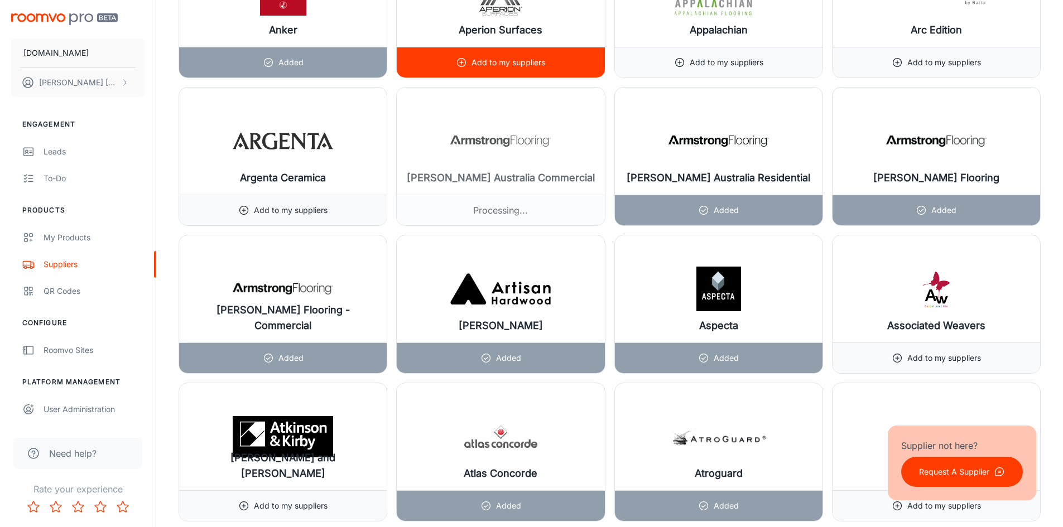
click at [550, 56] on div "Add to my suppliers" at bounding box center [501, 62] width 208 height 31
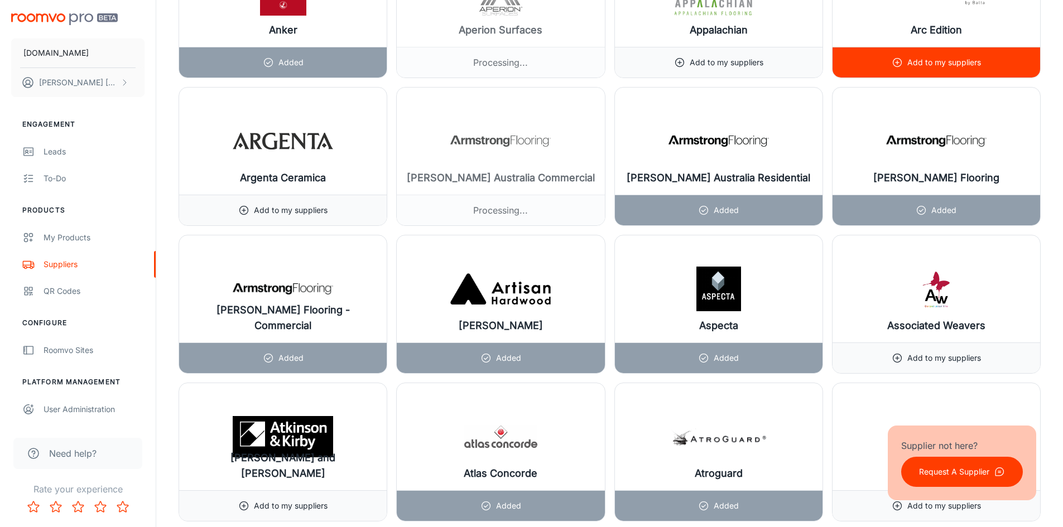
click at [845, 75] on div "Add to my suppliers" at bounding box center [936, 62] width 208 height 31
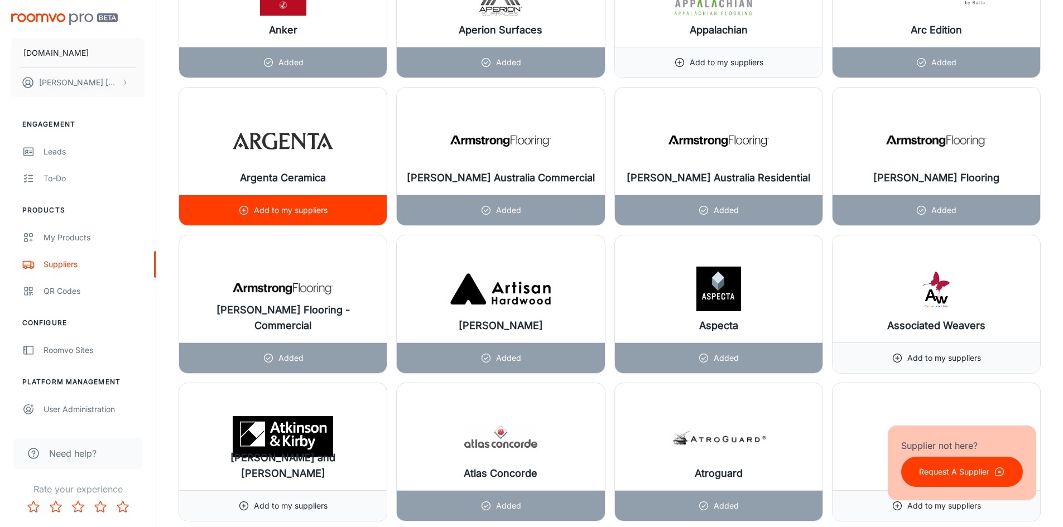
click at [335, 214] on div "Add to my suppliers" at bounding box center [283, 210] width 208 height 31
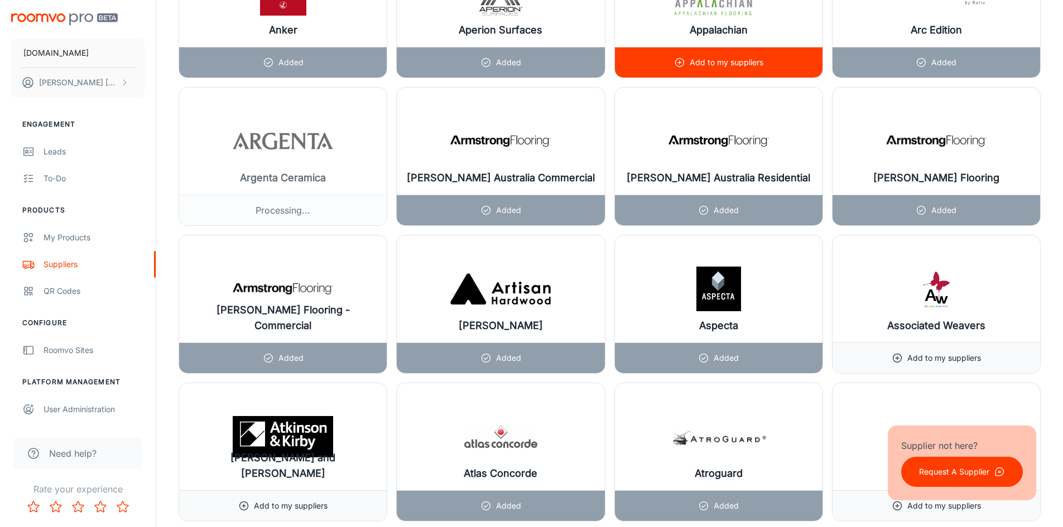
click at [735, 66] on p "Add to my suppliers" at bounding box center [726, 62] width 74 height 12
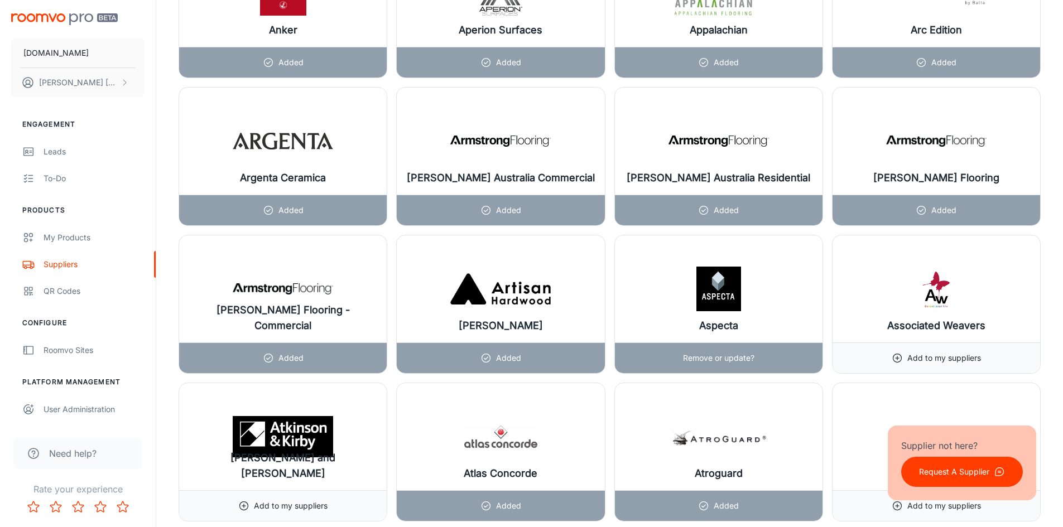
click at [754, 356] on div "Remove or update?" at bounding box center [719, 358] width 208 height 31
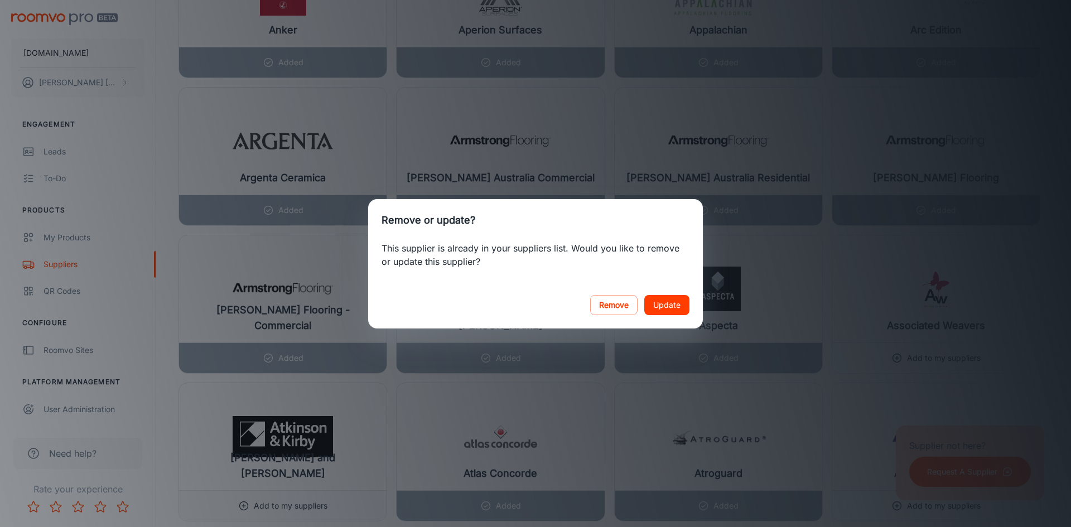
click at [732, 256] on div "Remove or update? This supplier is already in your suppliers list. Would you li…" at bounding box center [535, 263] width 1071 height 527
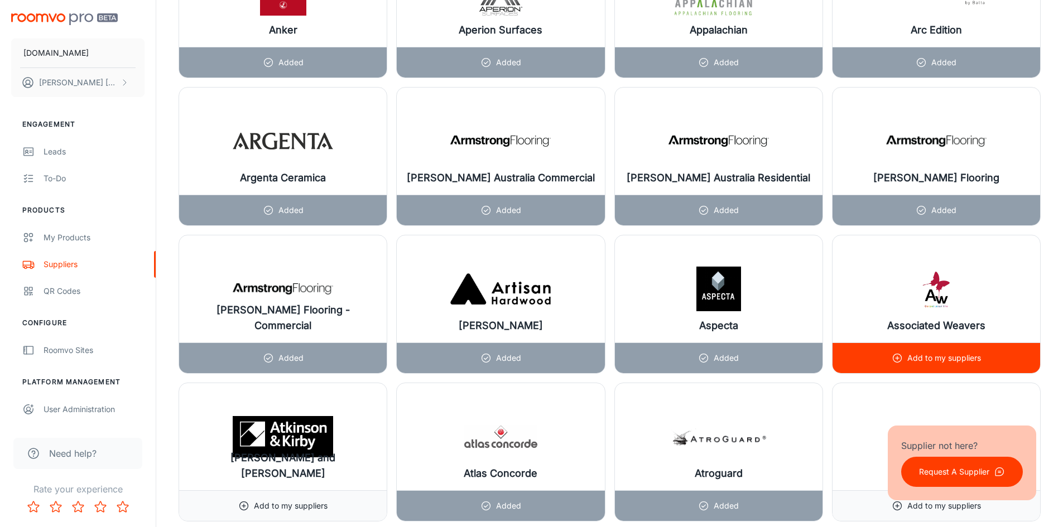
click at [965, 363] on p "Add to my suppliers" at bounding box center [944, 358] width 74 height 12
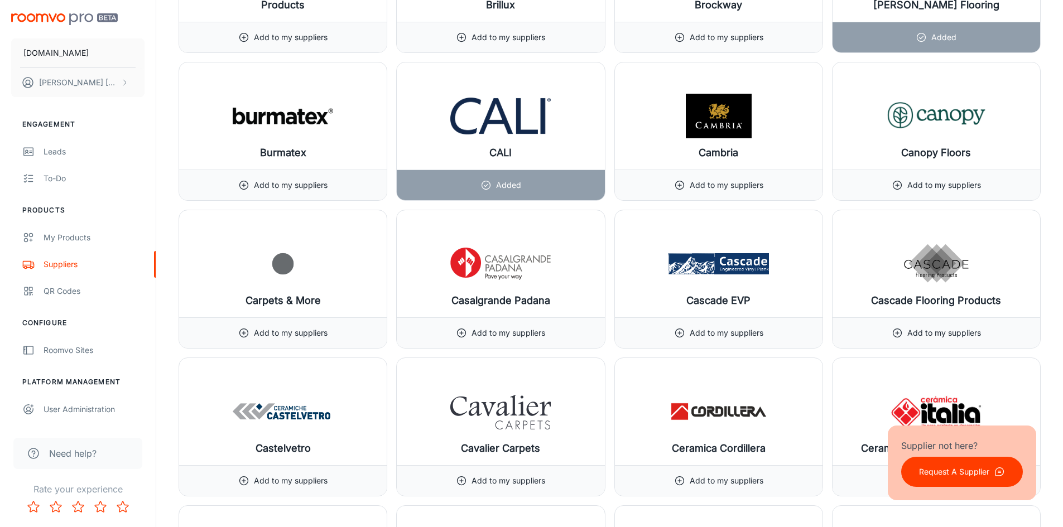
scroll to position [6552, 0]
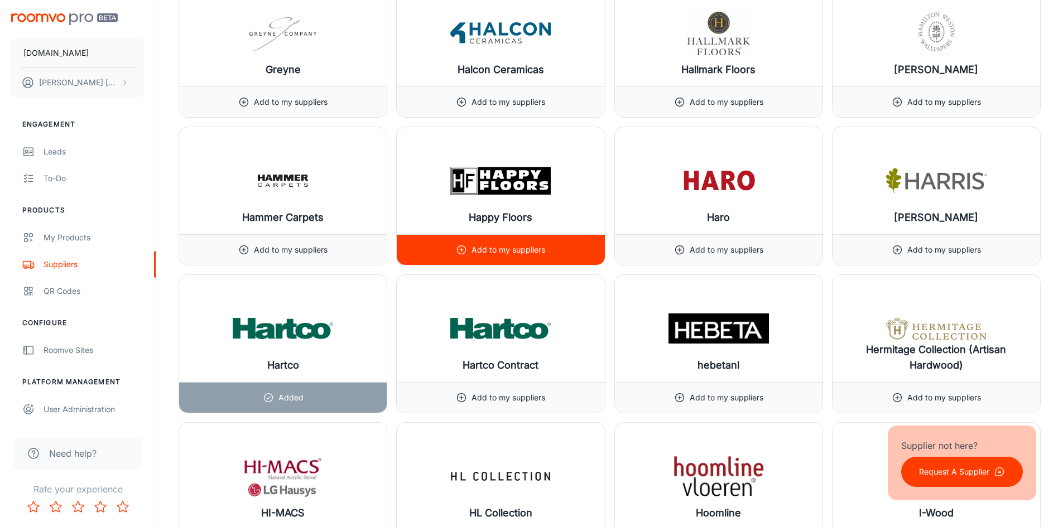
click at [542, 250] on p "Add to my suppliers" at bounding box center [508, 250] width 74 height 12
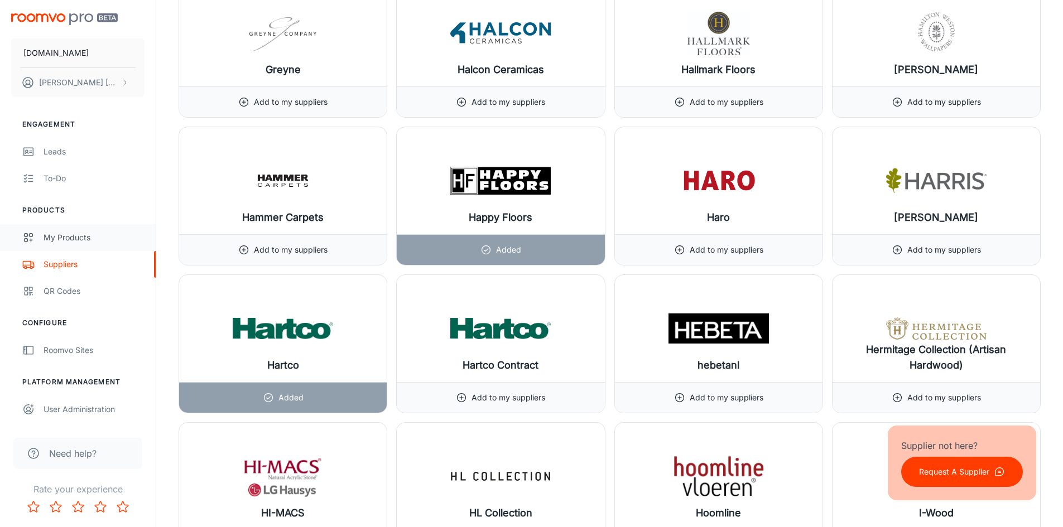
click at [65, 242] on div "My Products" at bounding box center [94, 238] width 101 height 12
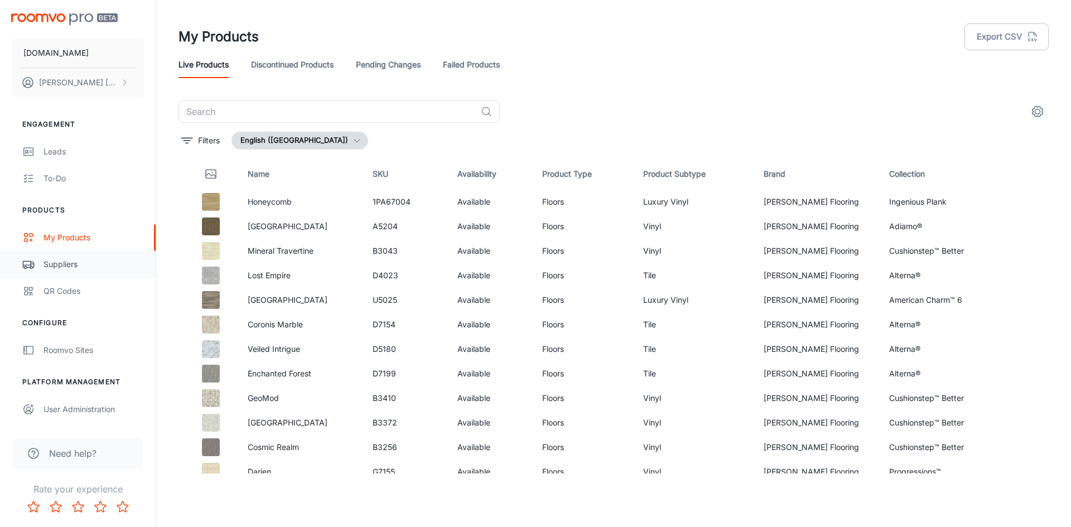
click at [64, 260] on div "Suppliers" at bounding box center [94, 264] width 101 height 12
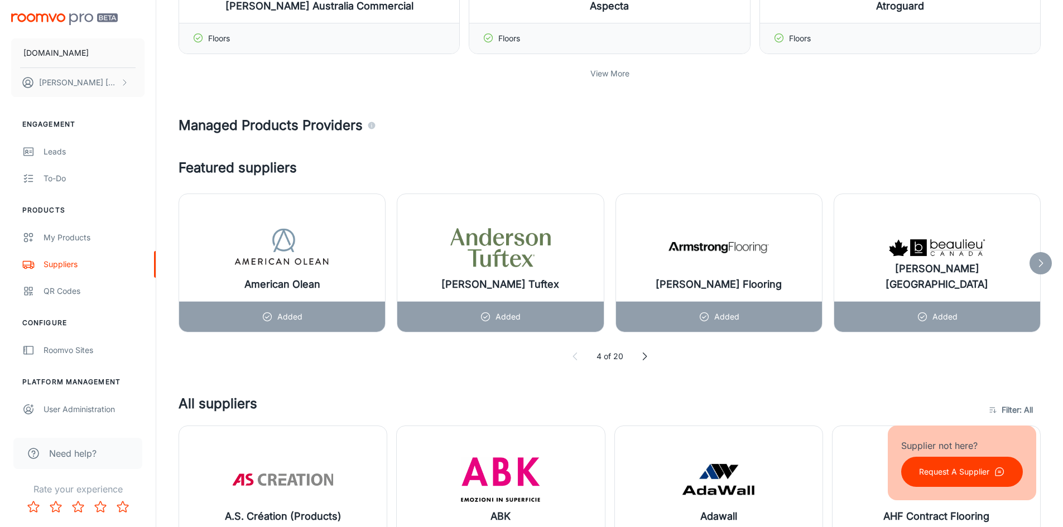
scroll to position [503, 0]
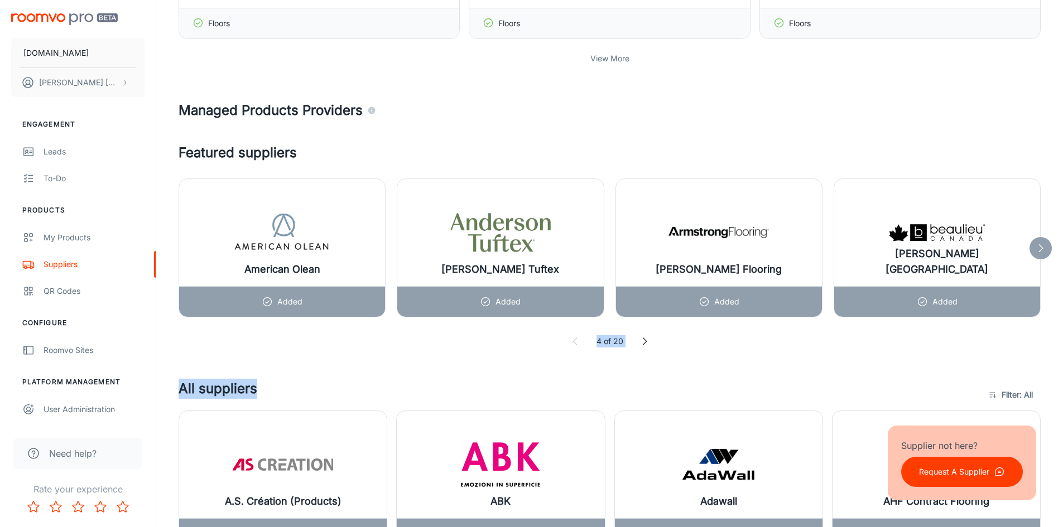
drag, startPoint x: 575, startPoint y: 344, endPoint x: 642, endPoint y: 343, distance: 66.4
click at [576, 344] on icon at bounding box center [575, 341] width 11 height 11
click at [645, 343] on icon at bounding box center [644, 341] width 11 height 11
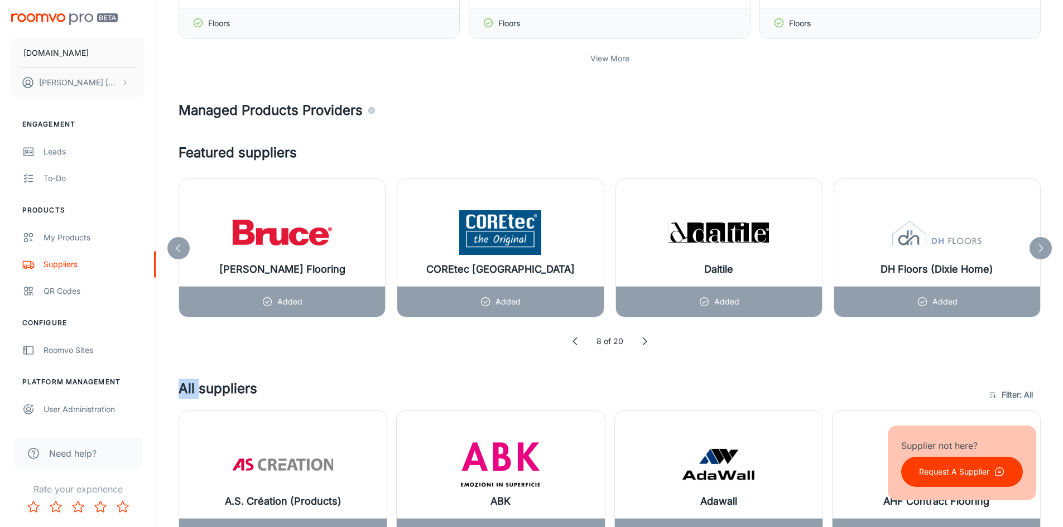
click at [645, 343] on icon at bounding box center [644, 341] width 11 height 11
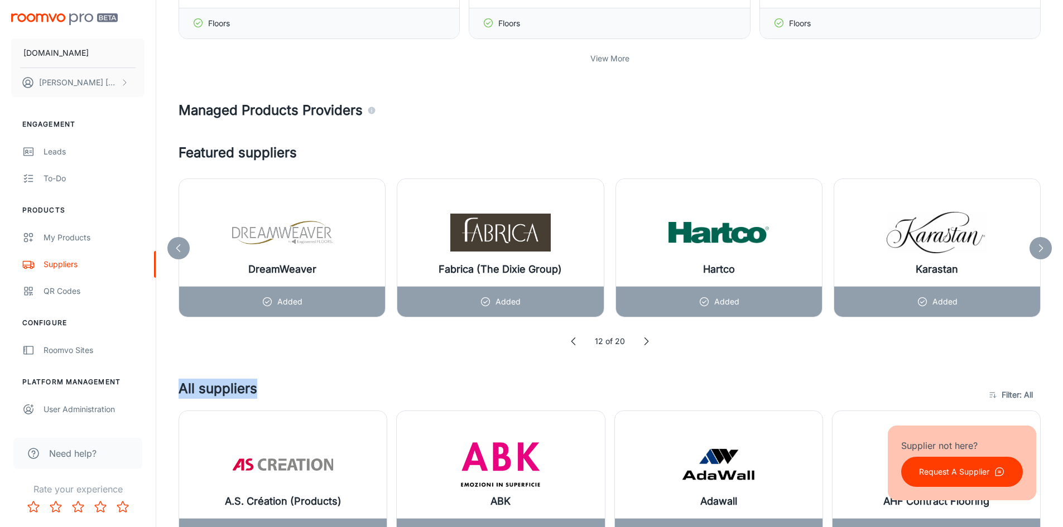
click at [645, 343] on icon at bounding box center [645, 341] width 11 height 11
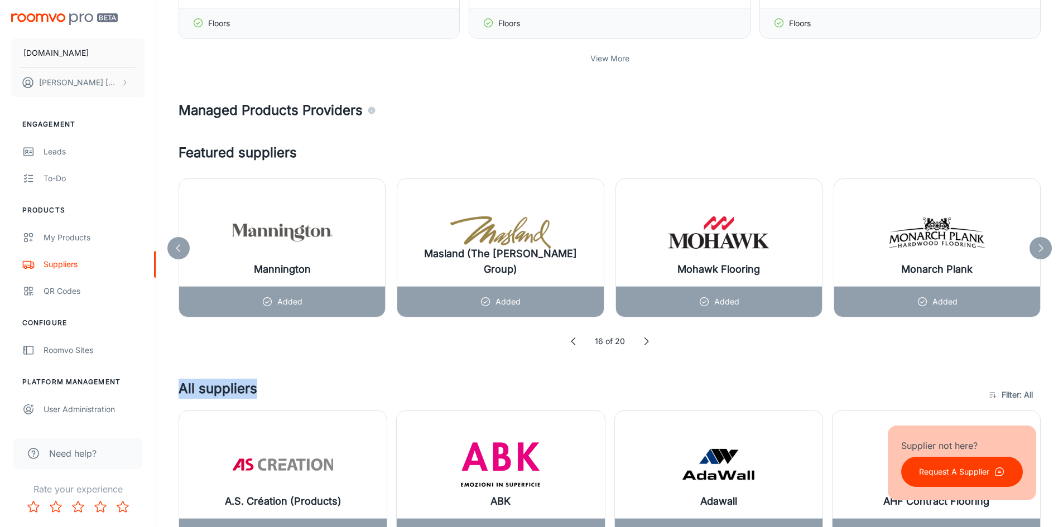
click at [645, 343] on icon at bounding box center [645, 341] width 11 height 11
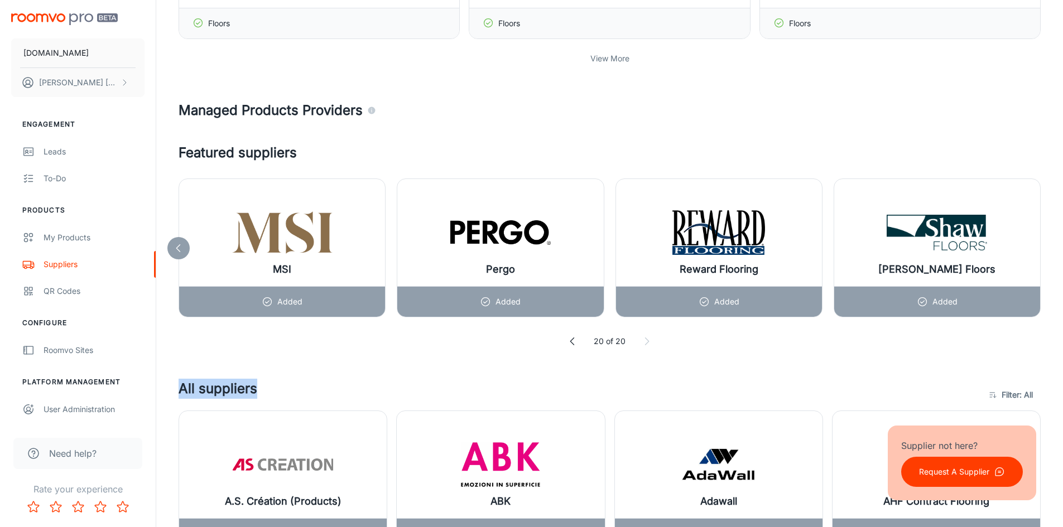
click at [645, 343] on icon at bounding box center [646, 341] width 11 height 11
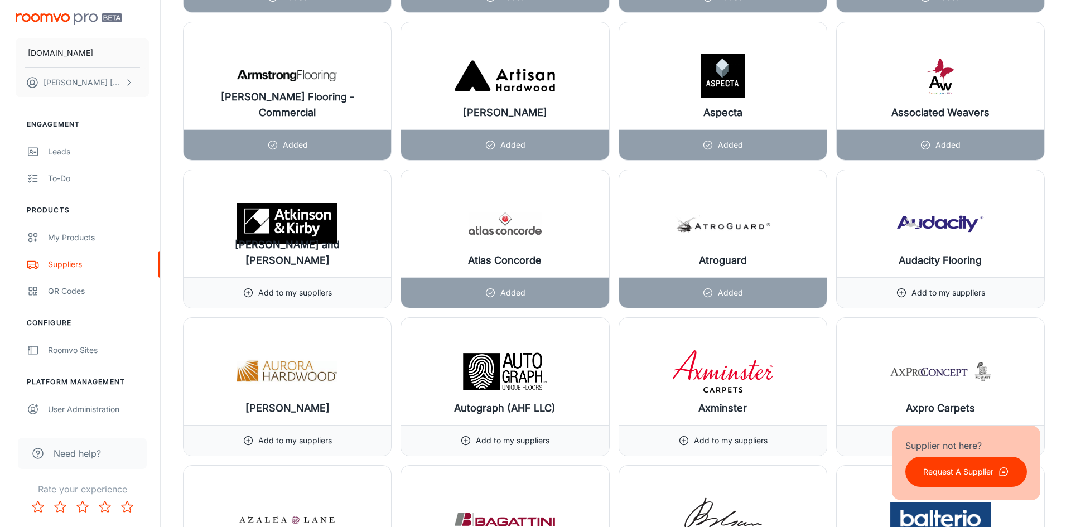
scroll to position [0, 0]
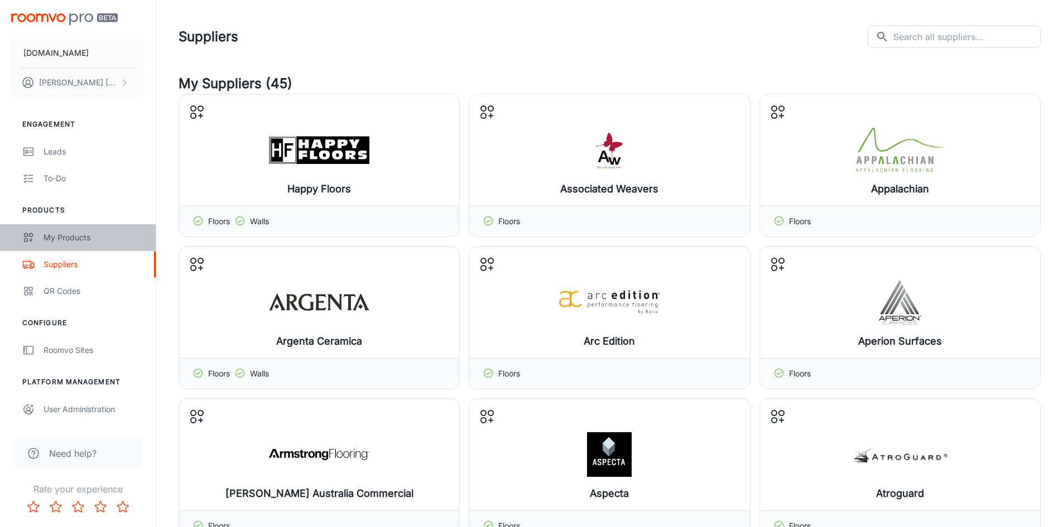
click at [65, 237] on div "My Products" at bounding box center [94, 238] width 101 height 12
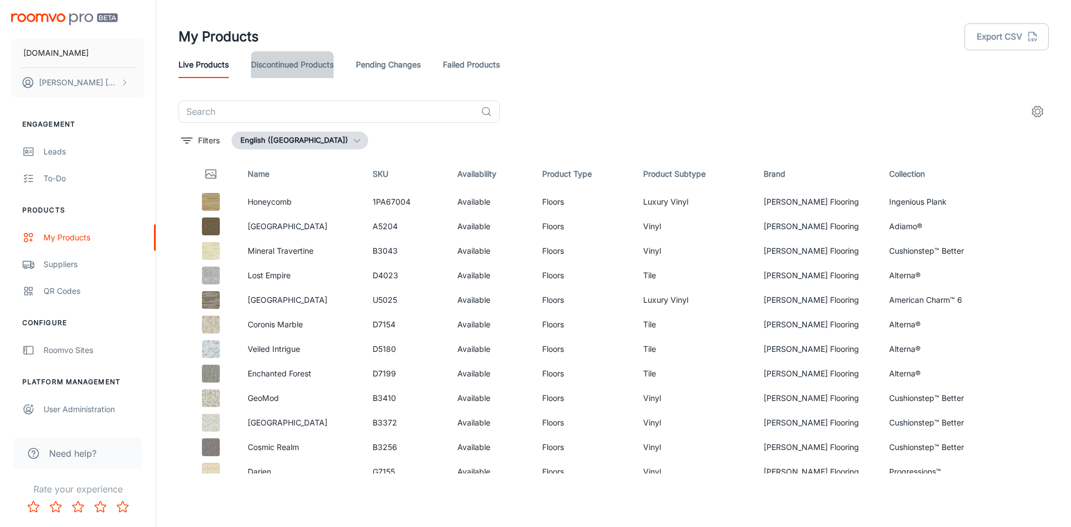
click at [292, 68] on link "Discontinued Products" at bounding box center [292, 64] width 83 height 27
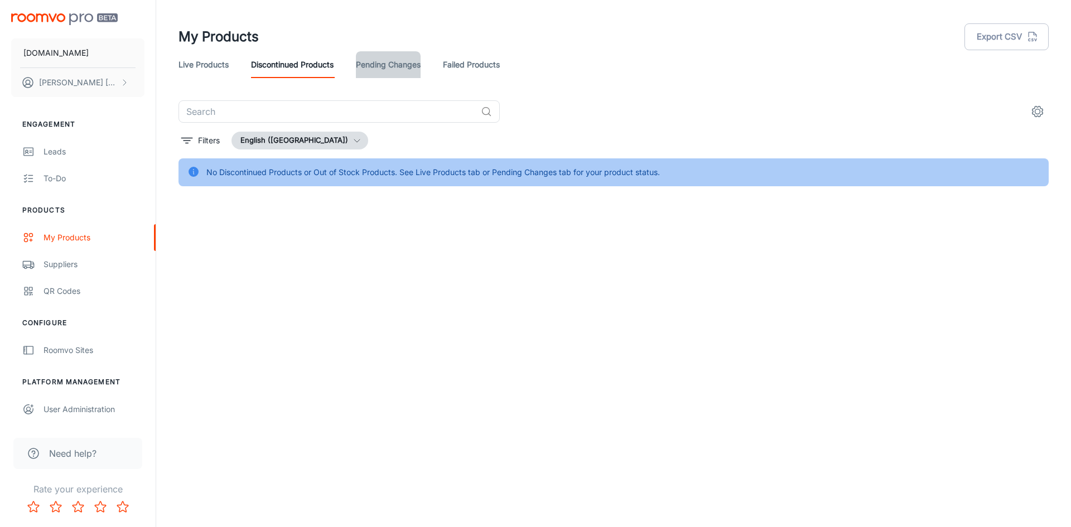
click at [390, 60] on link "Pending Changes" at bounding box center [388, 64] width 65 height 27
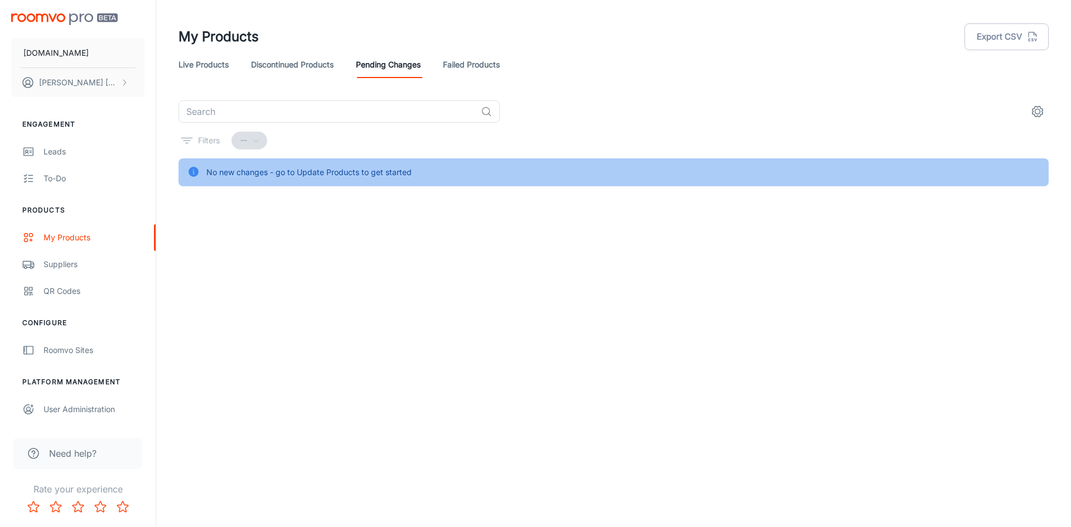
click at [438, 64] on div "Live Products Discontinued Products Pending Changes Failed Products" at bounding box center [614, 64] width 870 height 27
click at [462, 57] on link "Failed Products" at bounding box center [471, 64] width 57 height 27
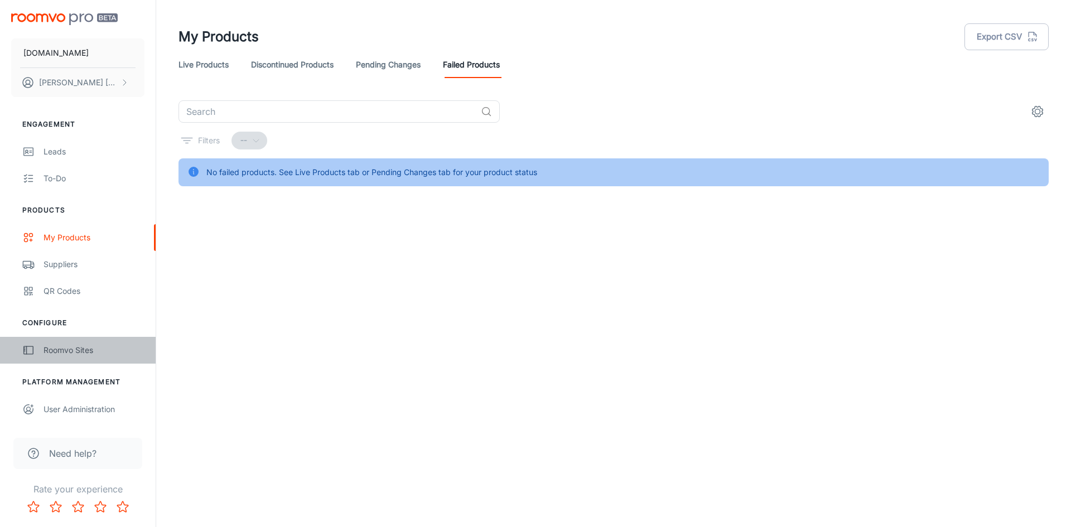
click at [69, 349] on div "Roomvo Sites" at bounding box center [94, 350] width 101 height 12
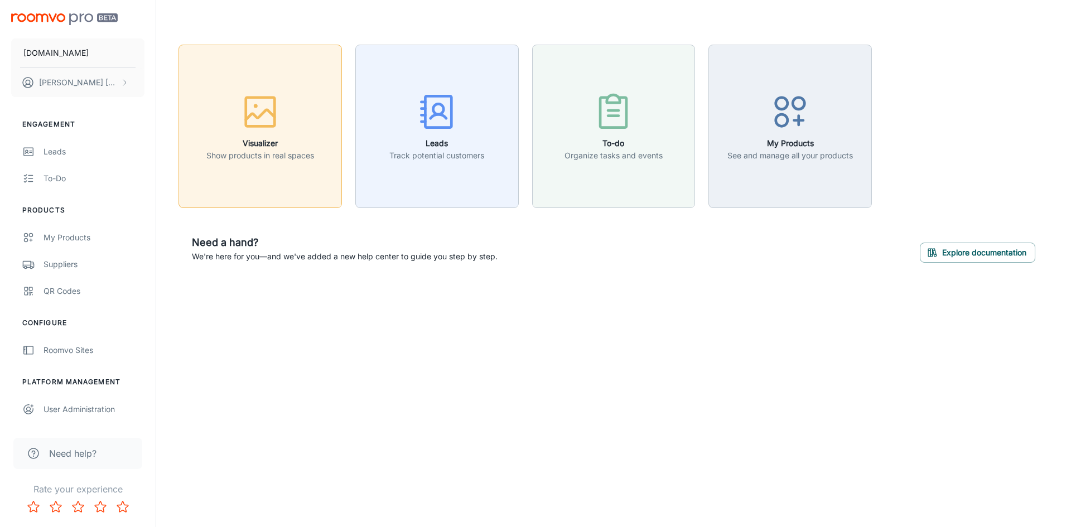
click at [262, 122] on icon "button" at bounding box center [260, 112] width 42 height 42
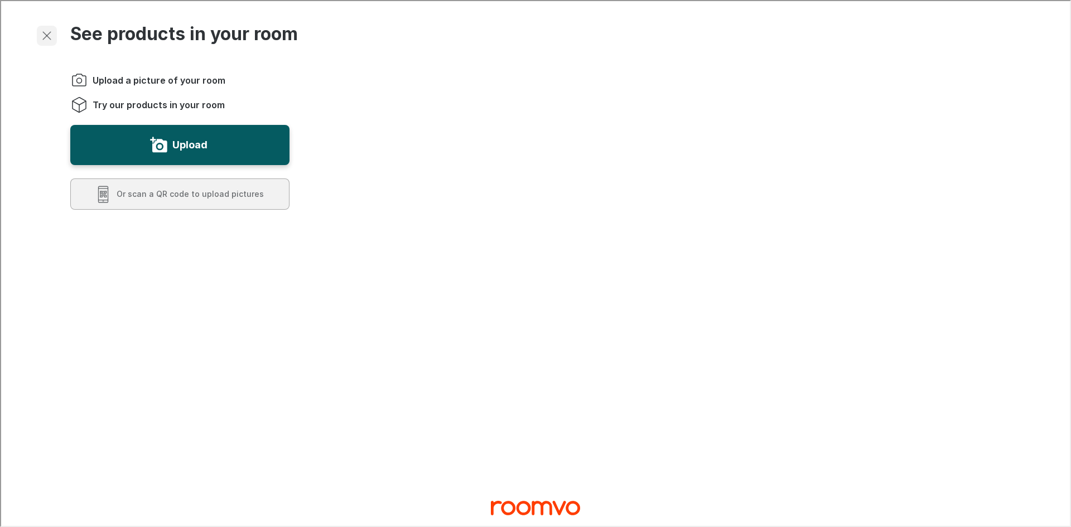
click at [47, 33] on line "Exit visualizer" at bounding box center [46, 35] width 8 height 8
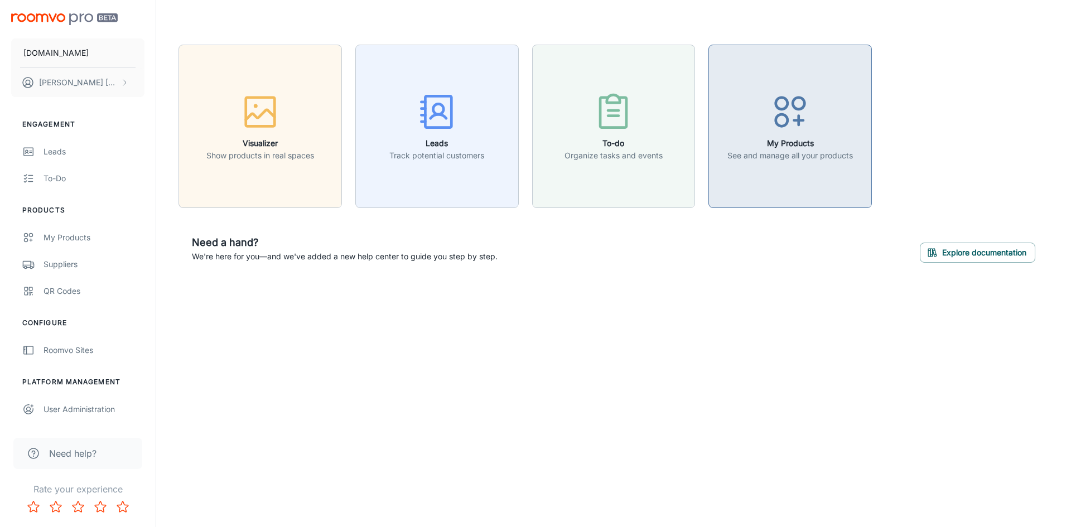
click at [804, 131] on icon "button" at bounding box center [790, 112] width 42 height 42
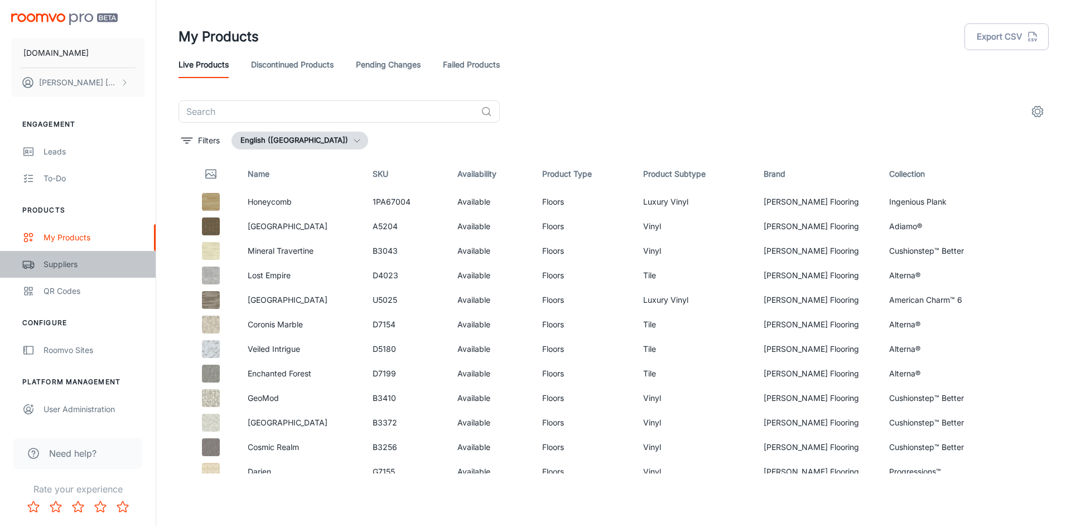
click at [66, 264] on div "Suppliers" at bounding box center [94, 264] width 101 height 12
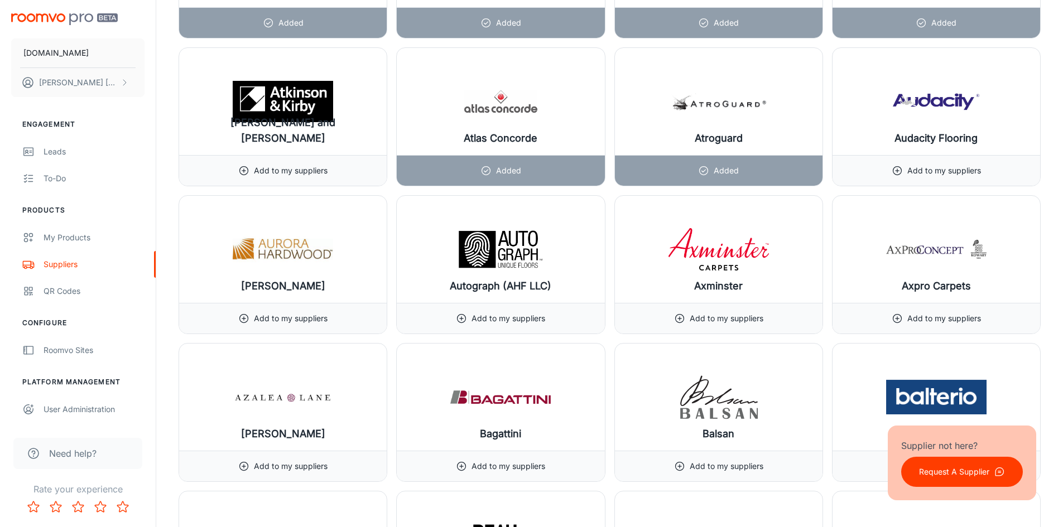
scroll to position [1768, 0]
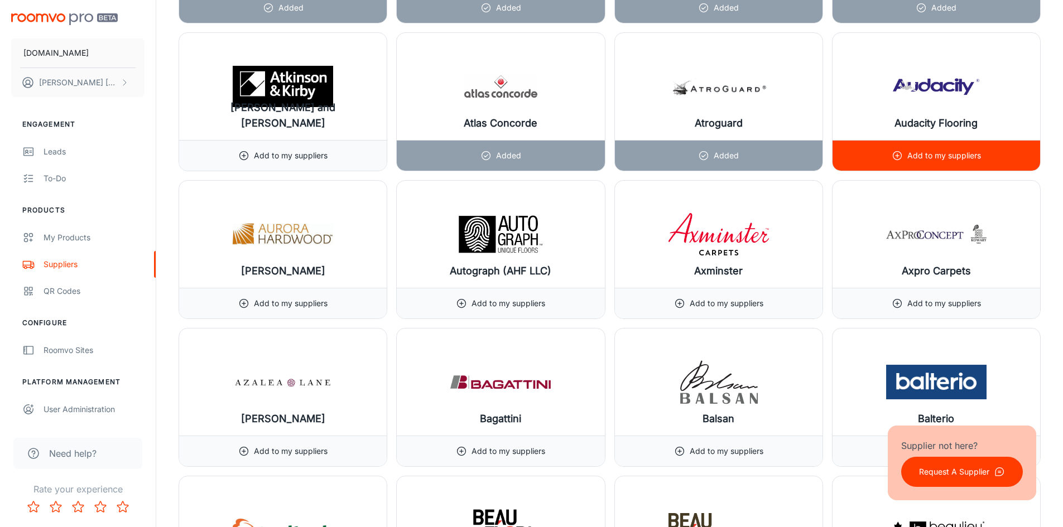
click at [941, 155] on p "Add to my suppliers" at bounding box center [944, 155] width 74 height 12
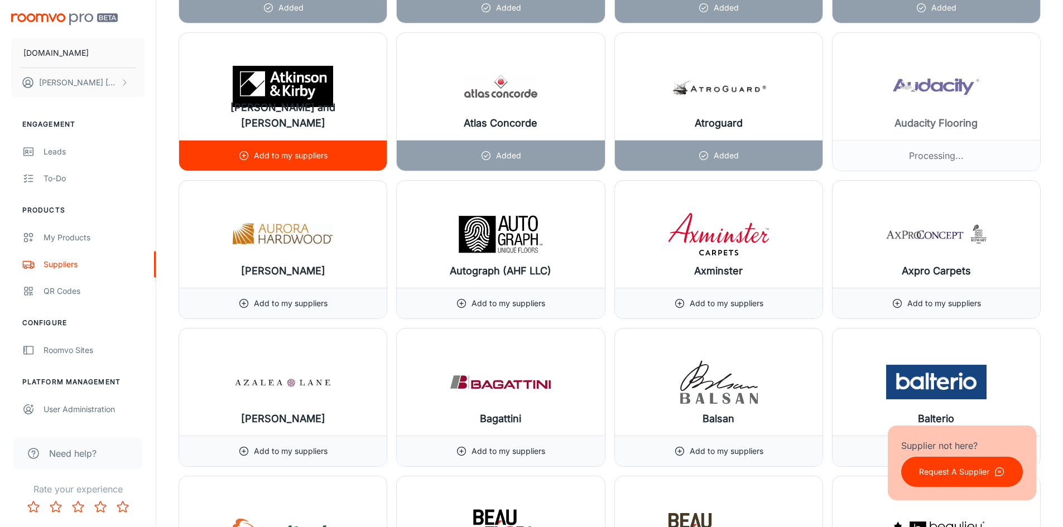
click at [353, 436] on div "Add to my suppliers" at bounding box center [283, 451] width 208 height 31
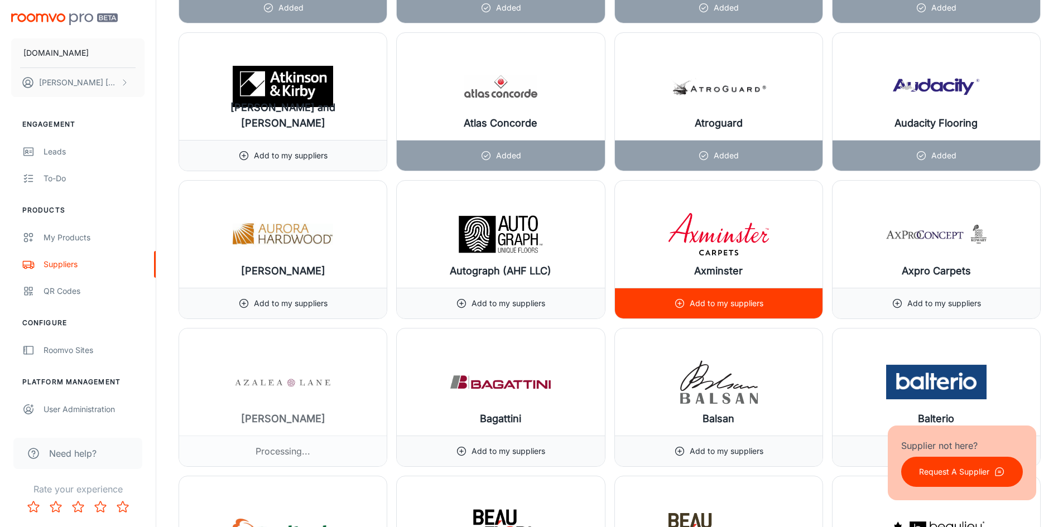
click at [724, 311] on div "Add to my suppliers" at bounding box center [718, 303] width 89 height 30
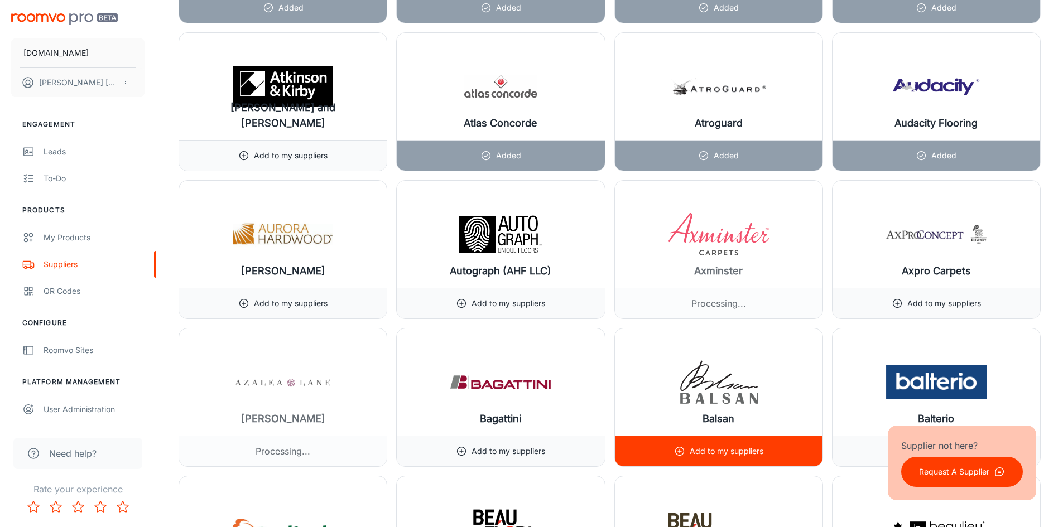
click at [654, 455] on div "Add to my suppliers" at bounding box center [719, 451] width 208 height 31
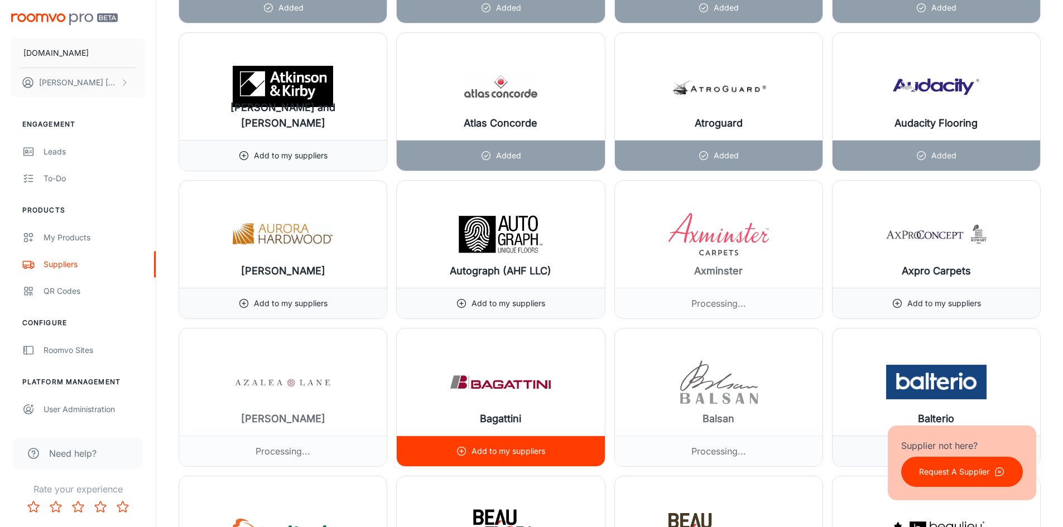
click at [552, 451] on div "Add to my suppliers" at bounding box center [501, 451] width 208 height 31
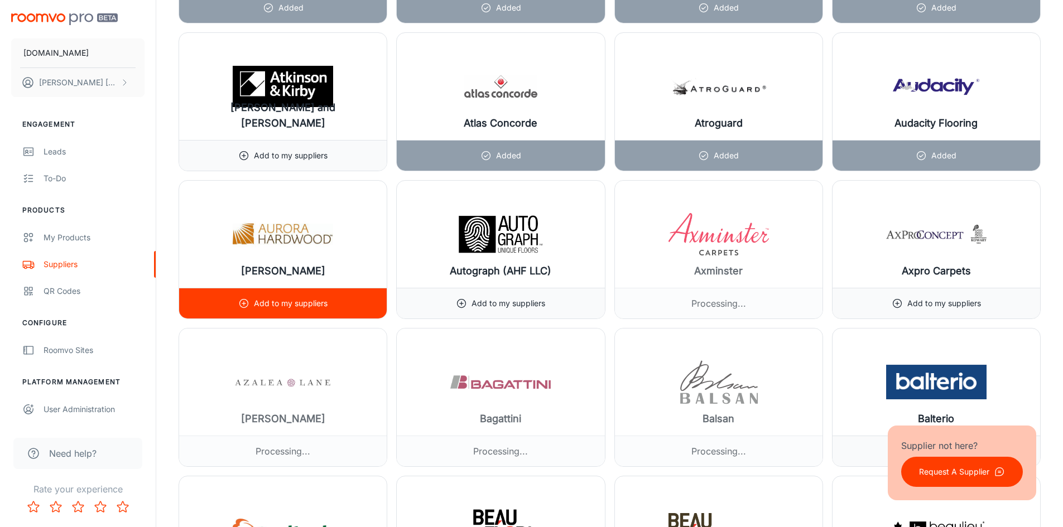
click at [327, 311] on div "Add to my suppliers" at bounding box center [282, 303] width 89 height 30
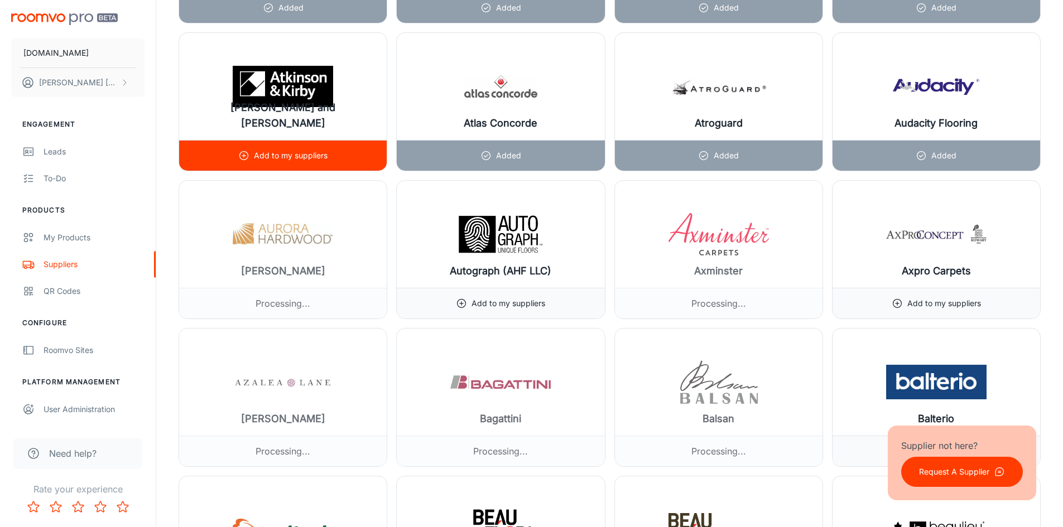
click at [332, 153] on div "Add to my suppliers" at bounding box center [283, 155] width 208 height 31
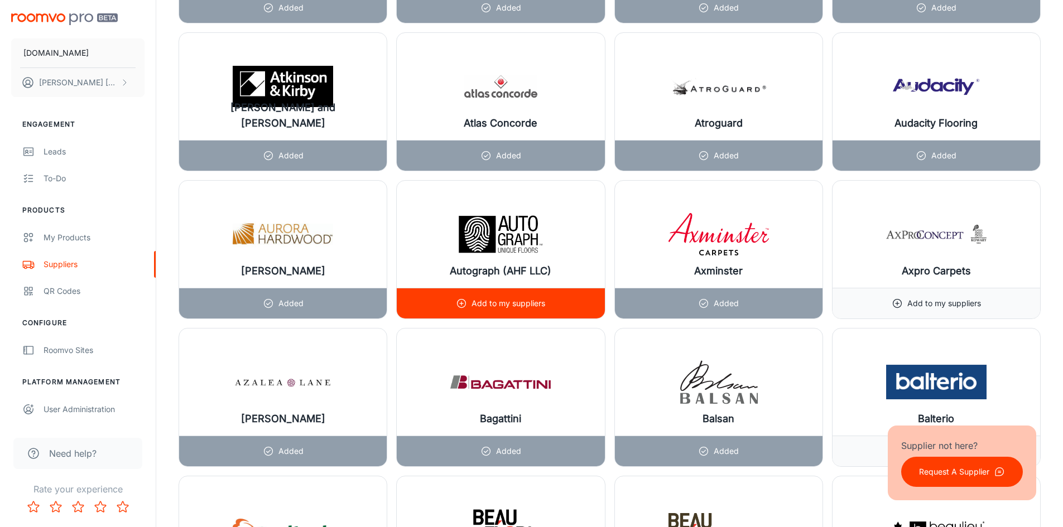
click at [578, 300] on div "Add to my suppliers" at bounding box center [501, 303] width 208 height 31
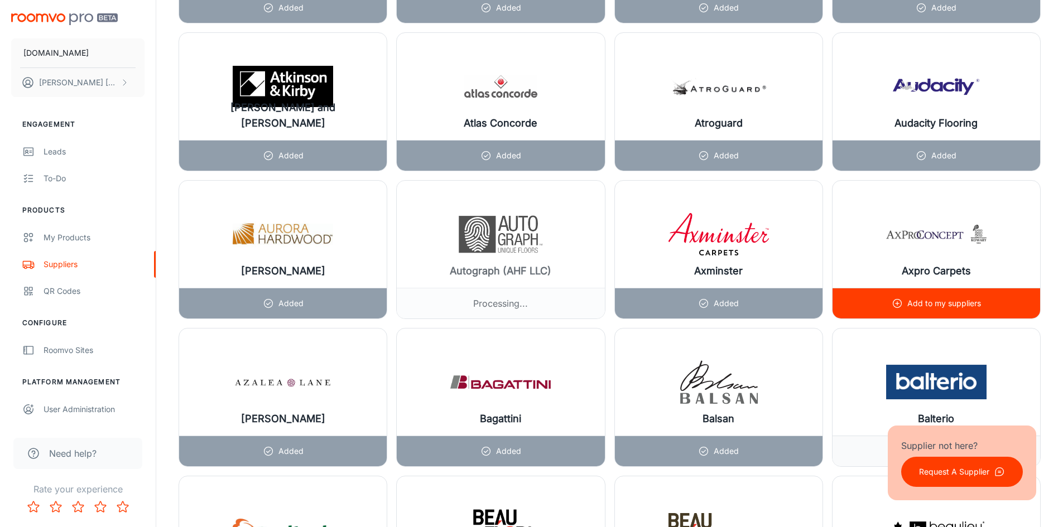
click at [985, 301] on div "Add to my suppliers" at bounding box center [936, 303] width 208 height 31
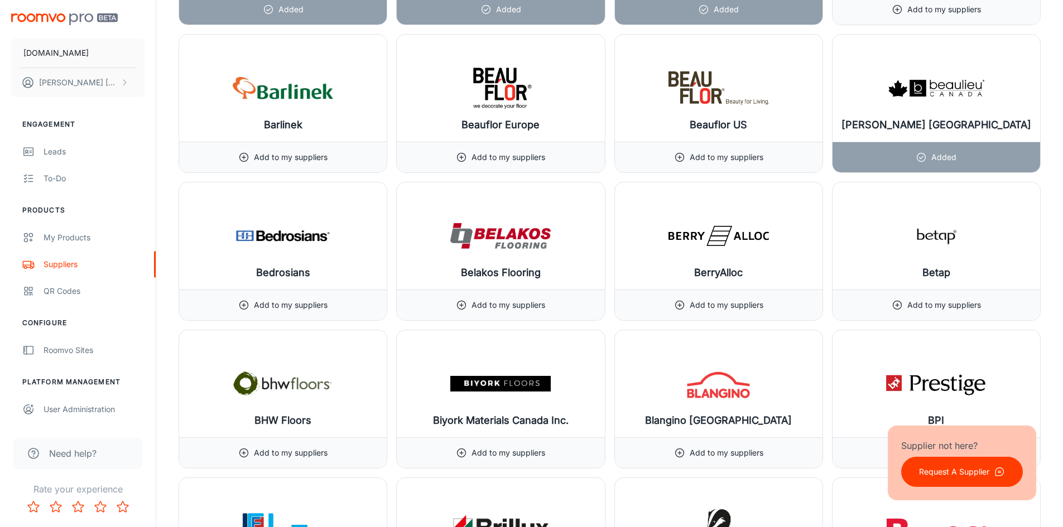
scroll to position [2240, 0]
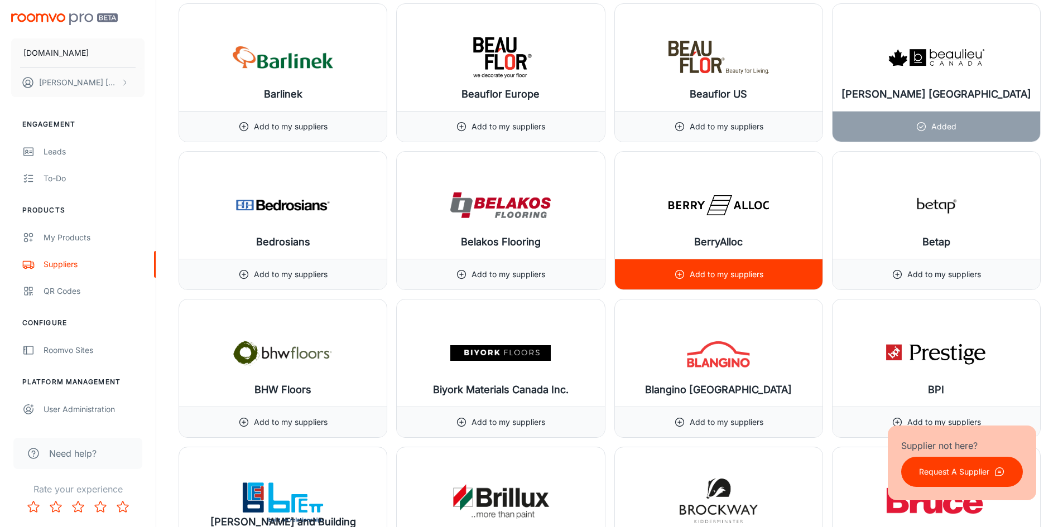
click at [774, 265] on div "Add to my suppliers" at bounding box center [719, 274] width 208 height 31
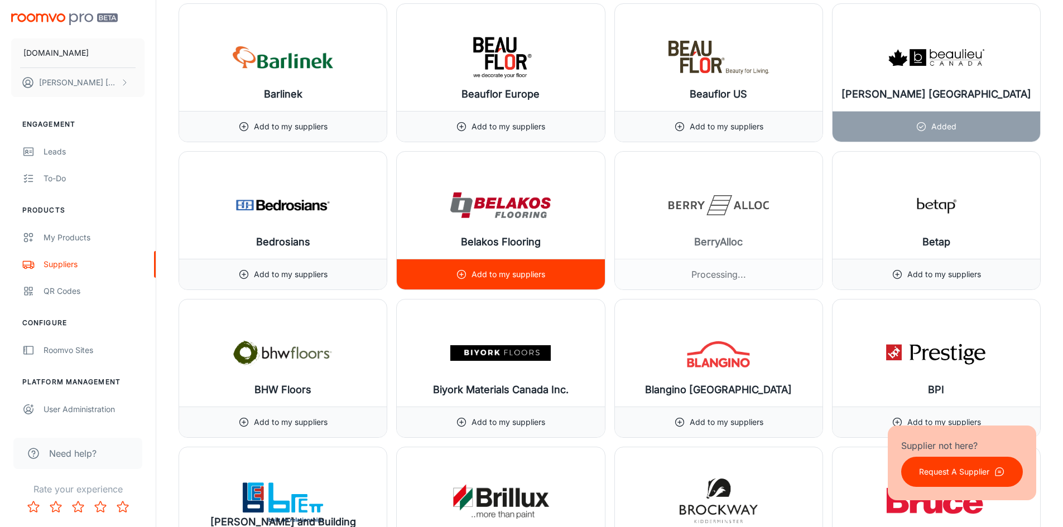
click at [563, 280] on div "Add to my suppliers" at bounding box center [501, 274] width 208 height 31
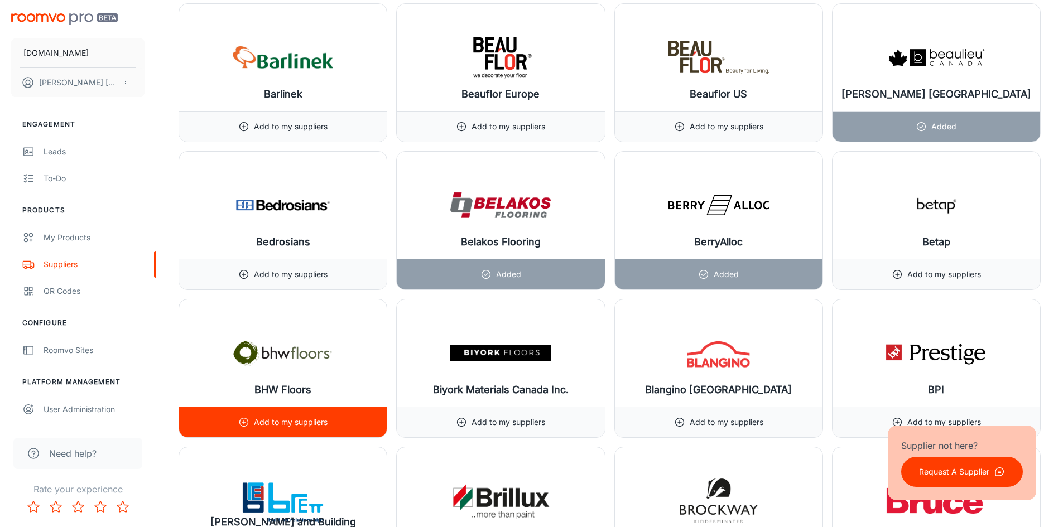
click at [343, 425] on div "Add to my suppliers" at bounding box center [283, 422] width 208 height 31
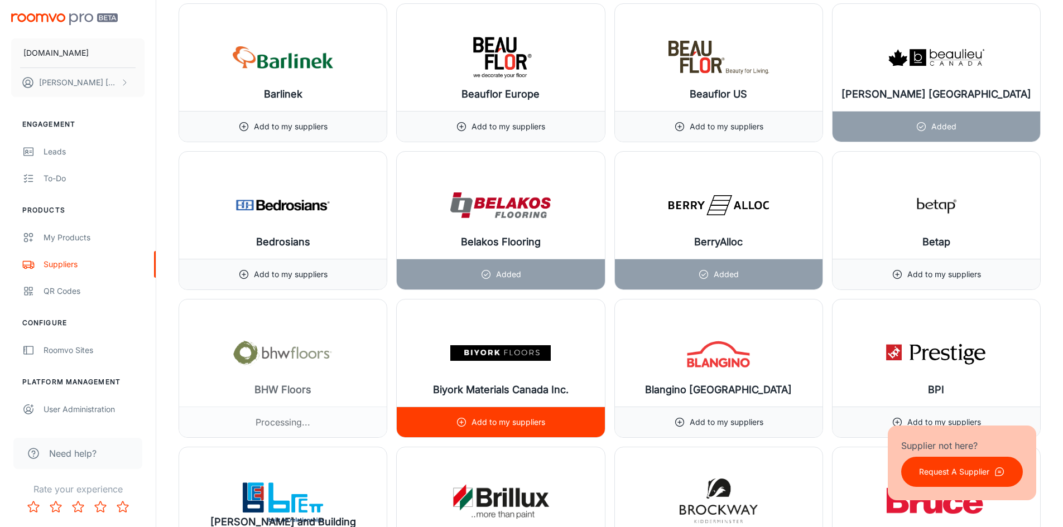
click at [559, 421] on div "Add to my suppliers" at bounding box center [501, 422] width 208 height 31
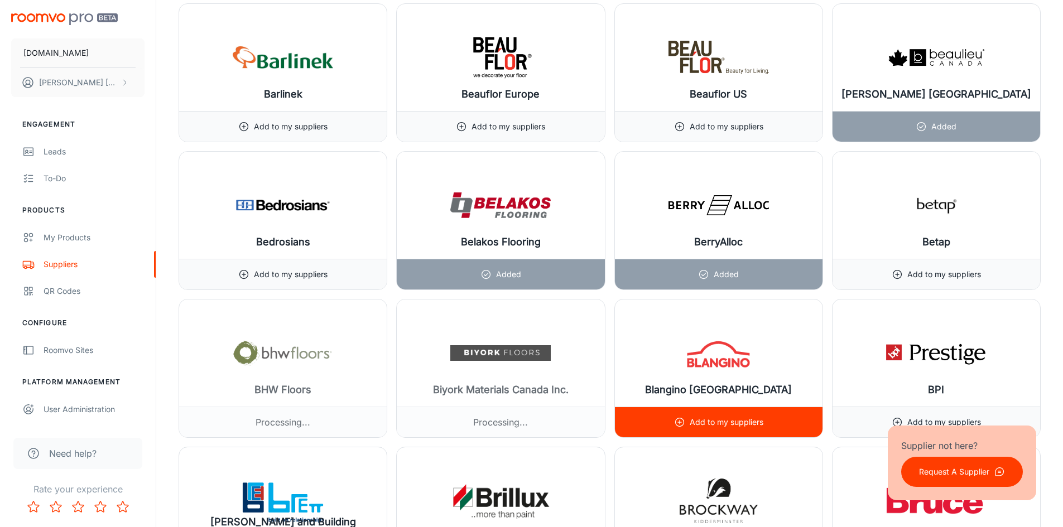
click at [745, 426] on p "Add to my suppliers" at bounding box center [726, 422] width 74 height 12
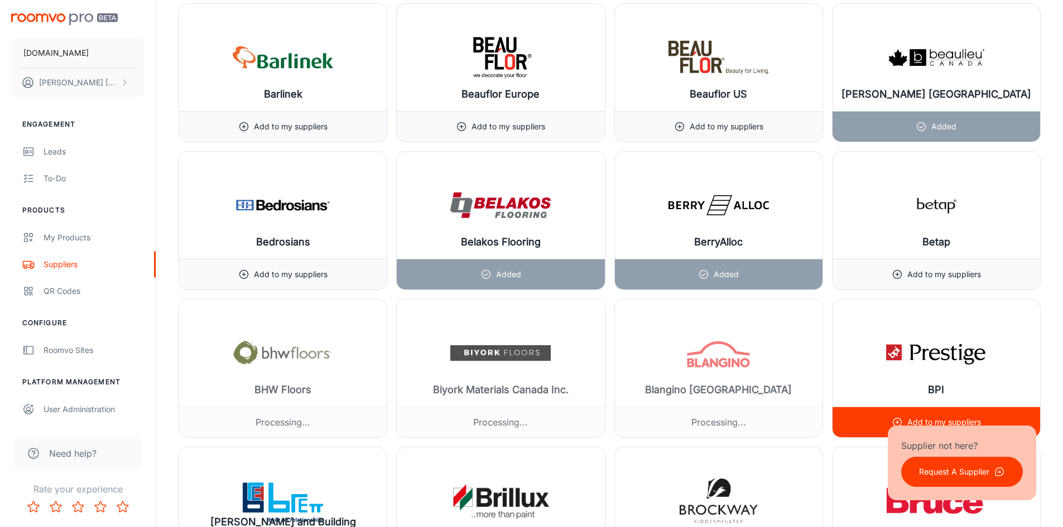
click at [849, 420] on div "Add to my suppliers" at bounding box center [936, 422] width 208 height 31
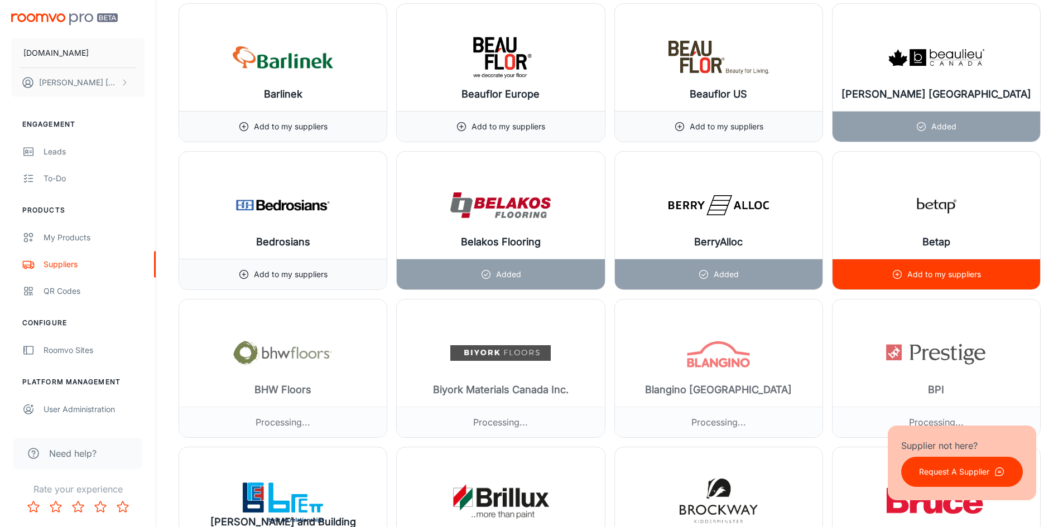
click at [999, 271] on div "Add to my suppliers" at bounding box center [936, 274] width 208 height 31
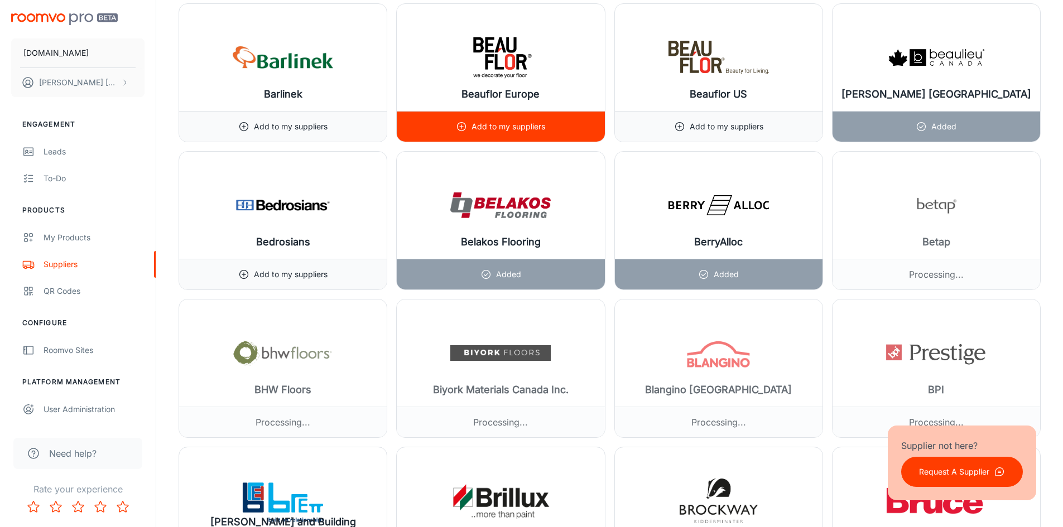
click at [597, 135] on div "Add to my suppliers" at bounding box center [501, 126] width 208 height 31
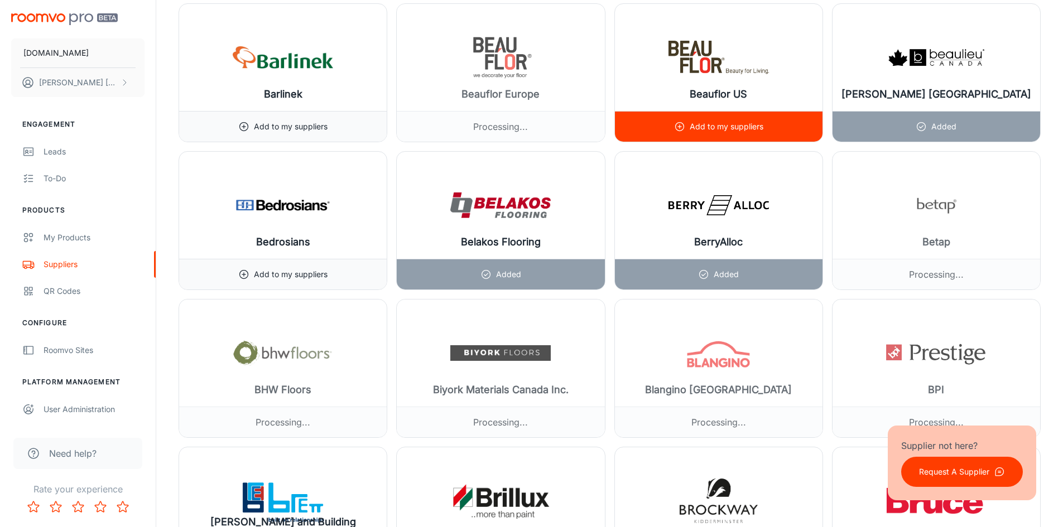
click at [744, 122] on p "Add to my suppliers" at bounding box center [726, 126] width 74 height 12
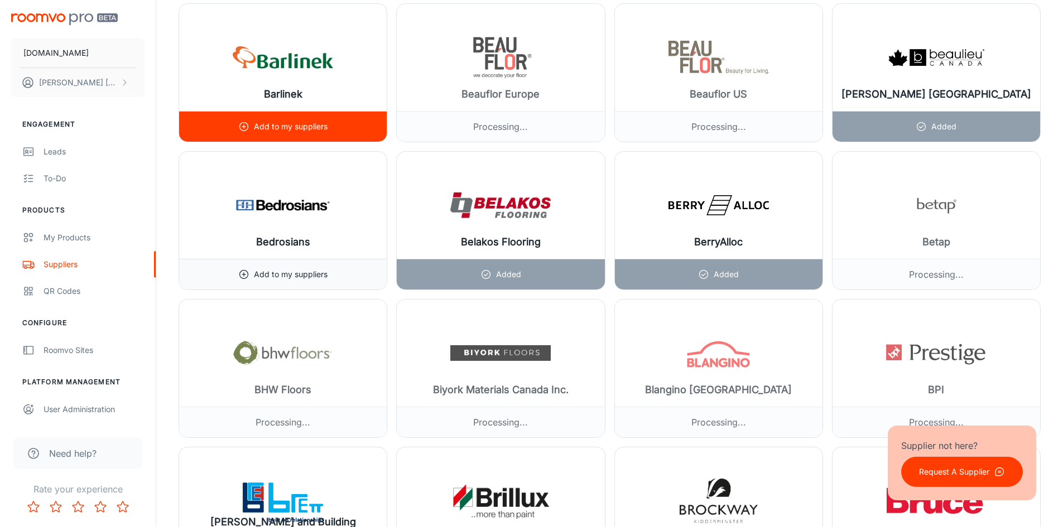
click at [355, 300] on div at bounding box center [283, 369] width 208 height 138
